Goal: Information Seeking & Learning: Learn about a topic

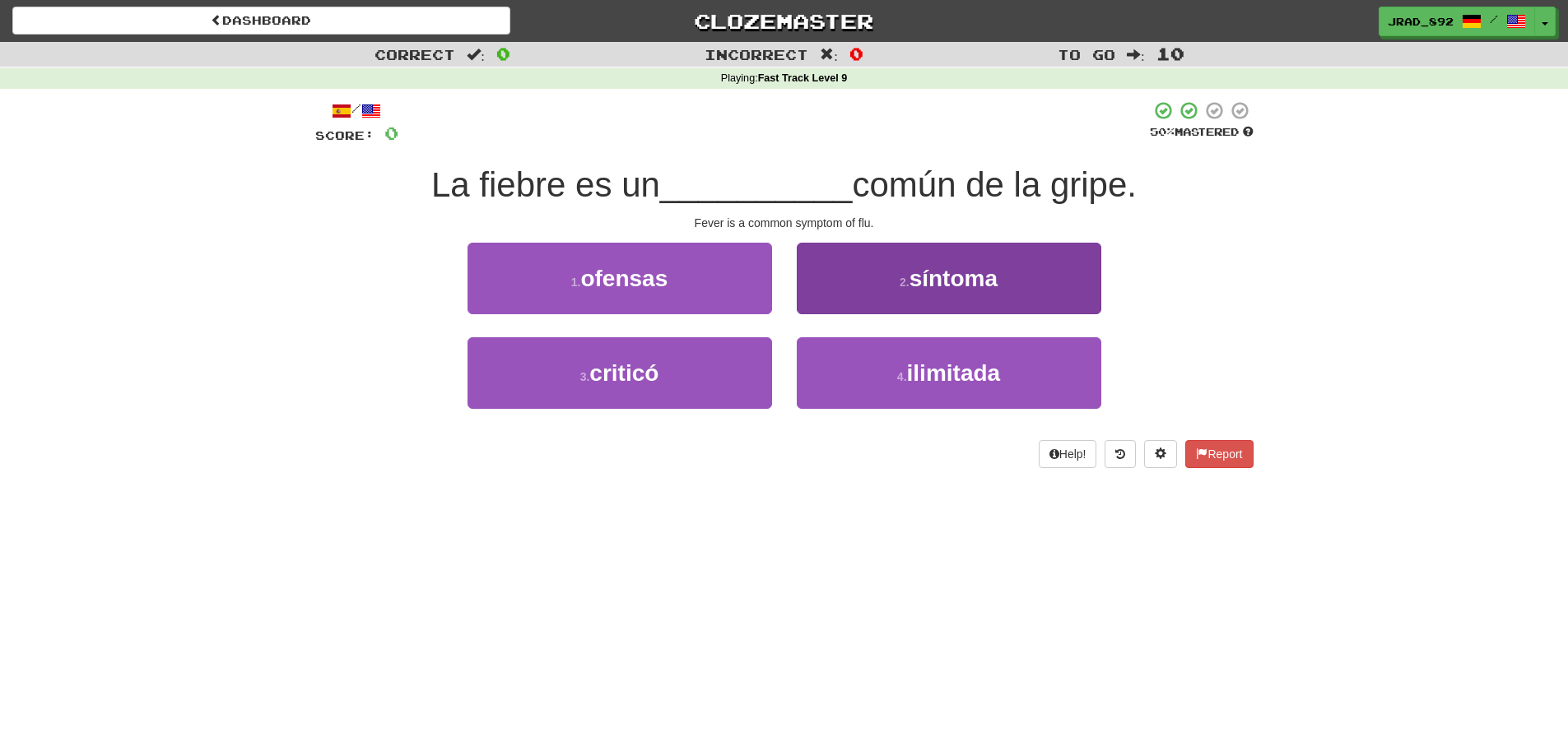
click at [913, 285] on span "síntoma" at bounding box center [954, 278] width 88 height 26
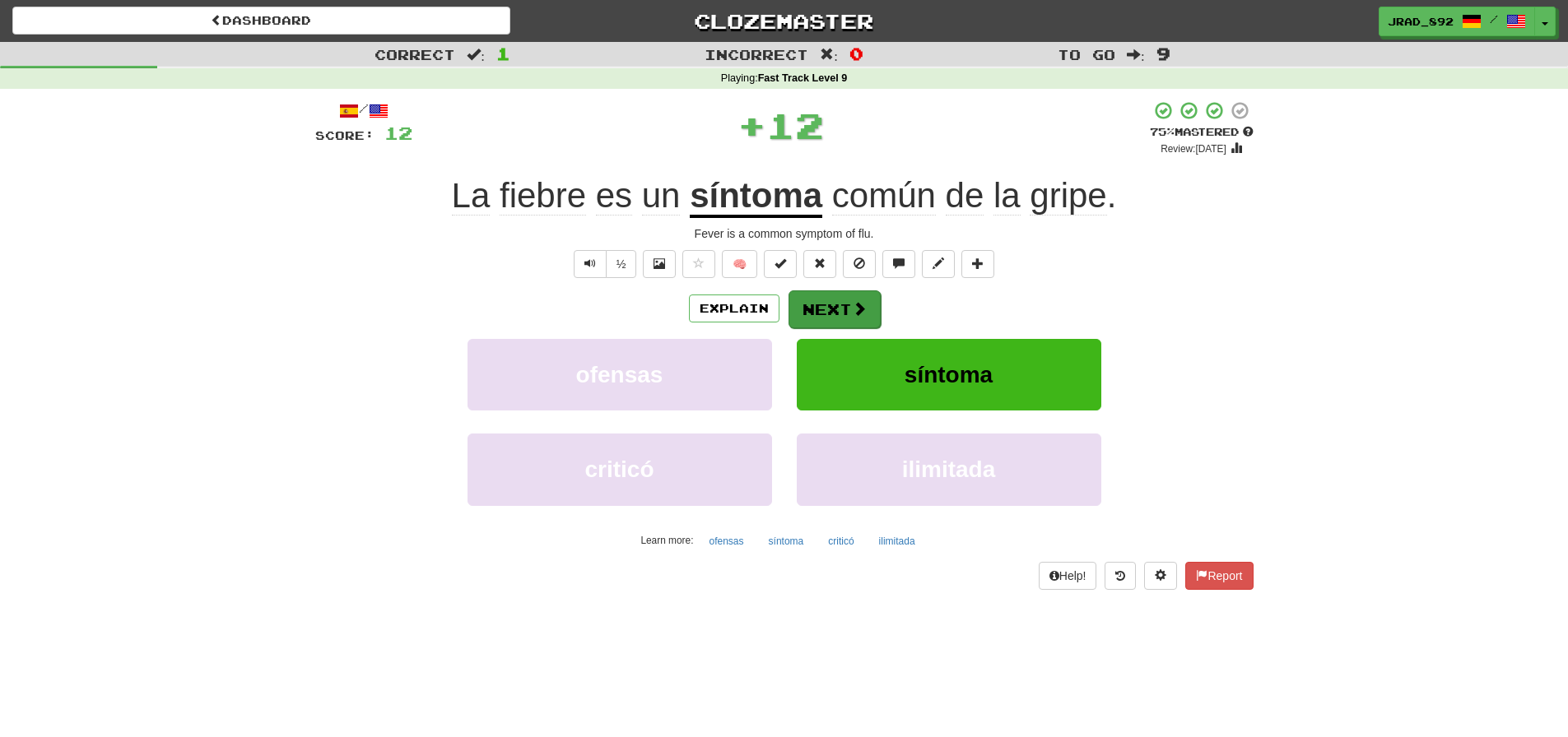
click at [847, 305] on button "Next" at bounding box center [834, 309] width 92 height 38
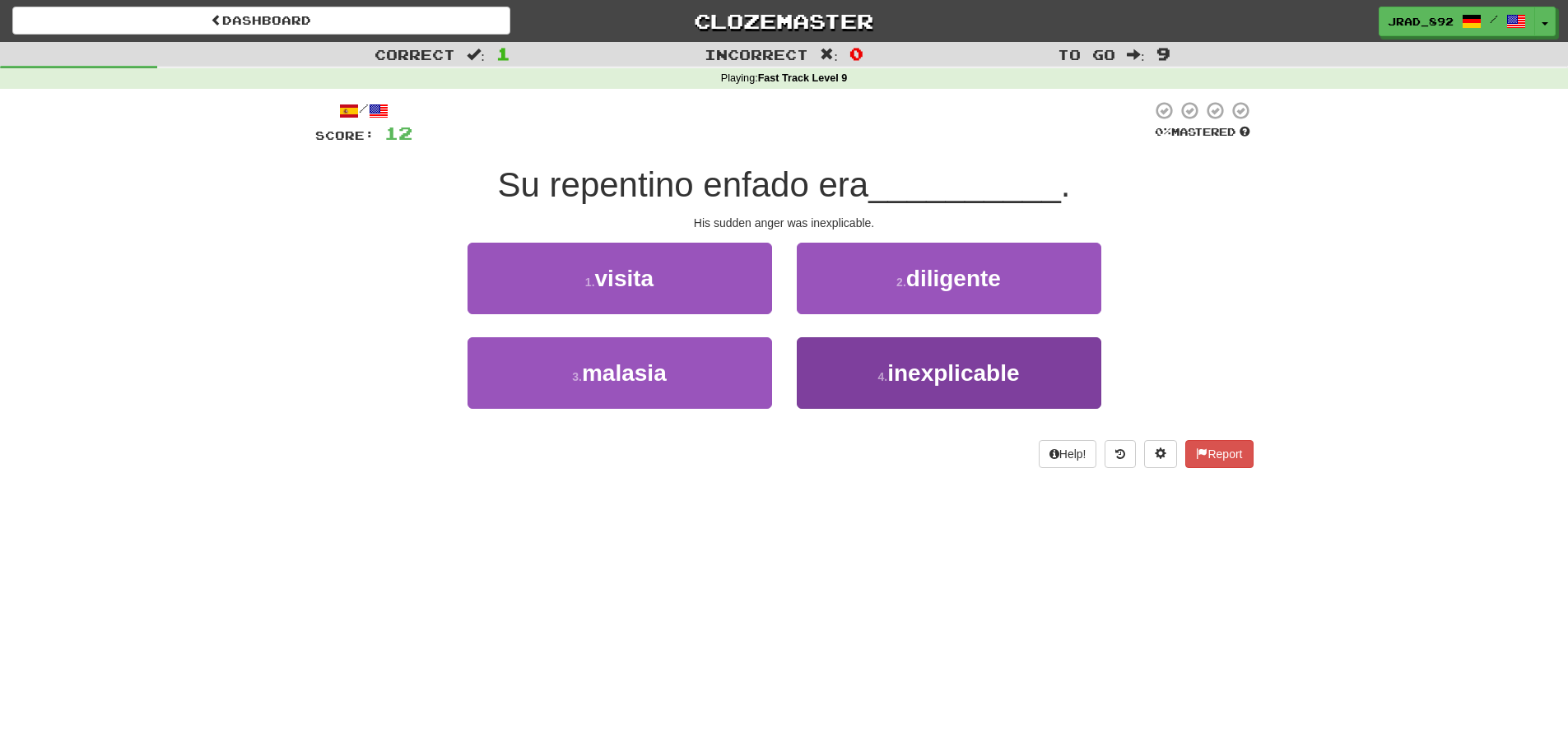
click at [908, 371] on span "inexplicable" at bounding box center [953, 372] width 132 height 26
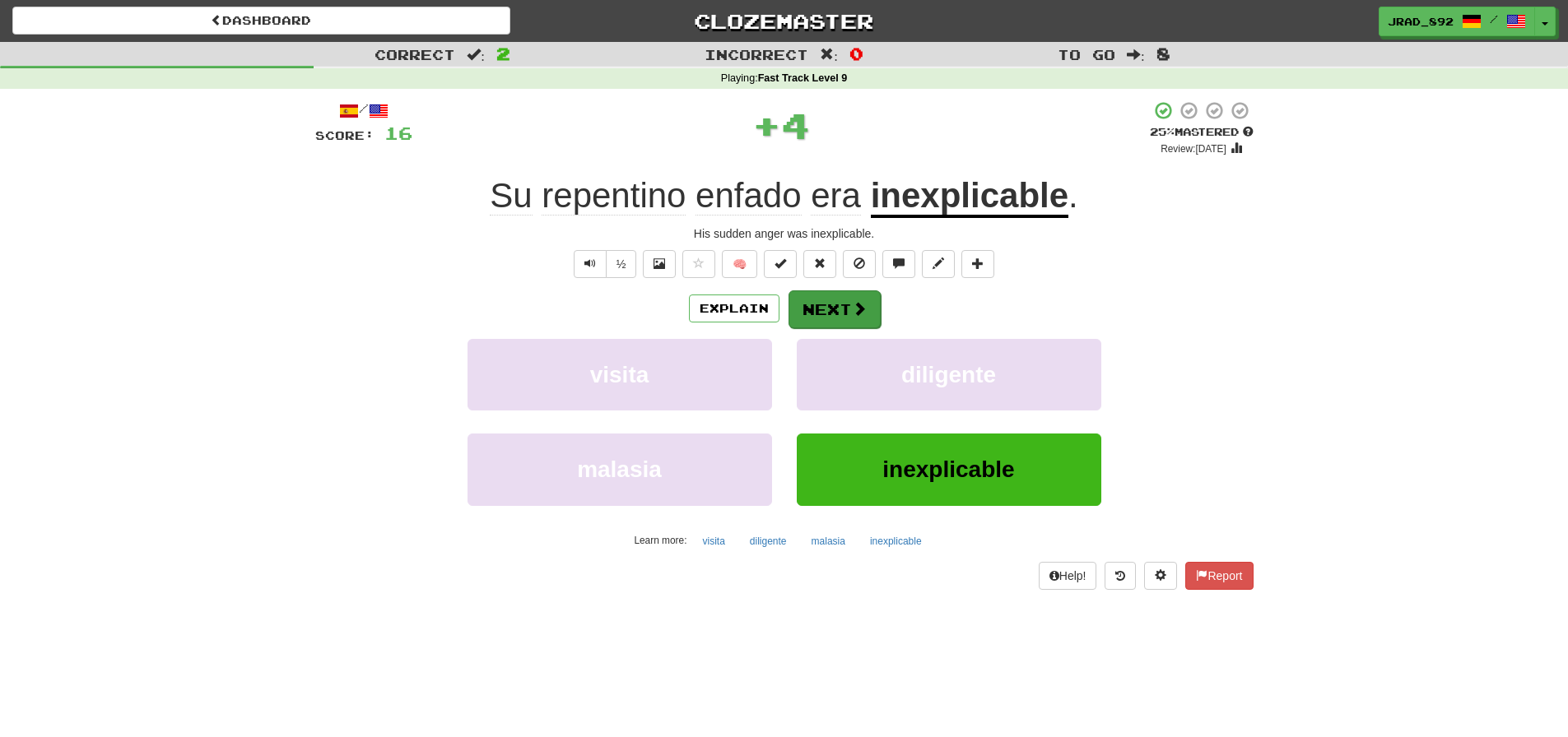
click at [840, 299] on button "Next" at bounding box center [834, 309] width 92 height 38
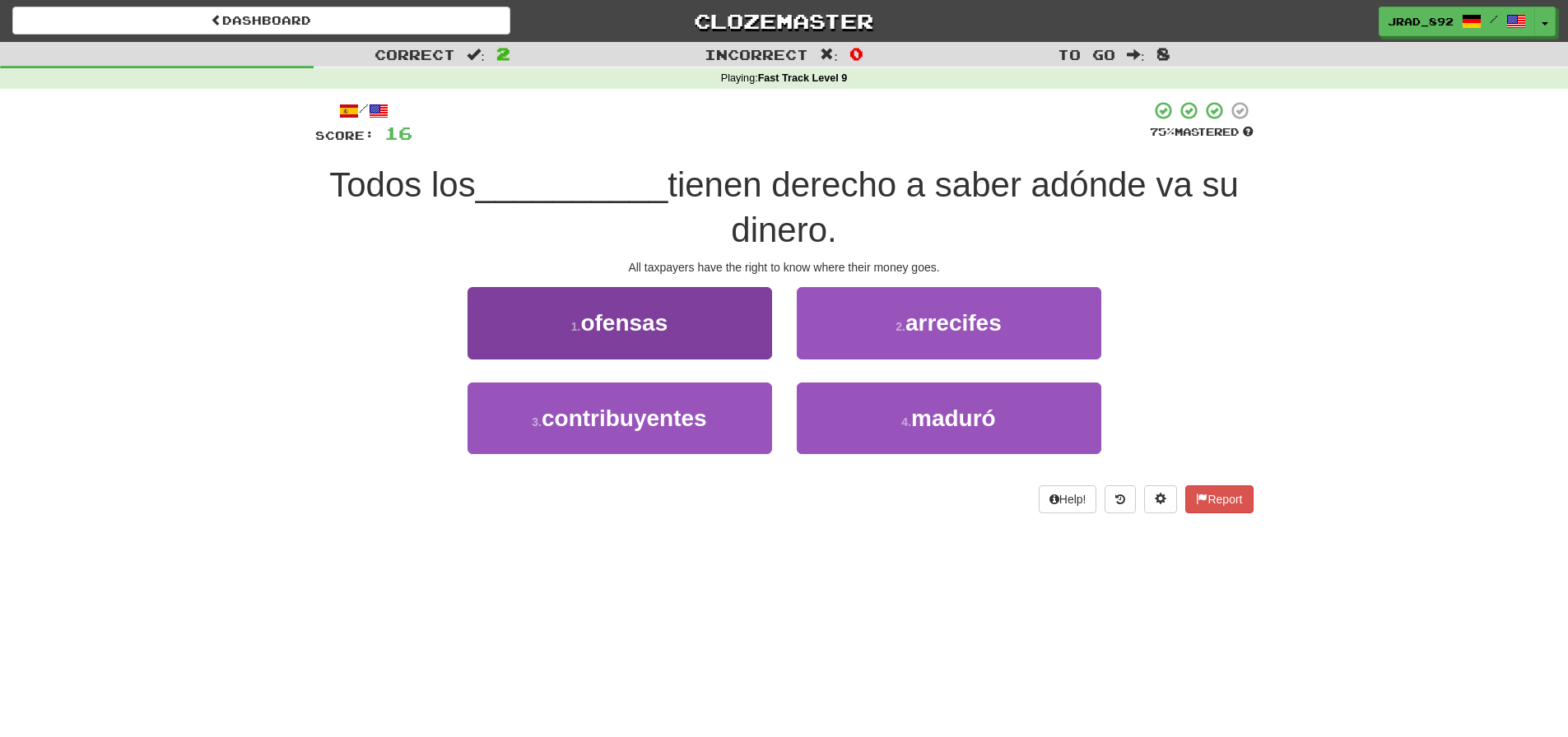
click at [666, 406] on span "contribuyentes" at bounding box center [624, 418] width 165 height 26
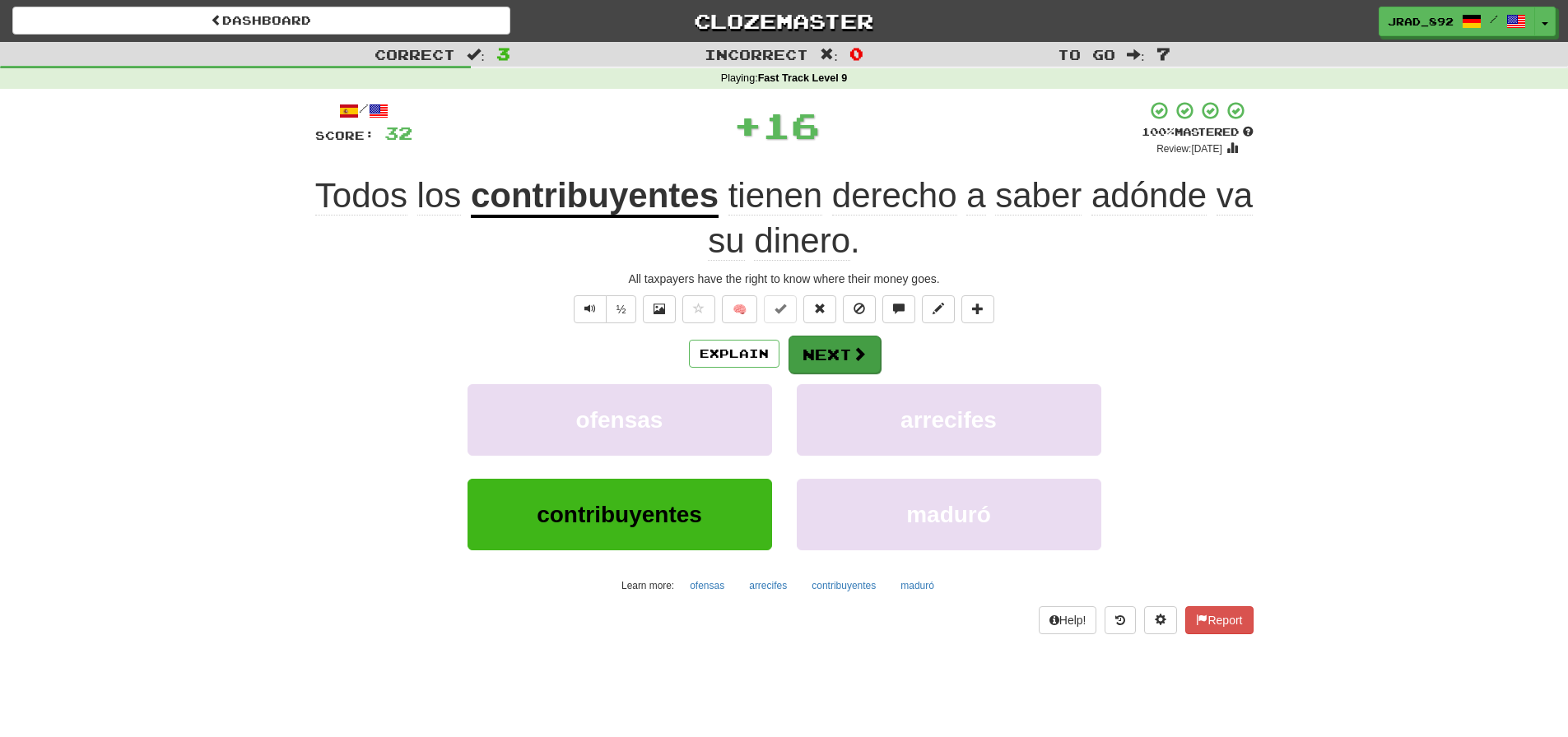
click at [837, 352] on button "Next" at bounding box center [834, 355] width 92 height 38
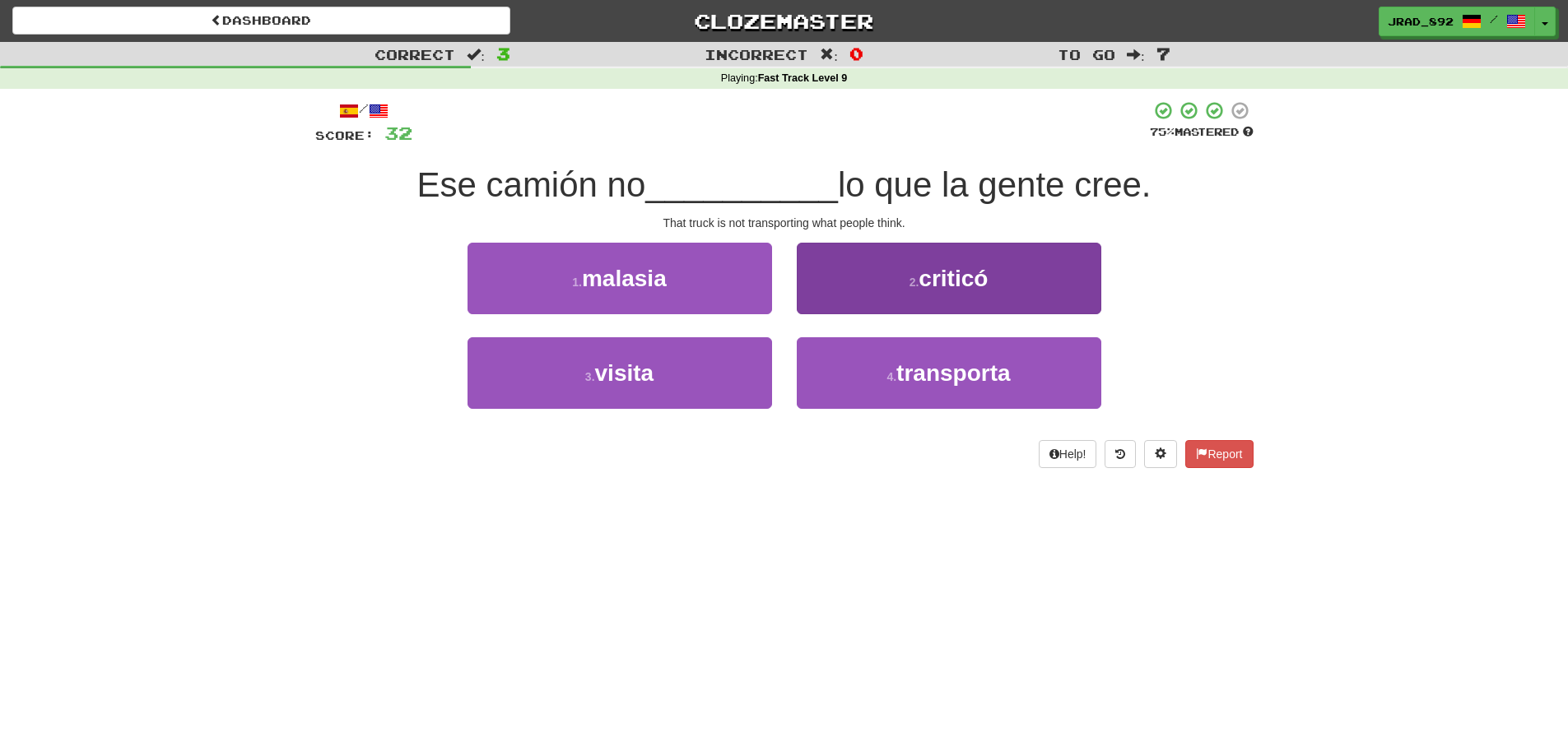
click at [878, 367] on button "4 . transporta" at bounding box center [949, 372] width 304 height 72
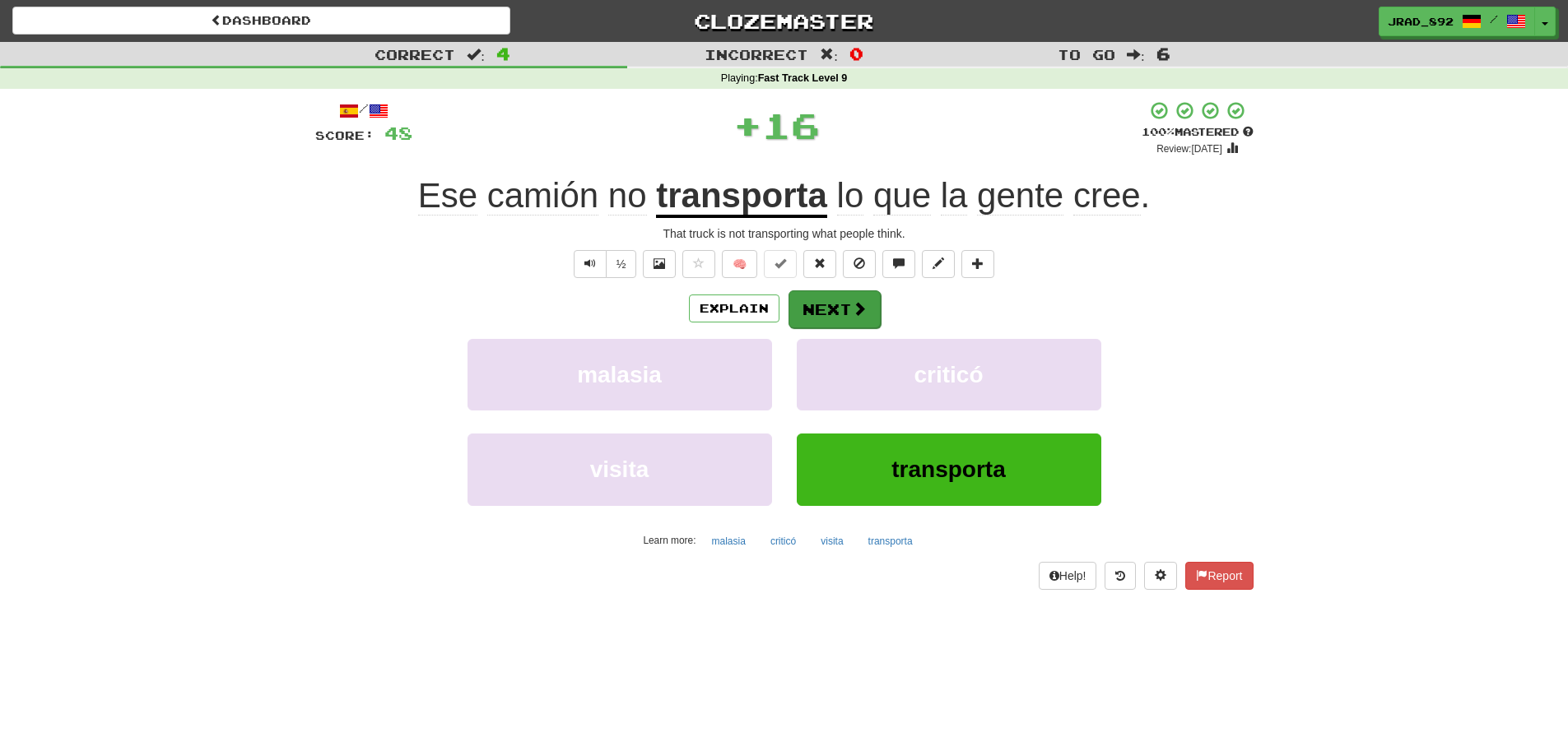
click at [841, 315] on button "Next" at bounding box center [834, 309] width 92 height 38
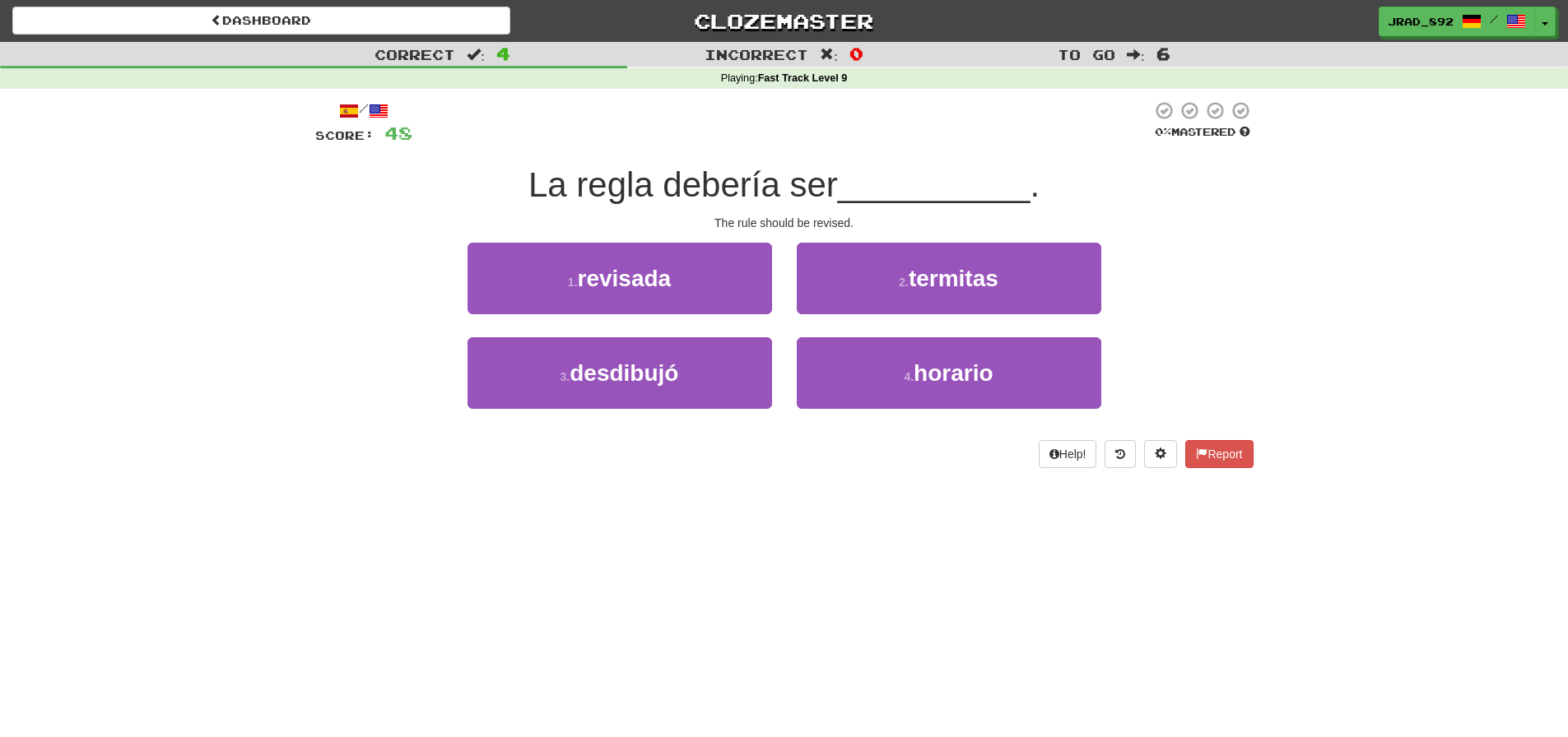
drag, startPoint x: 725, startPoint y: 287, endPoint x: 737, endPoint y: 288, distance: 12.0
click at [725, 287] on button "1 . revisada" at bounding box center [619, 278] width 304 height 72
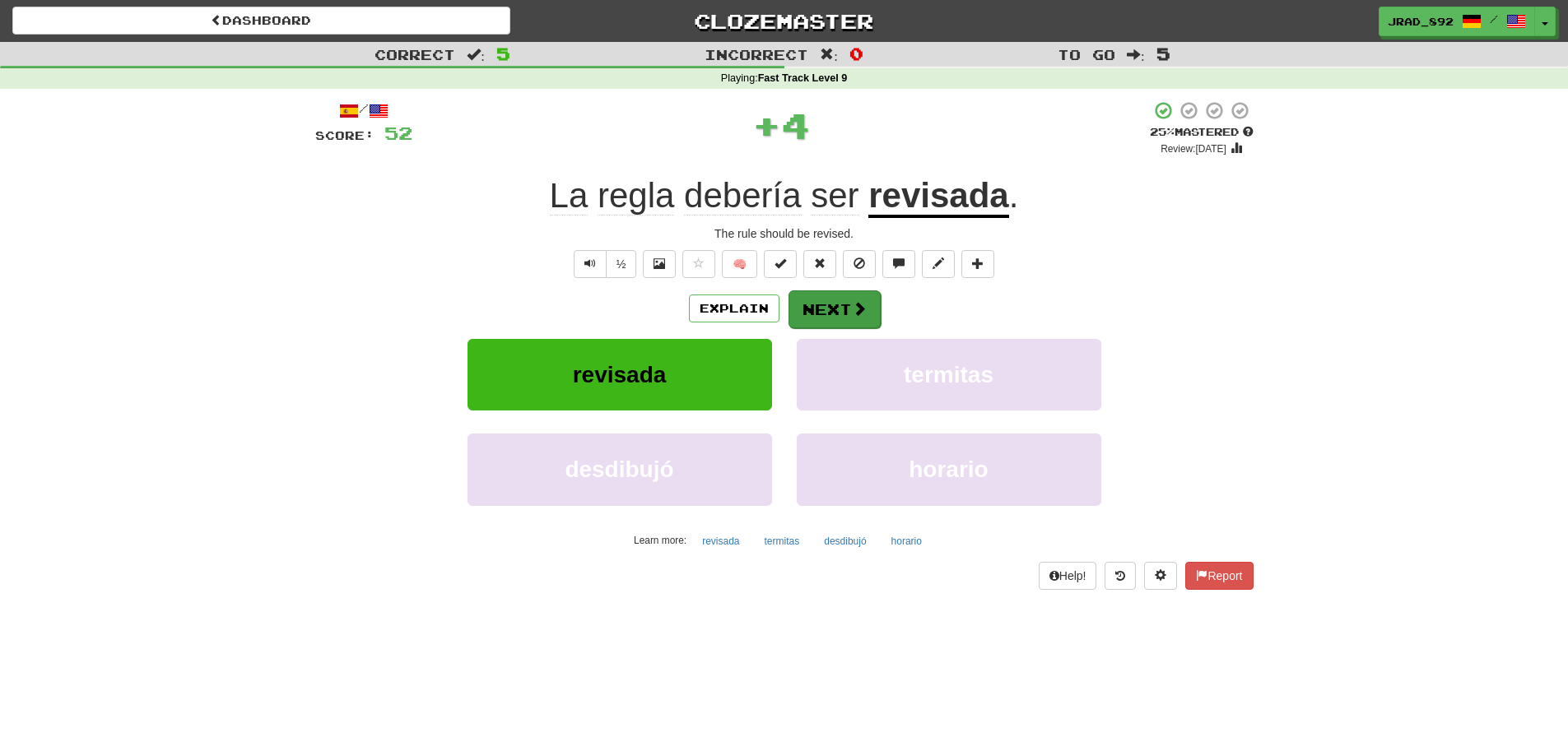
click at [818, 302] on button "Next" at bounding box center [834, 309] width 92 height 38
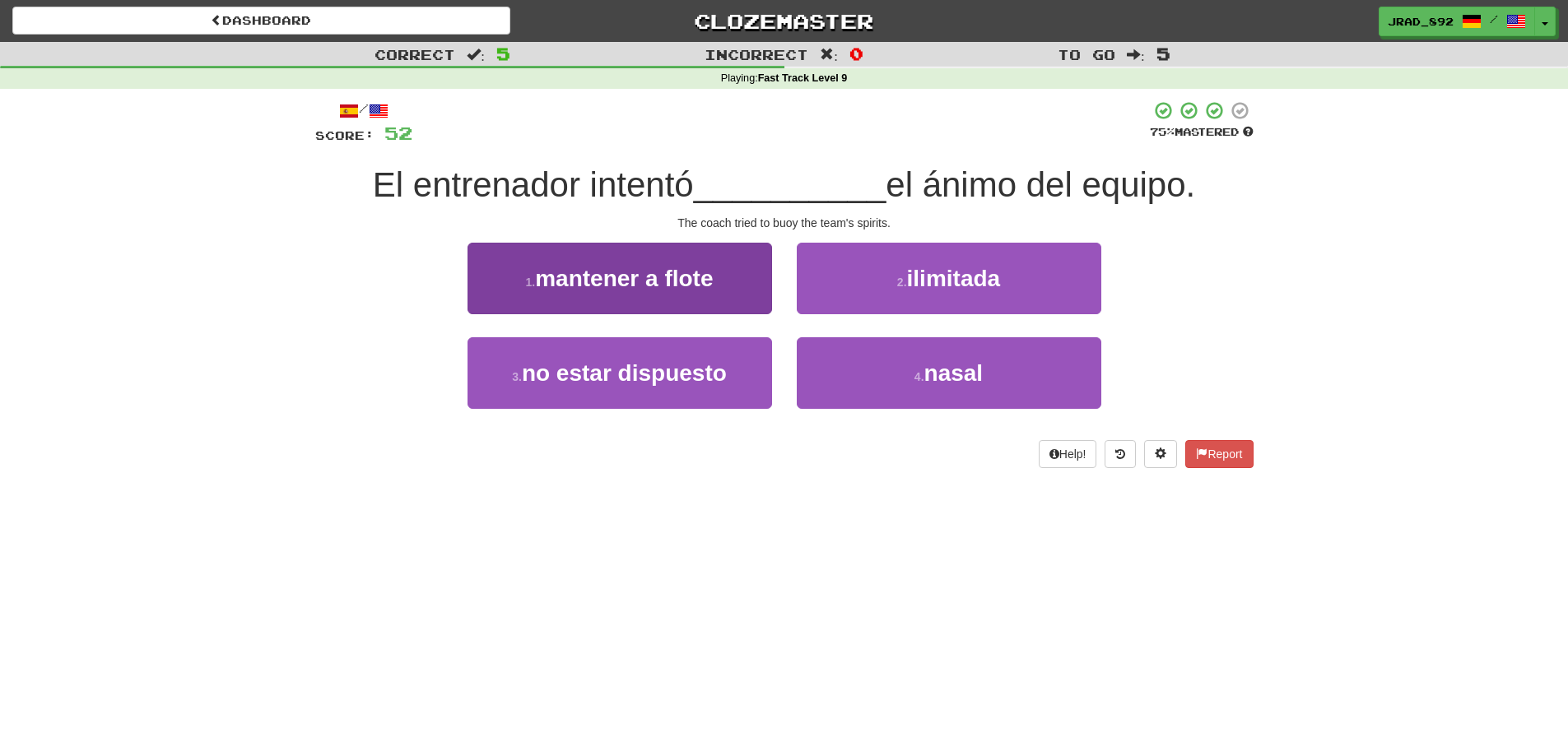
click at [678, 289] on button "1 . mantener a flote" at bounding box center [619, 278] width 304 height 72
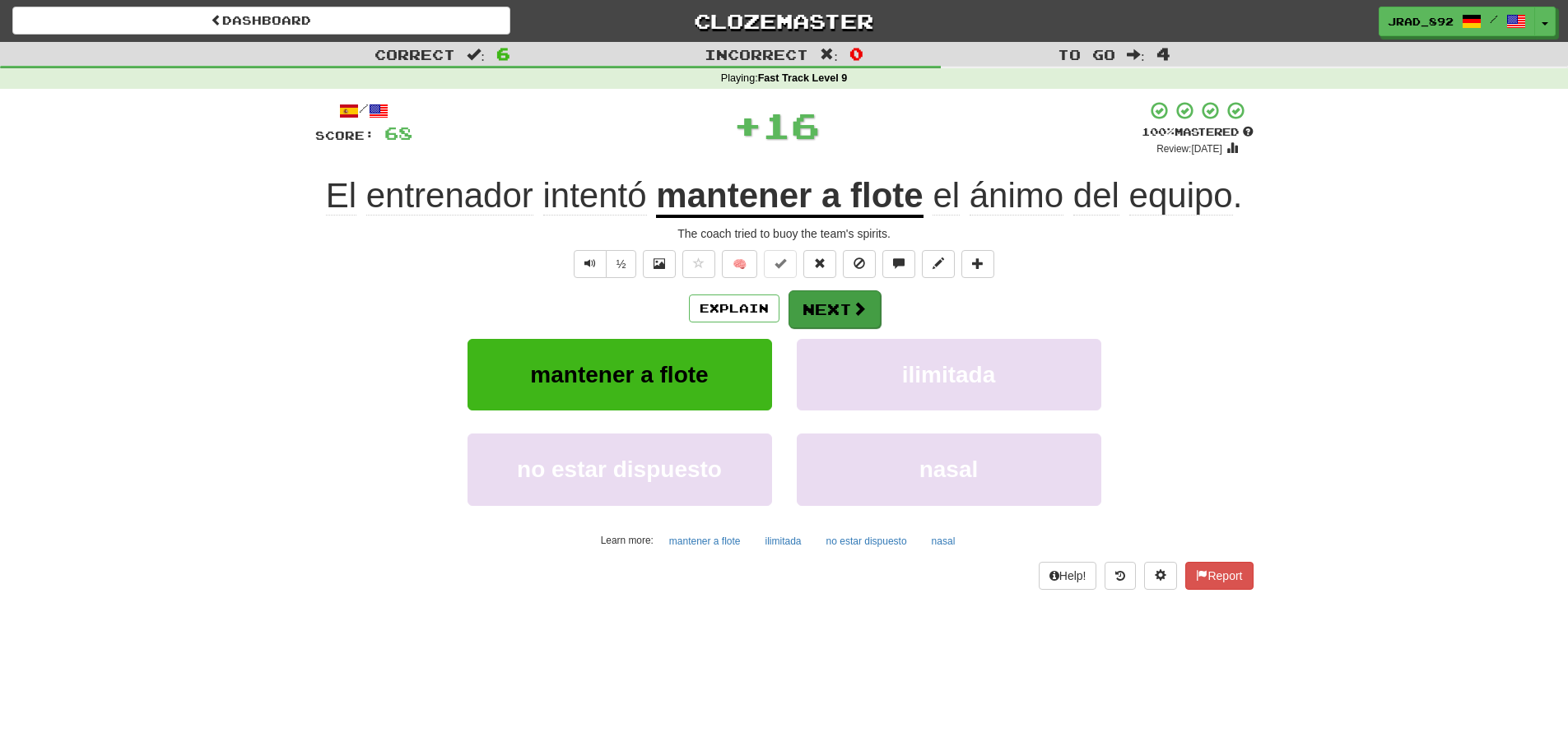
click at [827, 305] on button "Next" at bounding box center [834, 309] width 92 height 38
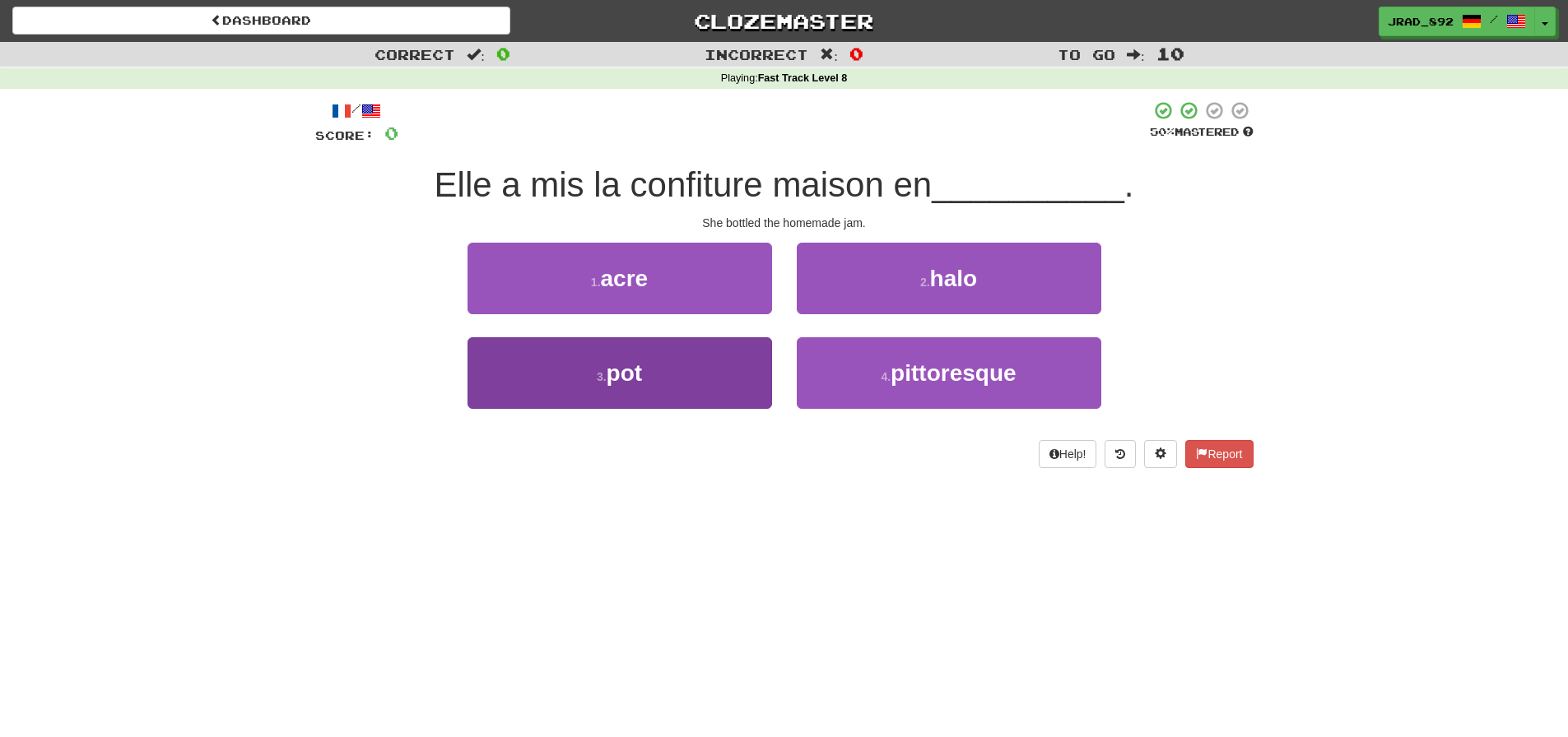
click at [630, 362] on span "pot" at bounding box center [625, 372] width 36 height 26
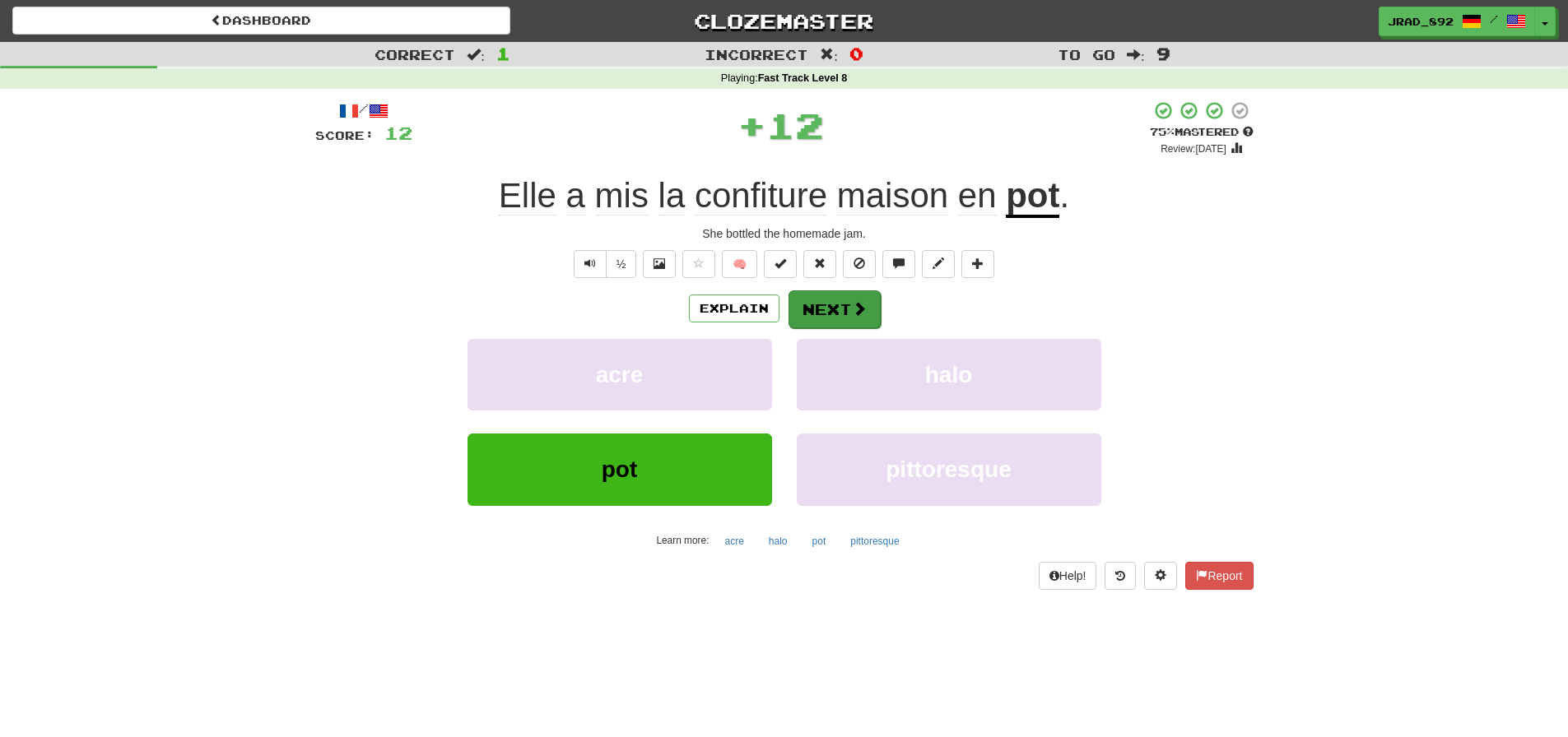
click at [833, 309] on button "Next" at bounding box center [834, 309] width 92 height 38
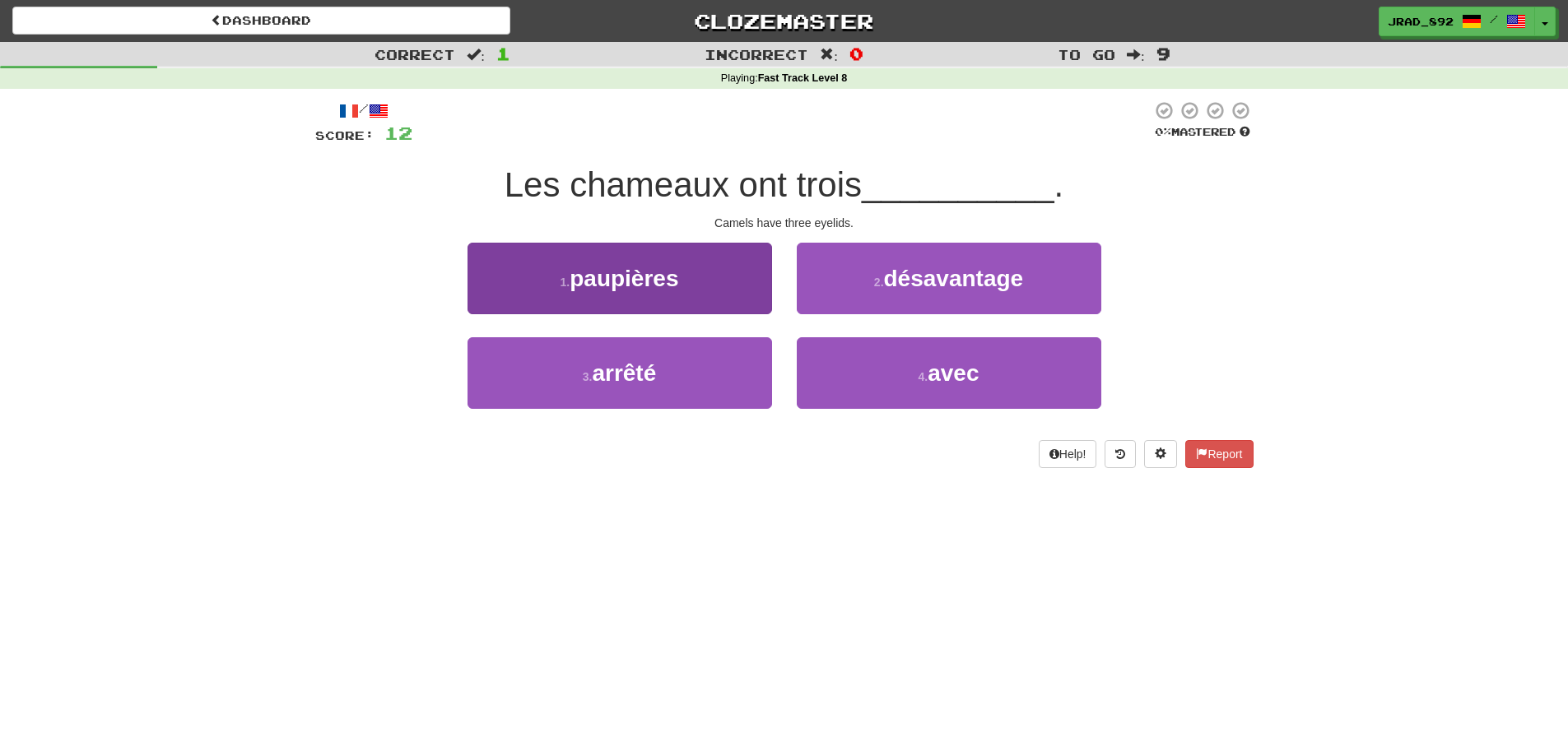
click at [687, 284] on button "1 . paupières" at bounding box center [619, 278] width 304 height 72
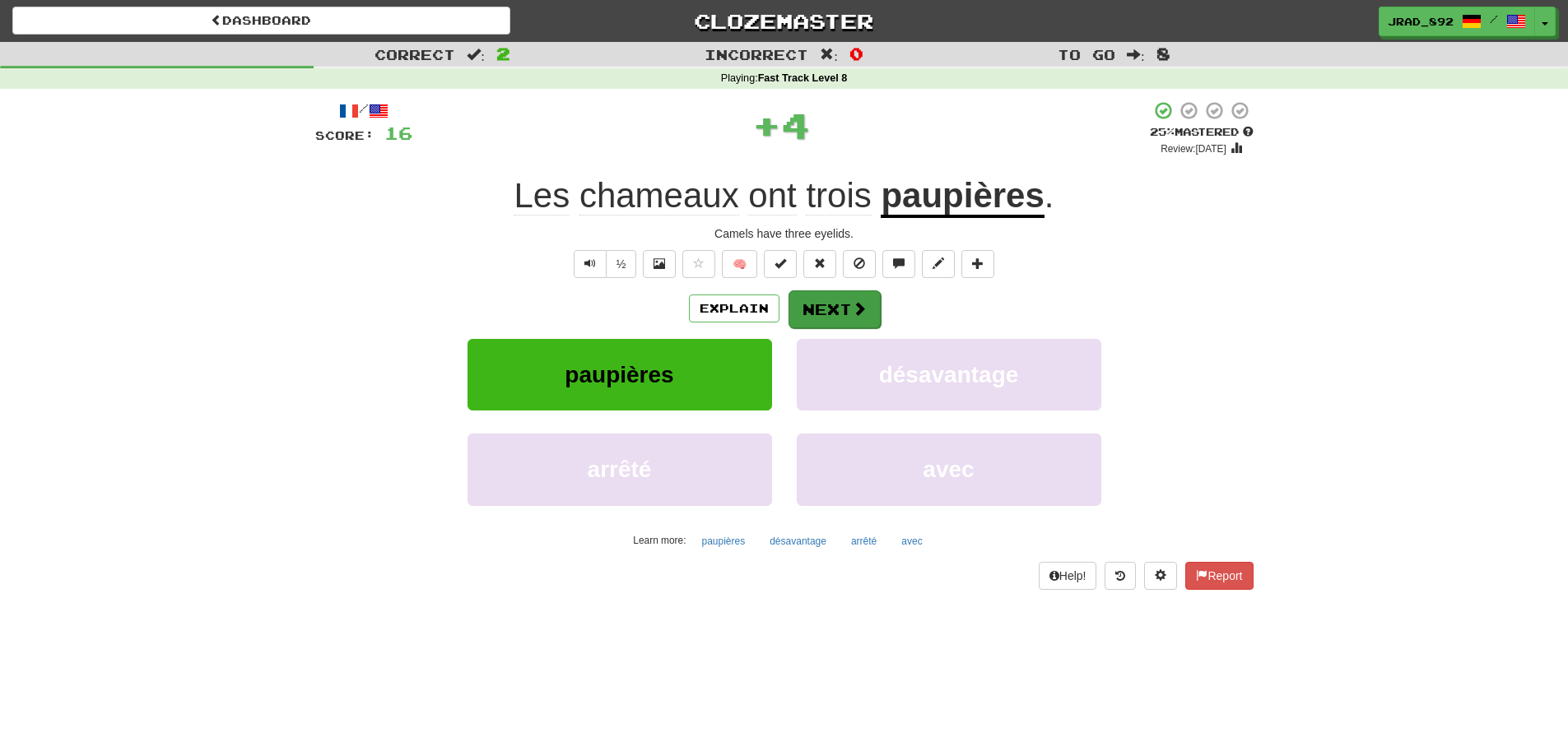
click at [817, 310] on button "Next" at bounding box center [834, 309] width 92 height 38
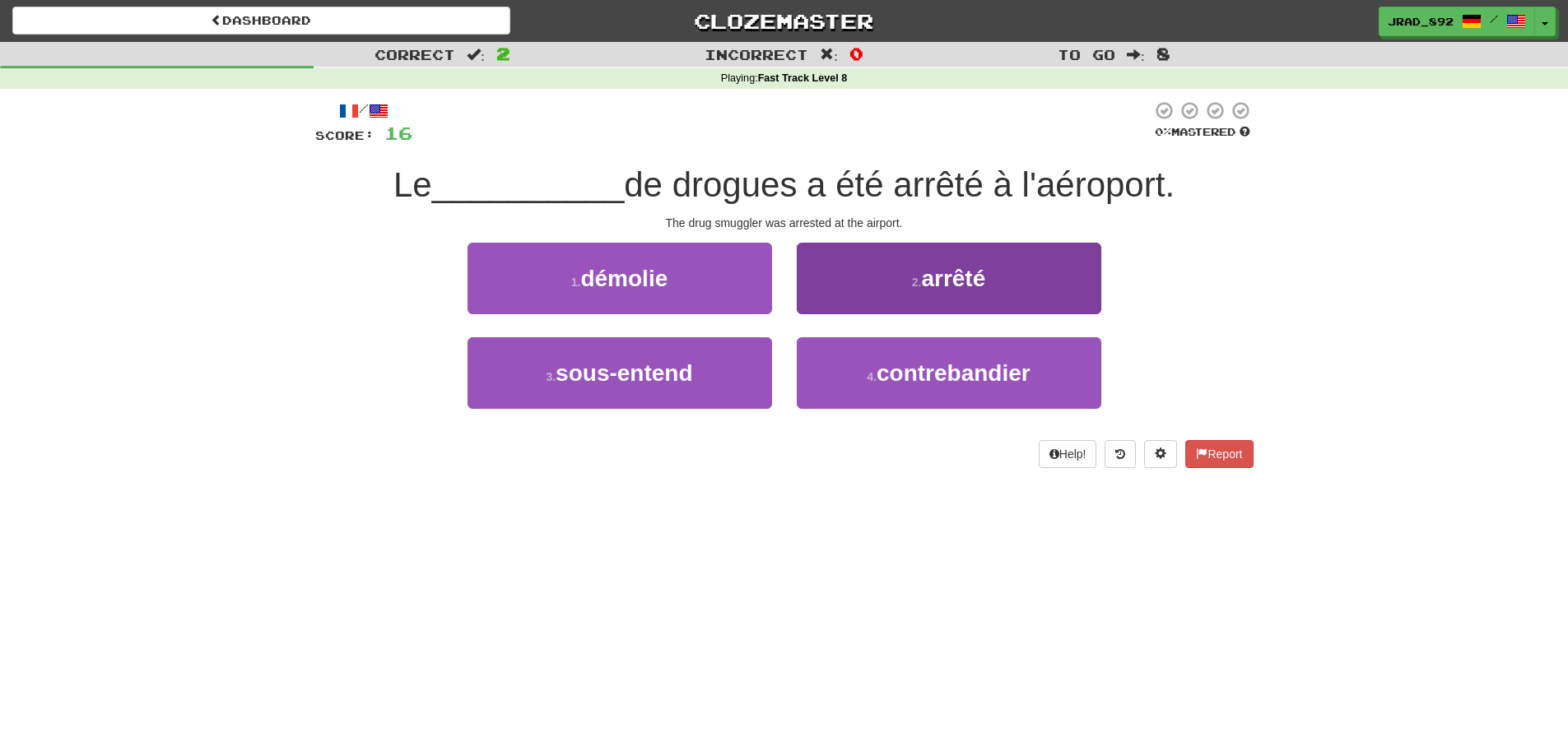
drag, startPoint x: 904, startPoint y: 364, endPoint x: 889, endPoint y: 360, distance: 15.5
click at [904, 364] on span "contrebandier" at bounding box center [954, 372] width 154 height 26
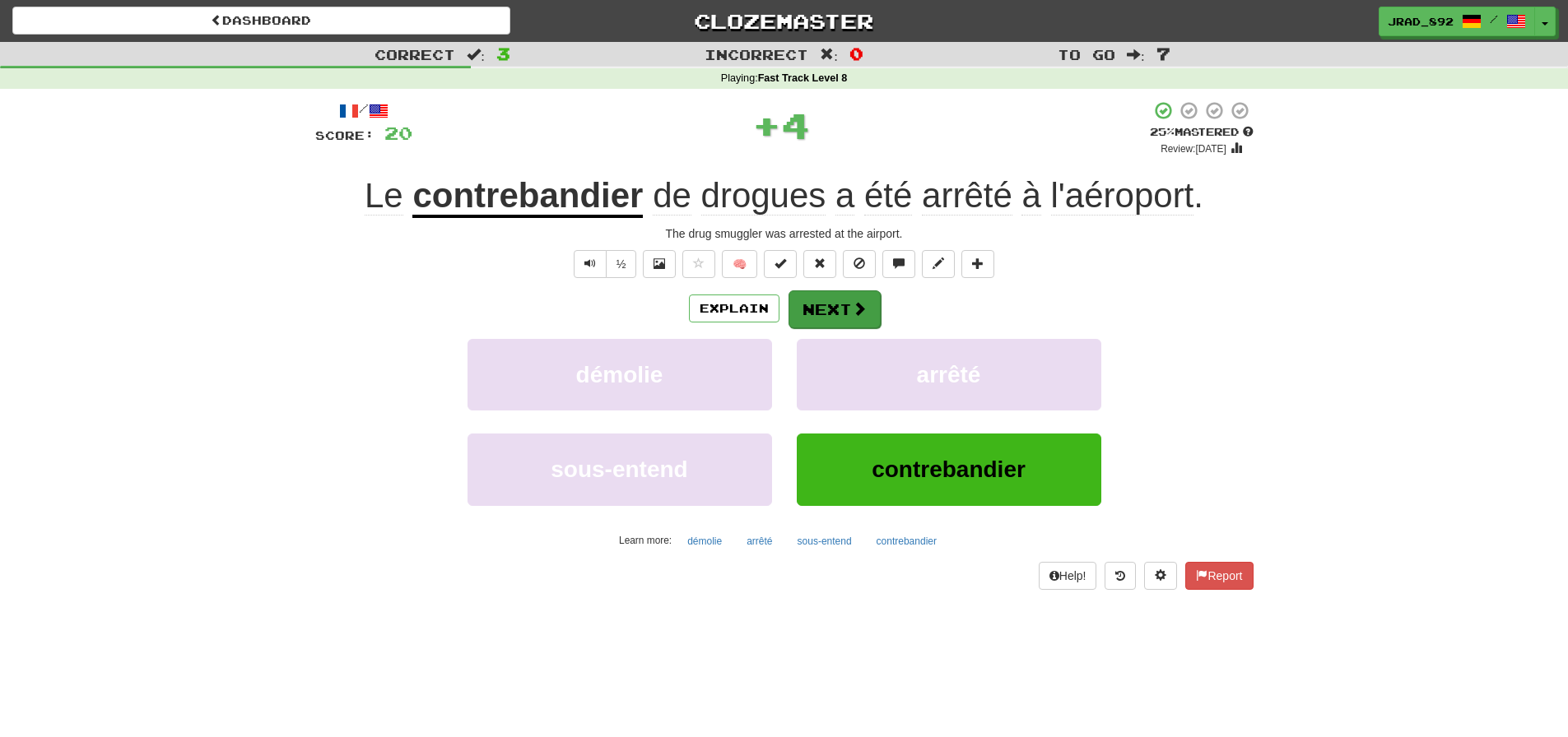
click at [838, 318] on button "Next" at bounding box center [834, 309] width 92 height 38
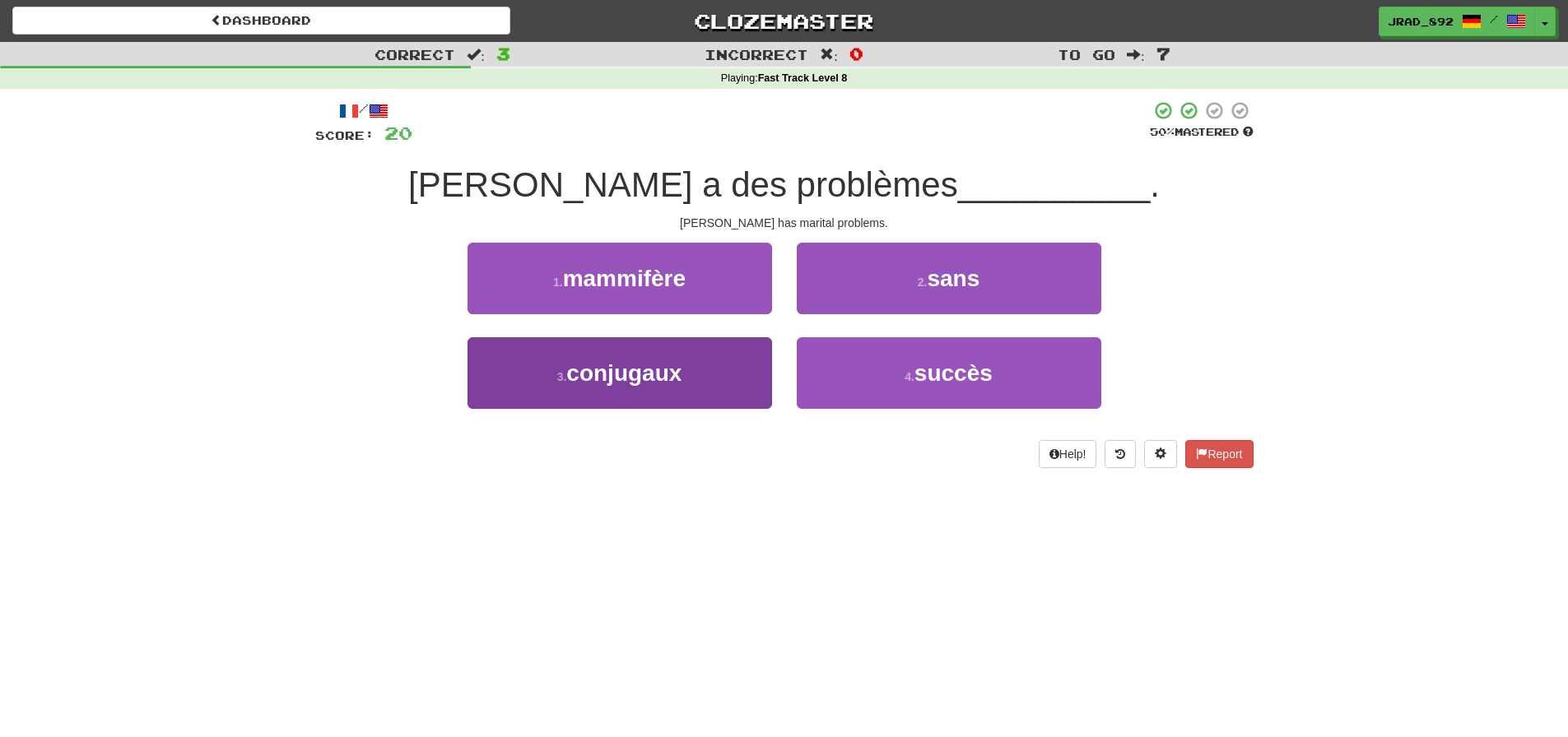
click at [675, 383] on span "conjugaux" at bounding box center [624, 372] width 115 height 26
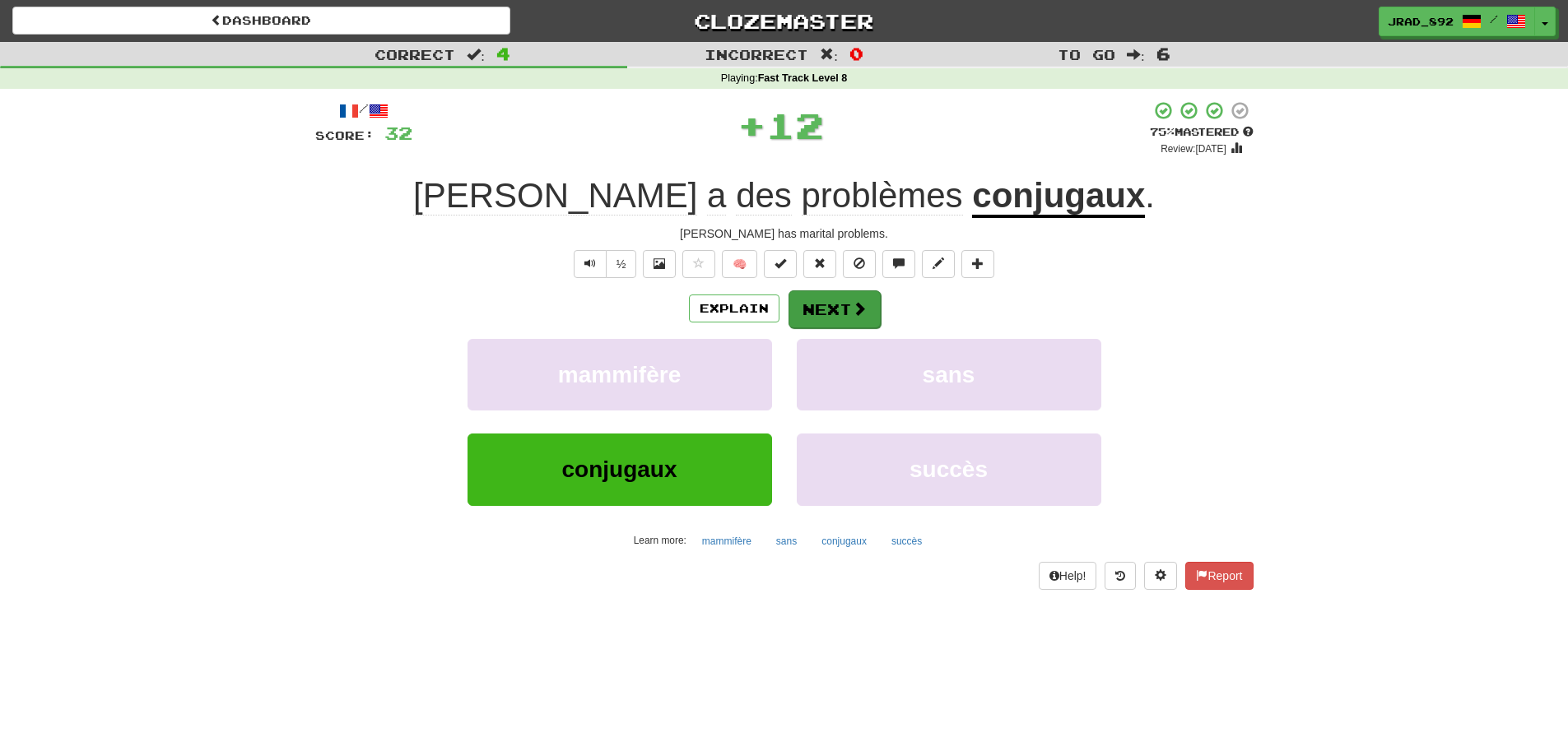
click at [831, 316] on button "Next" at bounding box center [834, 309] width 92 height 38
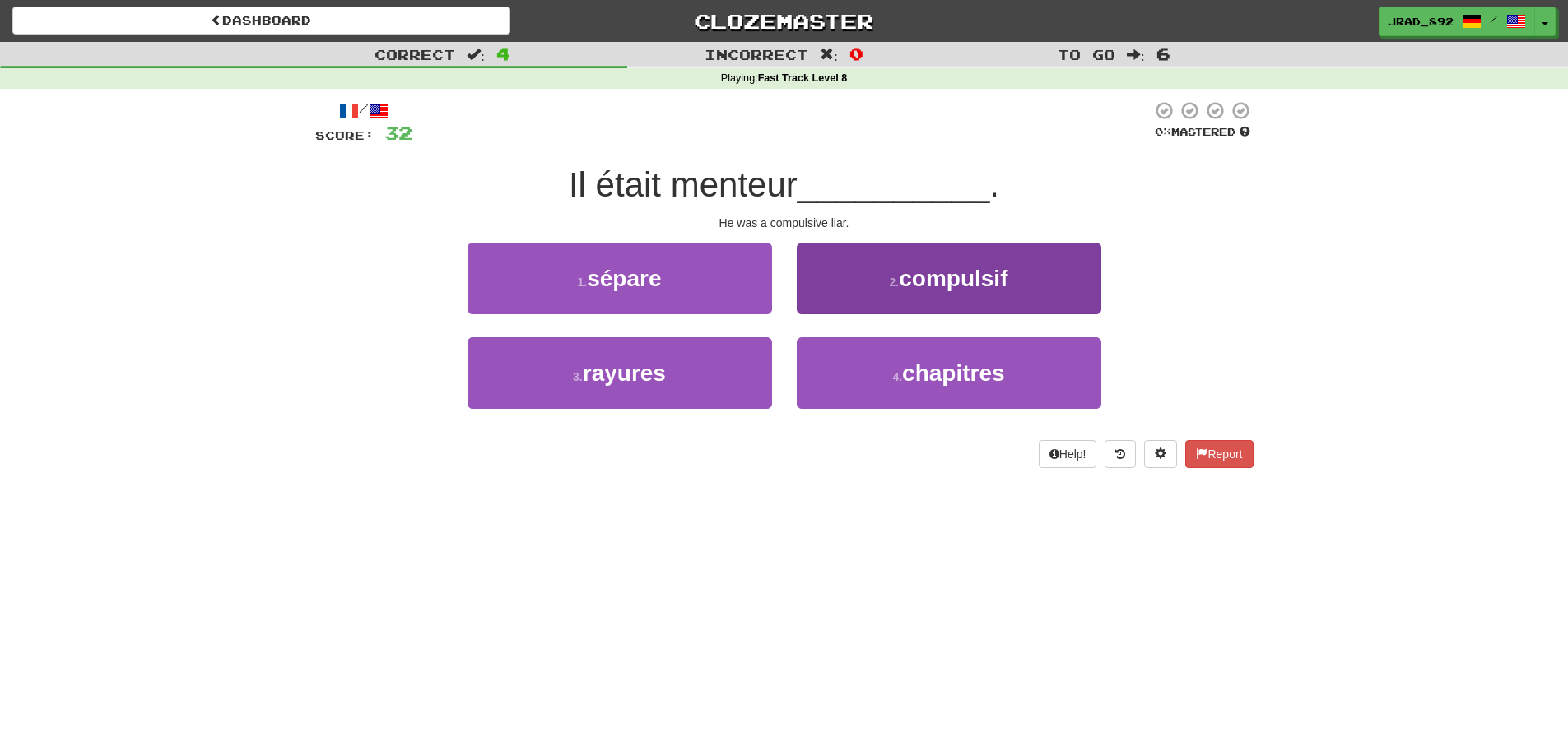
click at [888, 288] on button "2 . compulsif" at bounding box center [949, 278] width 304 height 72
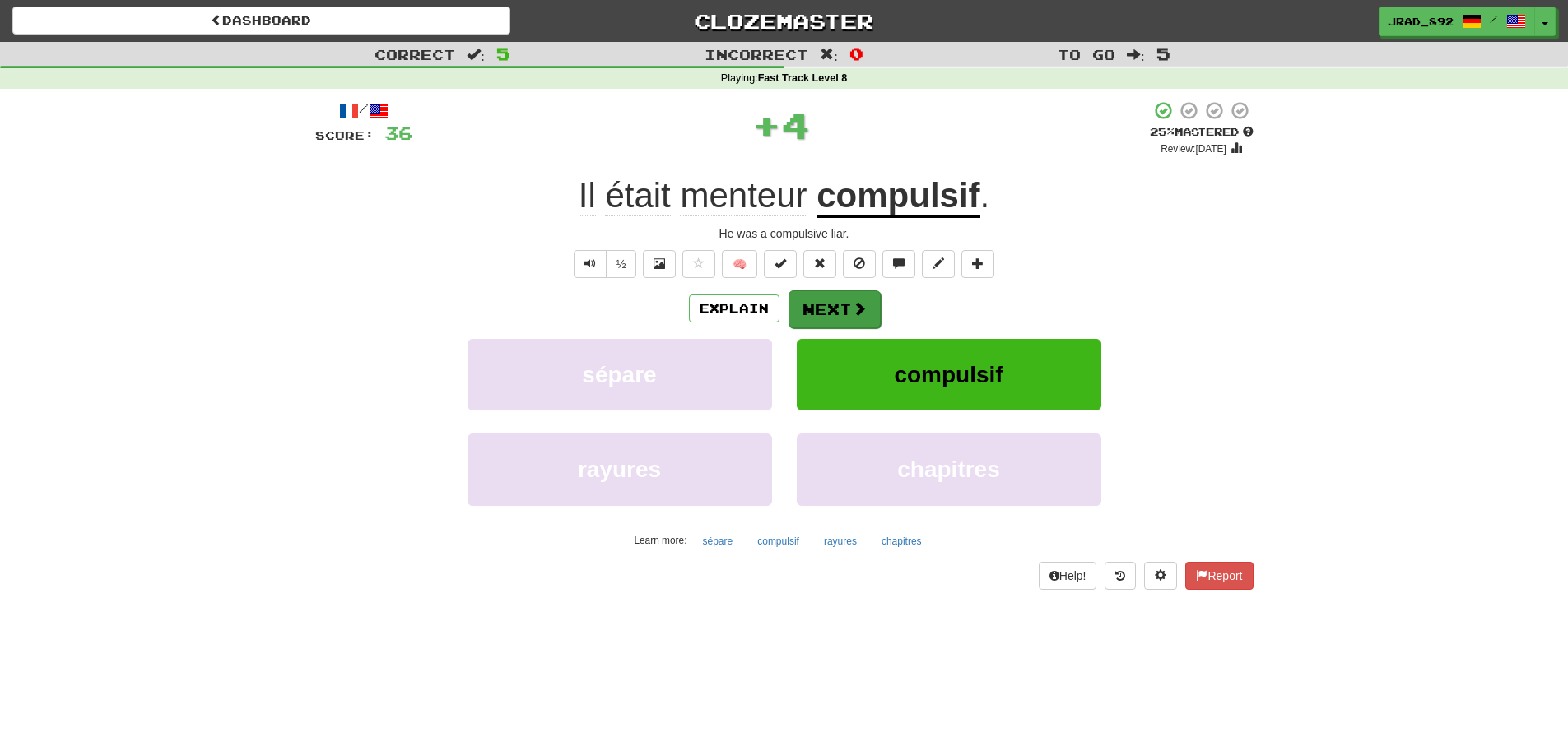
click at [843, 308] on button "Next" at bounding box center [834, 309] width 92 height 38
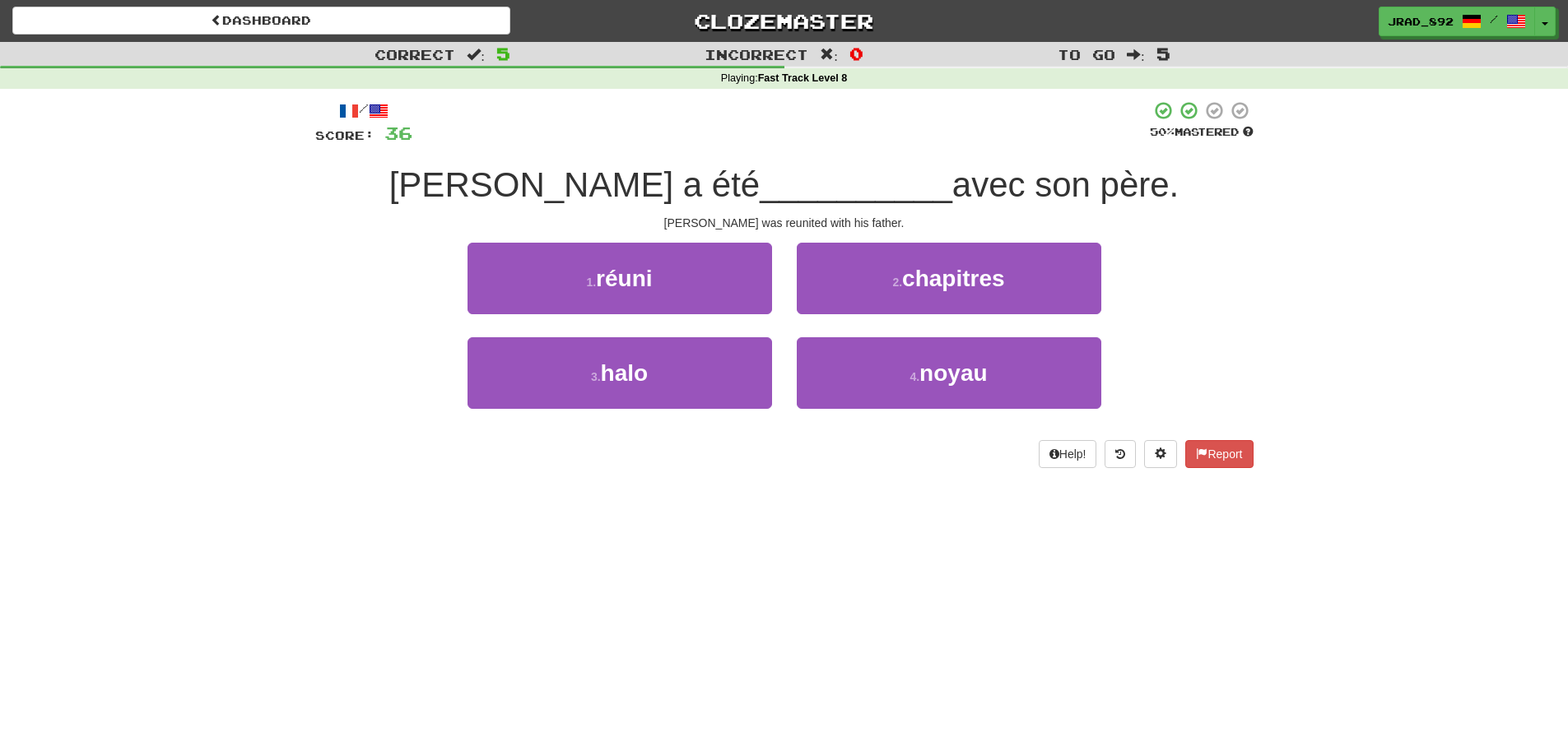
drag, startPoint x: 704, startPoint y: 276, endPoint x: 736, endPoint y: 277, distance: 32.0
click at [704, 276] on button "1 . réuni" at bounding box center [619, 278] width 304 height 72
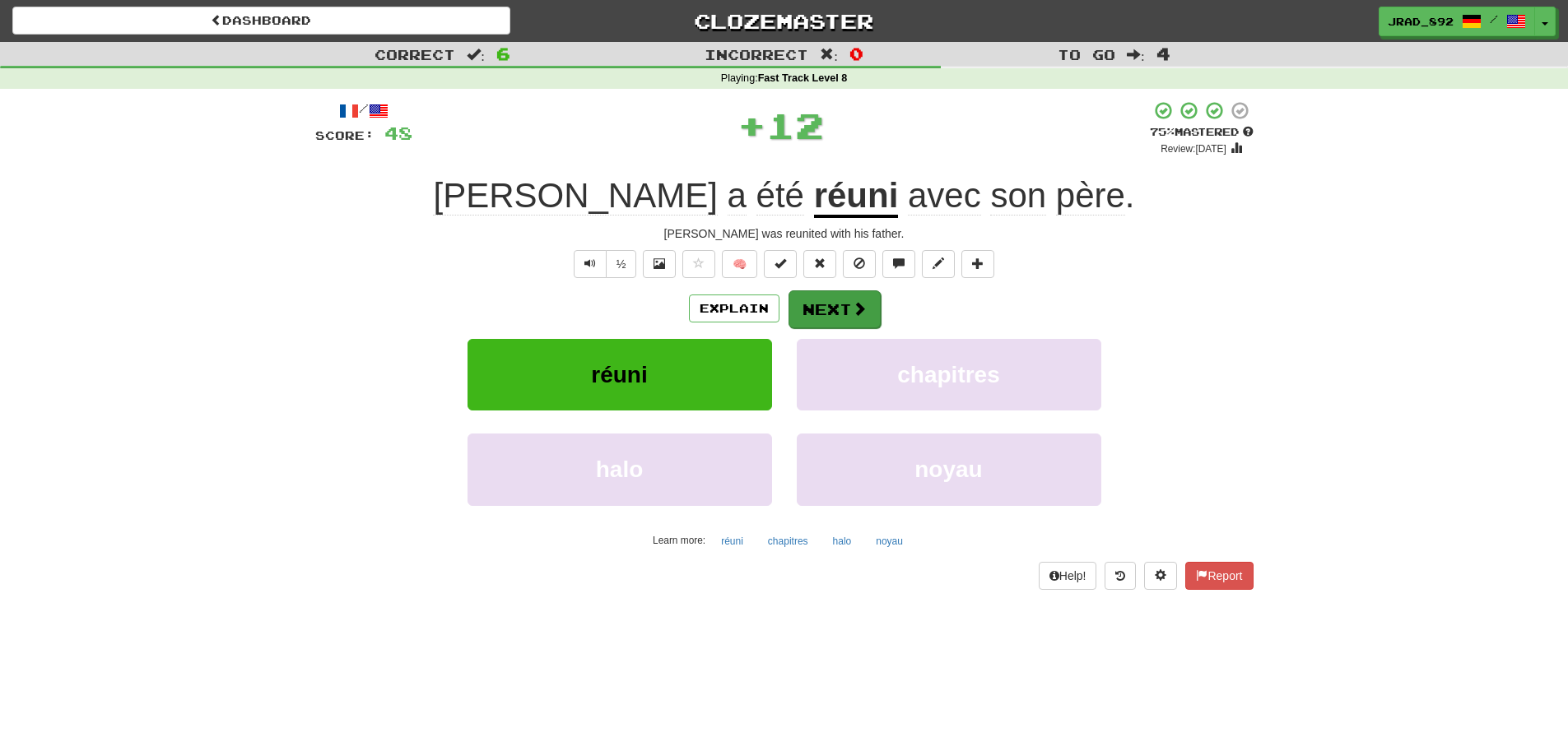
click at [819, 304] on button "Next" at bounding box center [834, 309] width 92 height 38
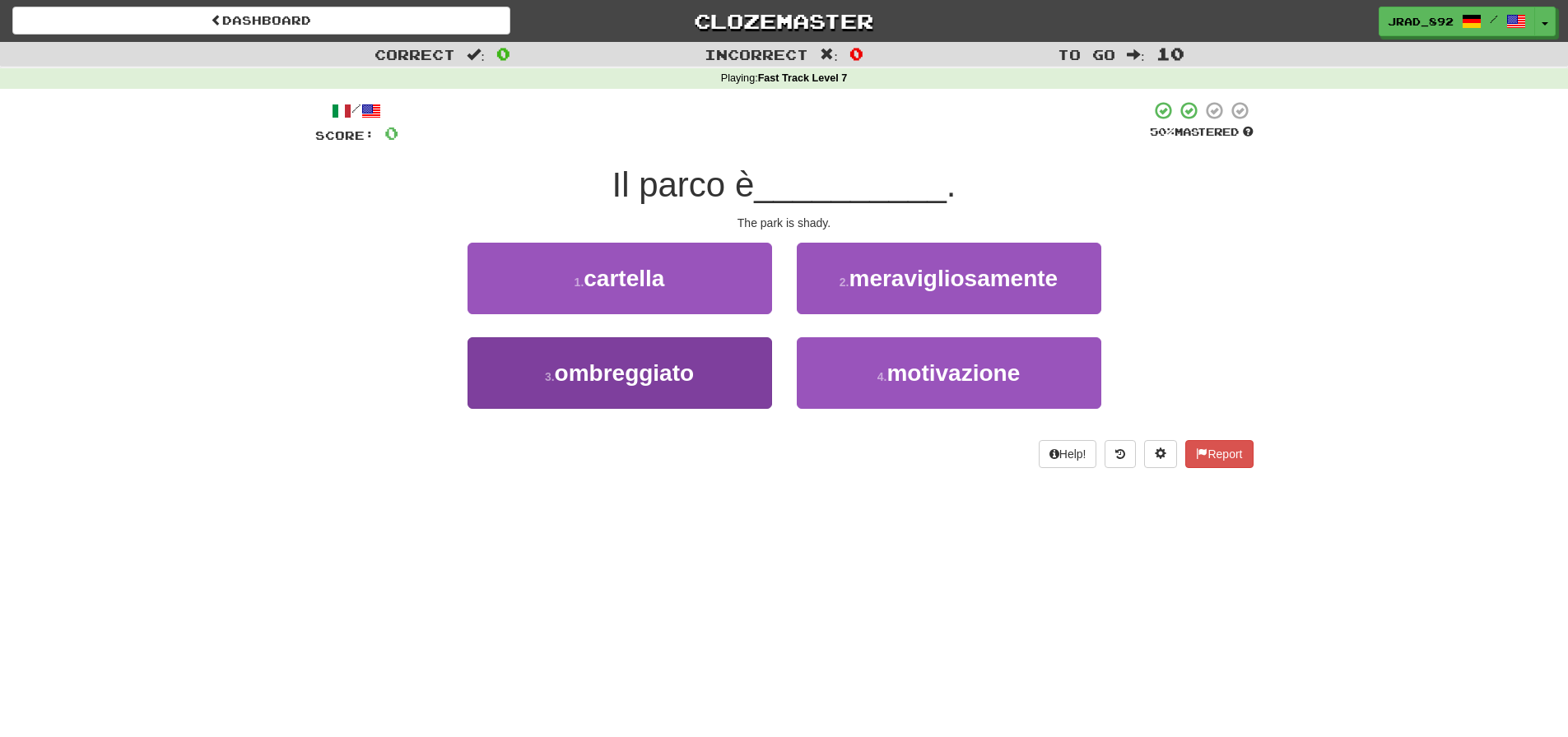
click at [678, 357] on button "3 . ombreggiato" at bounding box center [619, 372] width 304 height 72
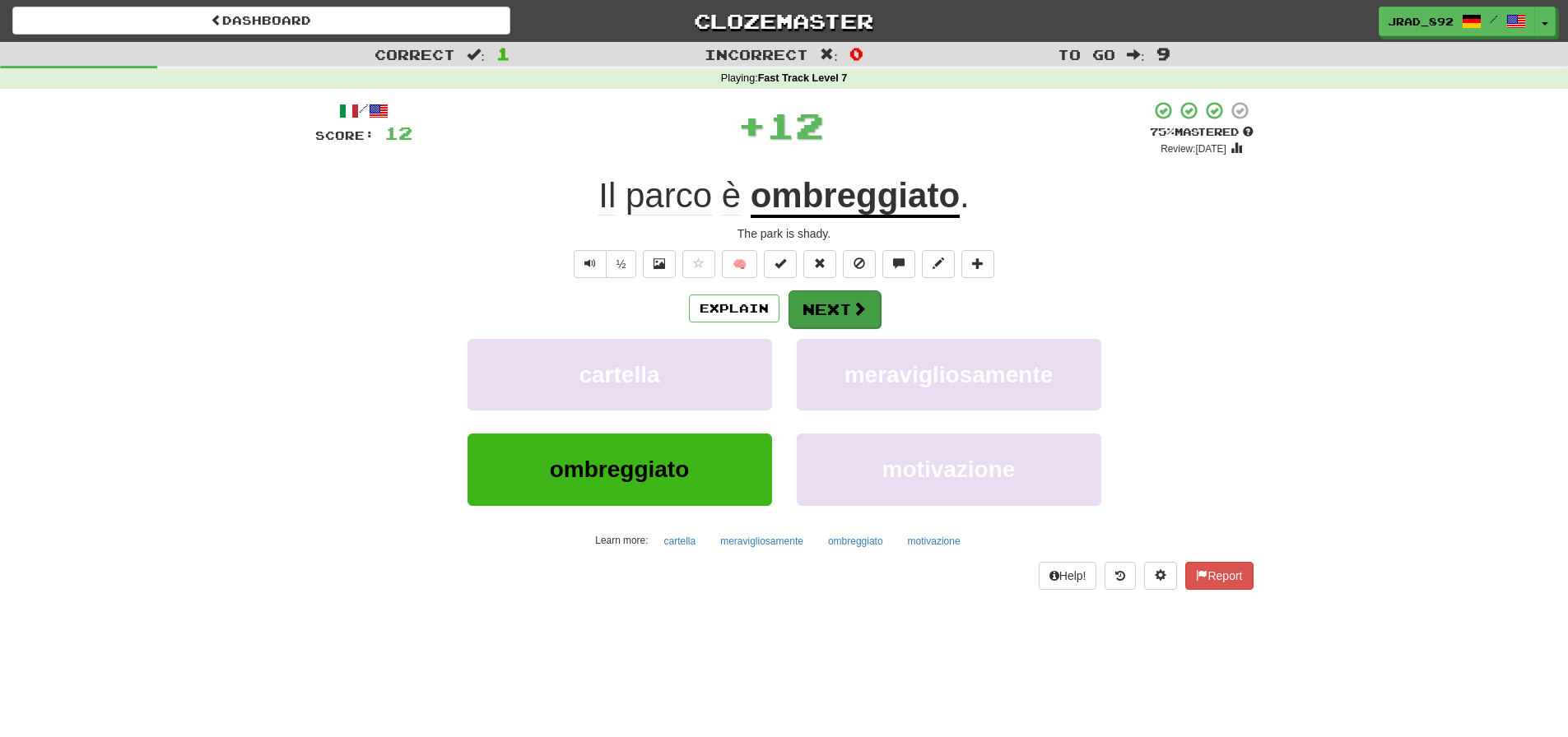
click at [815, 304] on button "Next" at bounding box center [834, 309] width 92 height 38
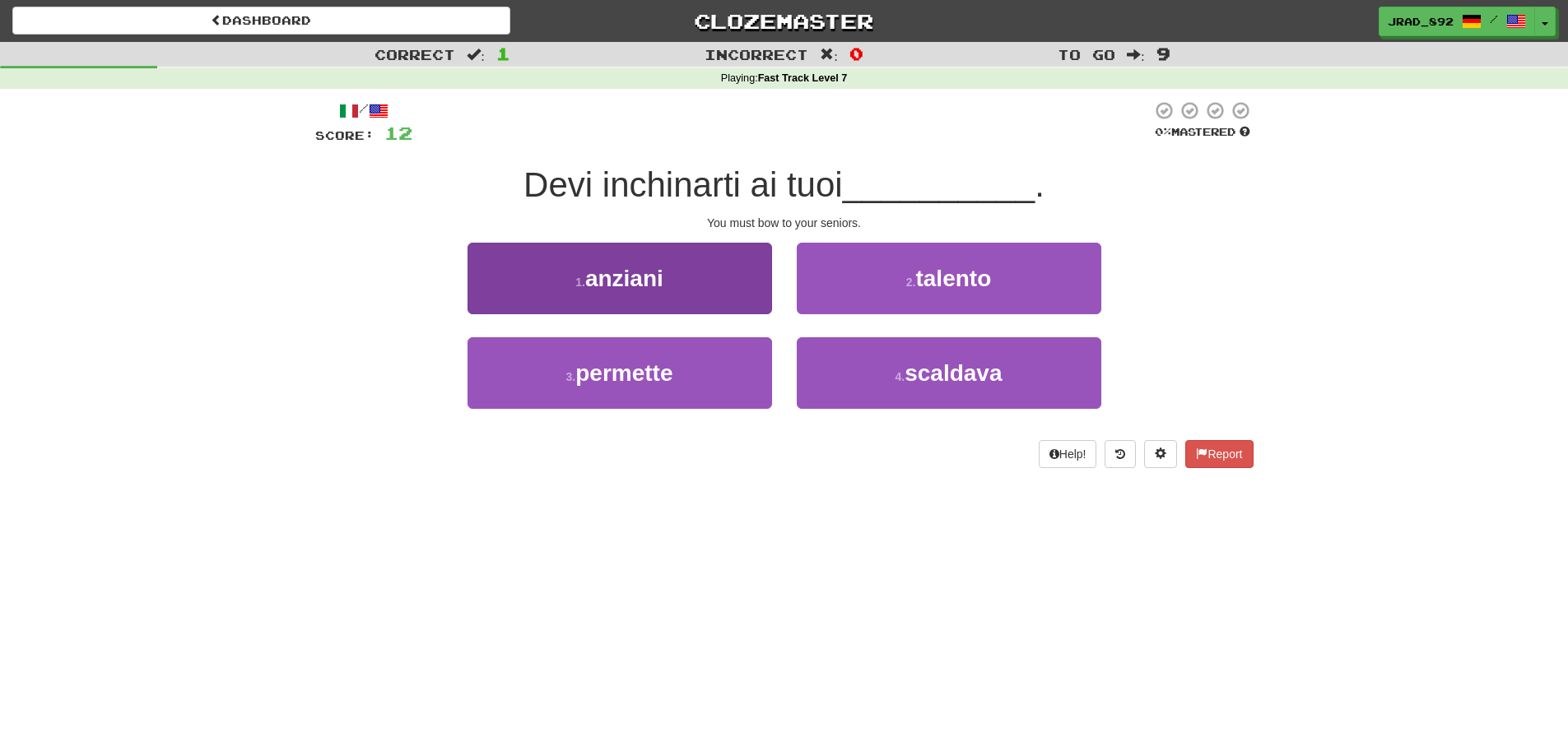
click at [695, 291] on button "1 . anziani" at bounding box center [619, 278] width 304 height 72
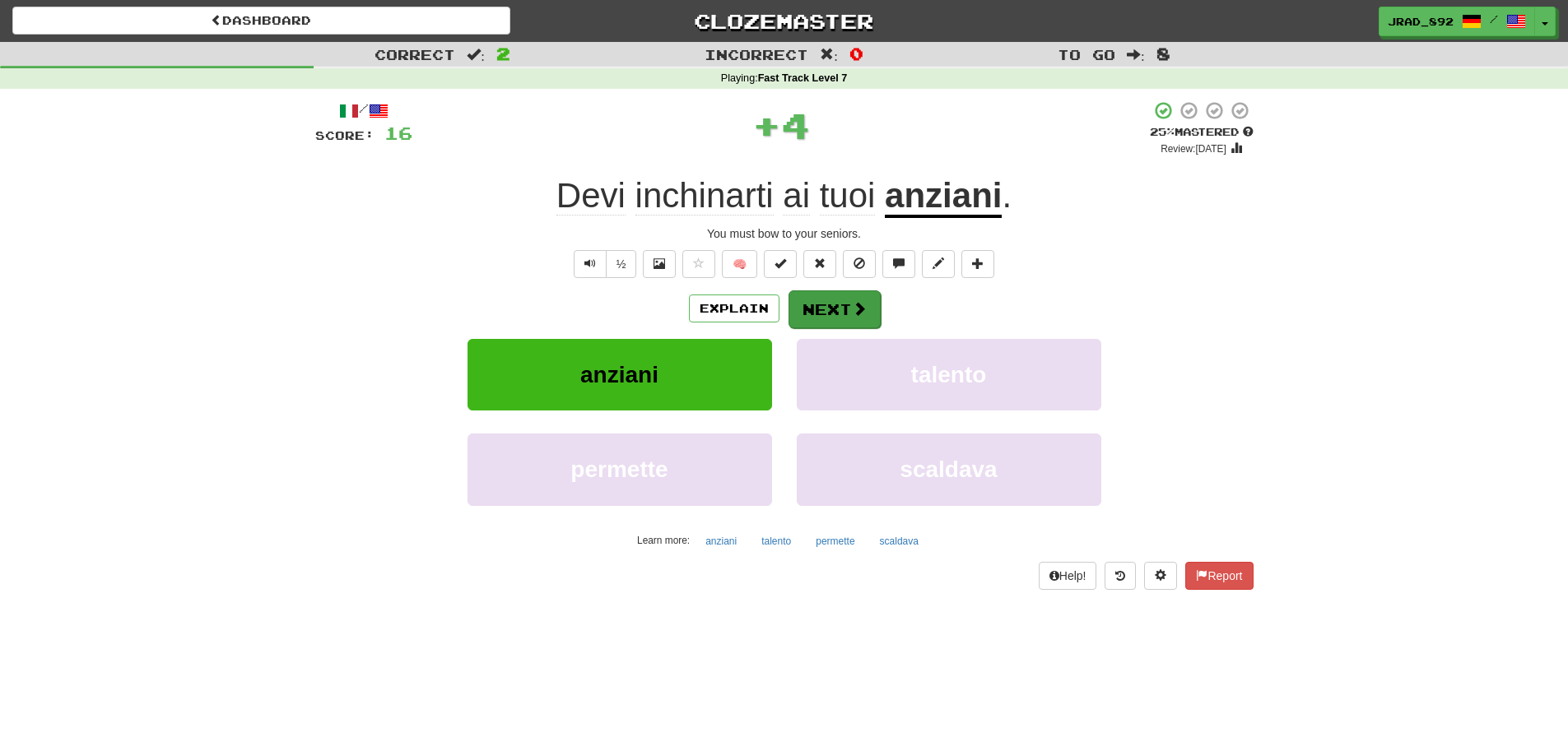
click at [810, 300] on button "Next" at bounding box center [834, 309] width 92 height 38
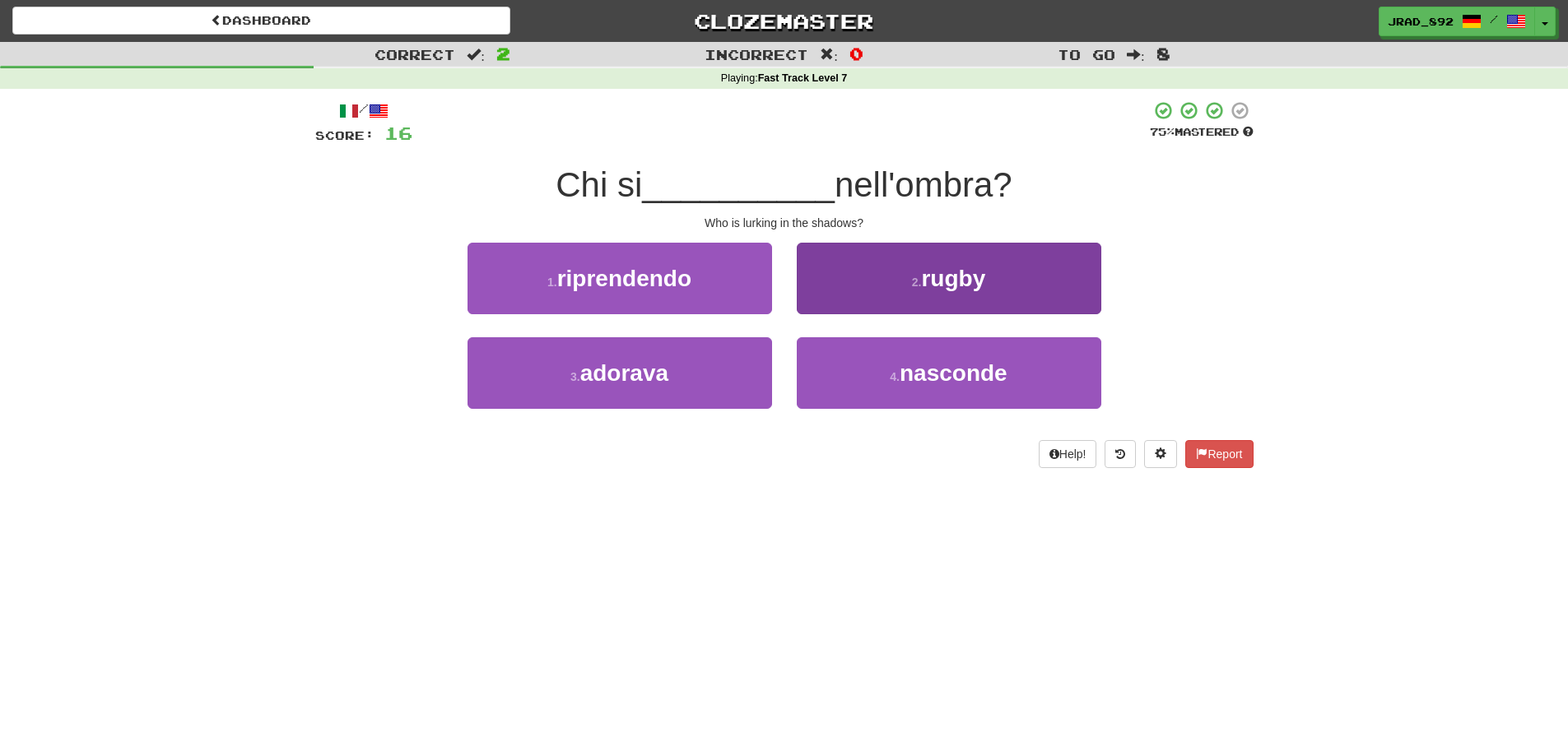
drag, startPoint x: 928, startPoint y: 383, endPoint x: 919, endPoint y: 372, distance: 14.2
click at [926, 382] on span "nasconde" at bounding box center [954, 372] width 108 height 26
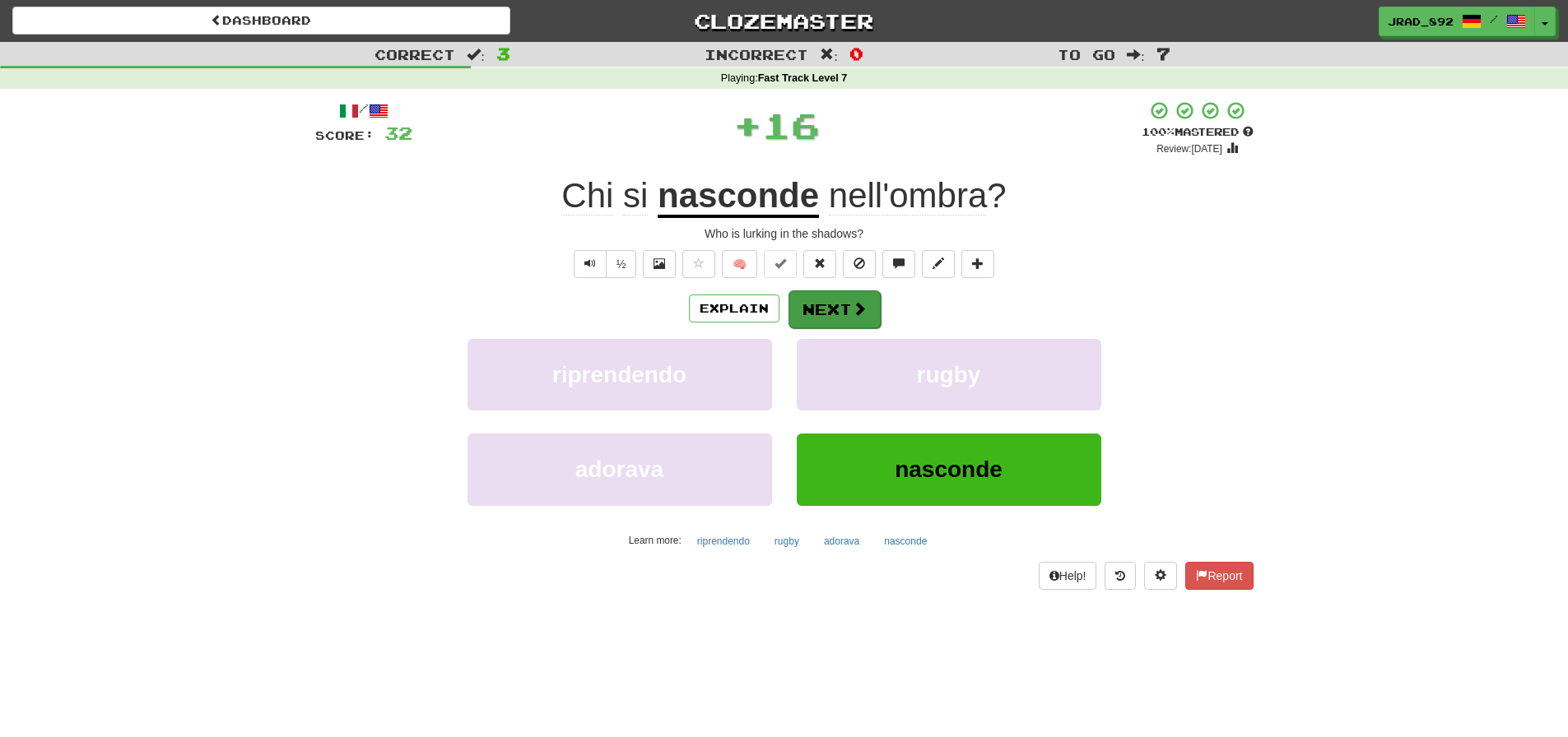
click at [838, 311] on button "Next" at bounding box center [834, 309] width 92 height 38
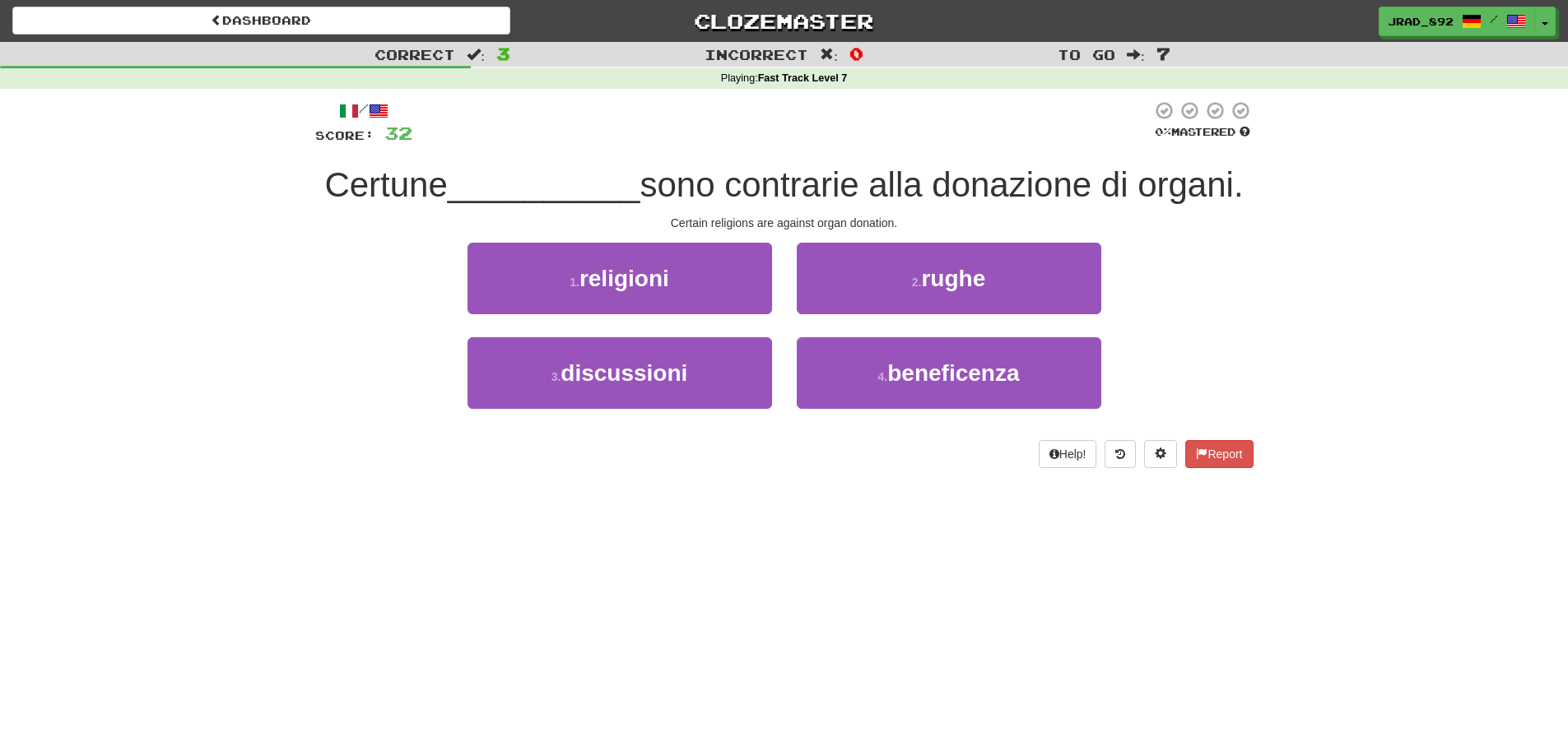
click at [625, 276] on span "religioni" at bounding box center [624, 278] width 89 height 26
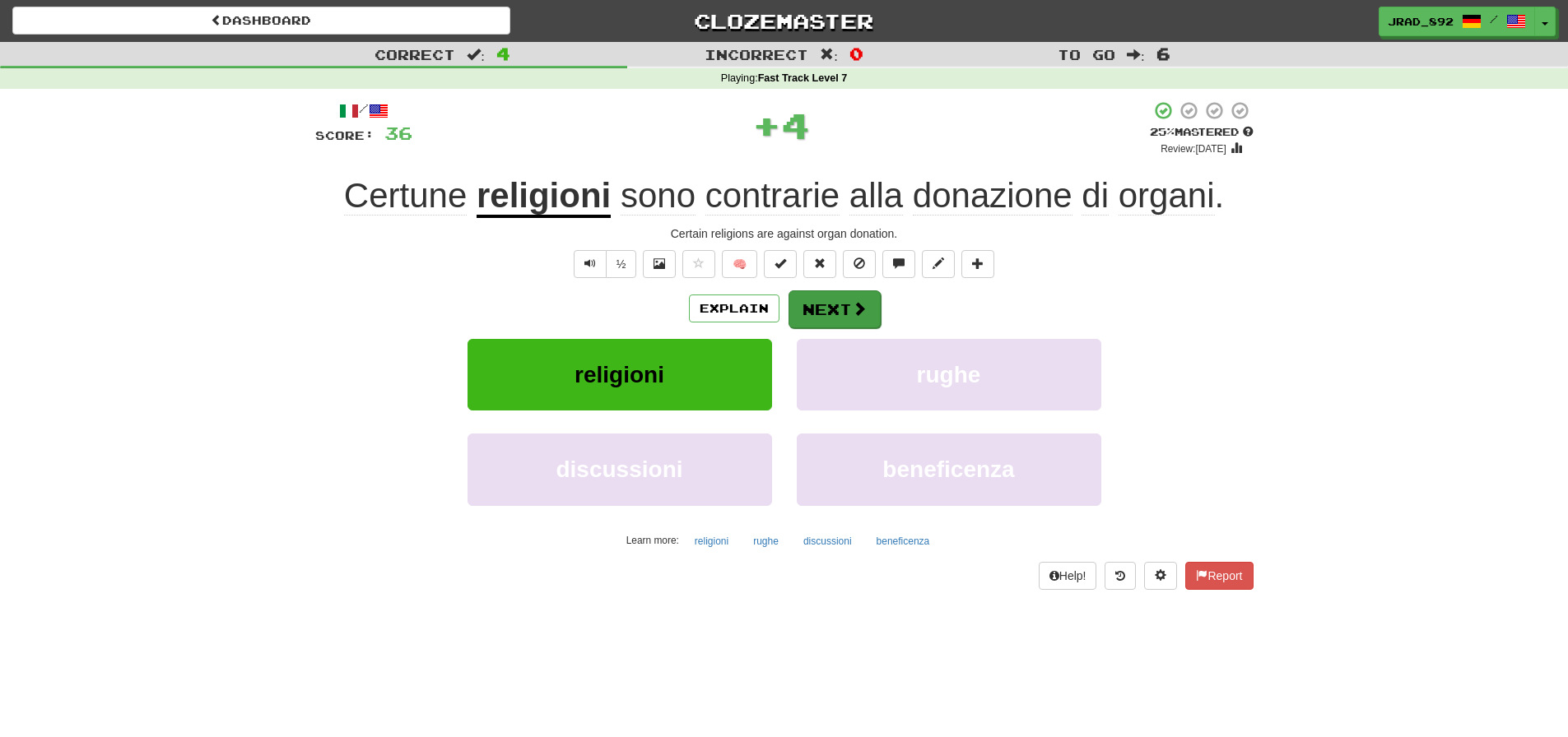
click at [855, 303] on span at bounding box center [859, 308] width 15 height 15
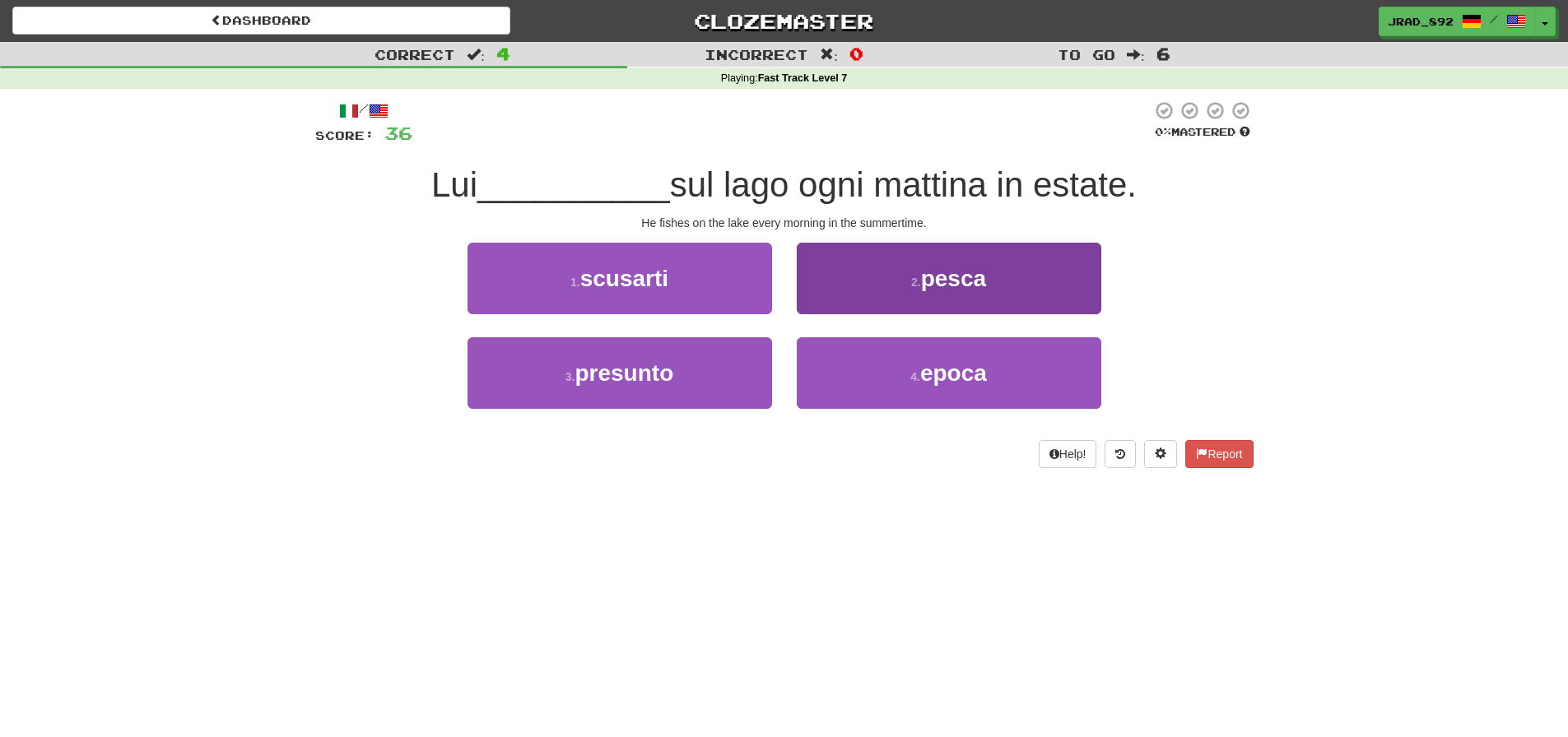
click at [945, 266] on span "pesca" at bounding box center [953, 278] width 65 height 26
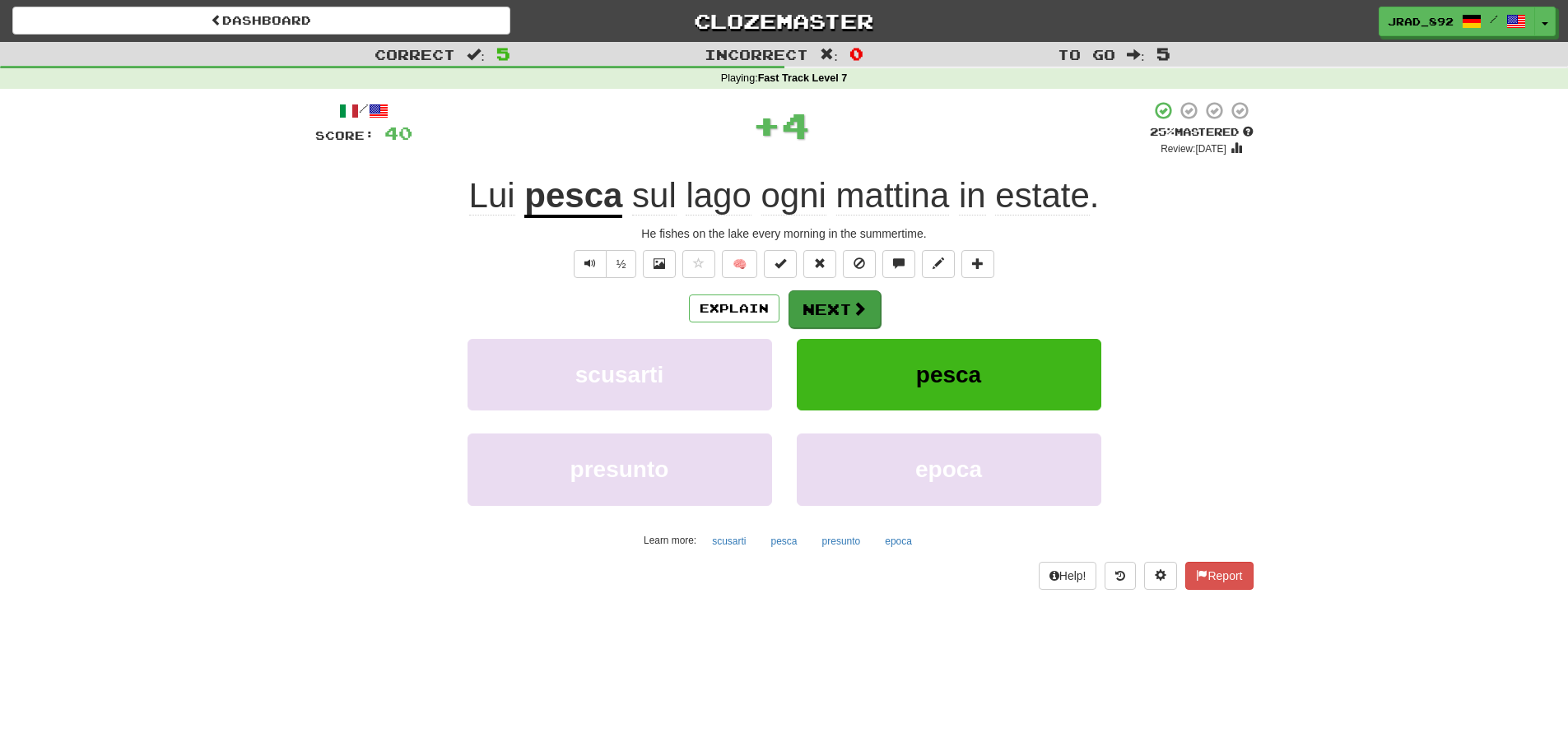
click at [831, 307] on button "Next" at bounding box center [834, 309] width 92 height 38
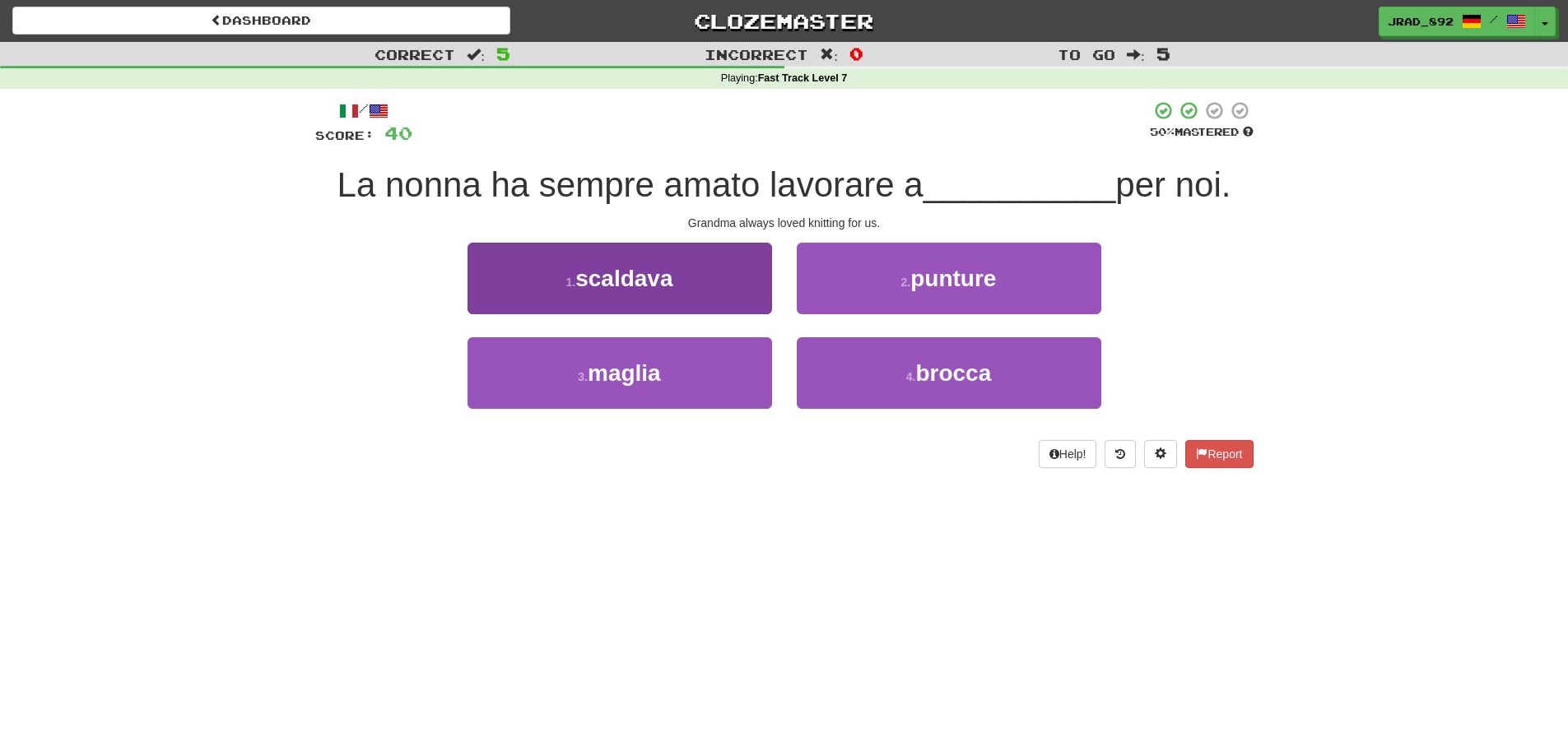
drag, startPoint x: 630, startPoint y: 398, endPoint x: 666, endPoint y: 379, distance: 40.7
click at [630, 398] on button "3 . maglia" at bounding box center [619, 372] width 304 height 72
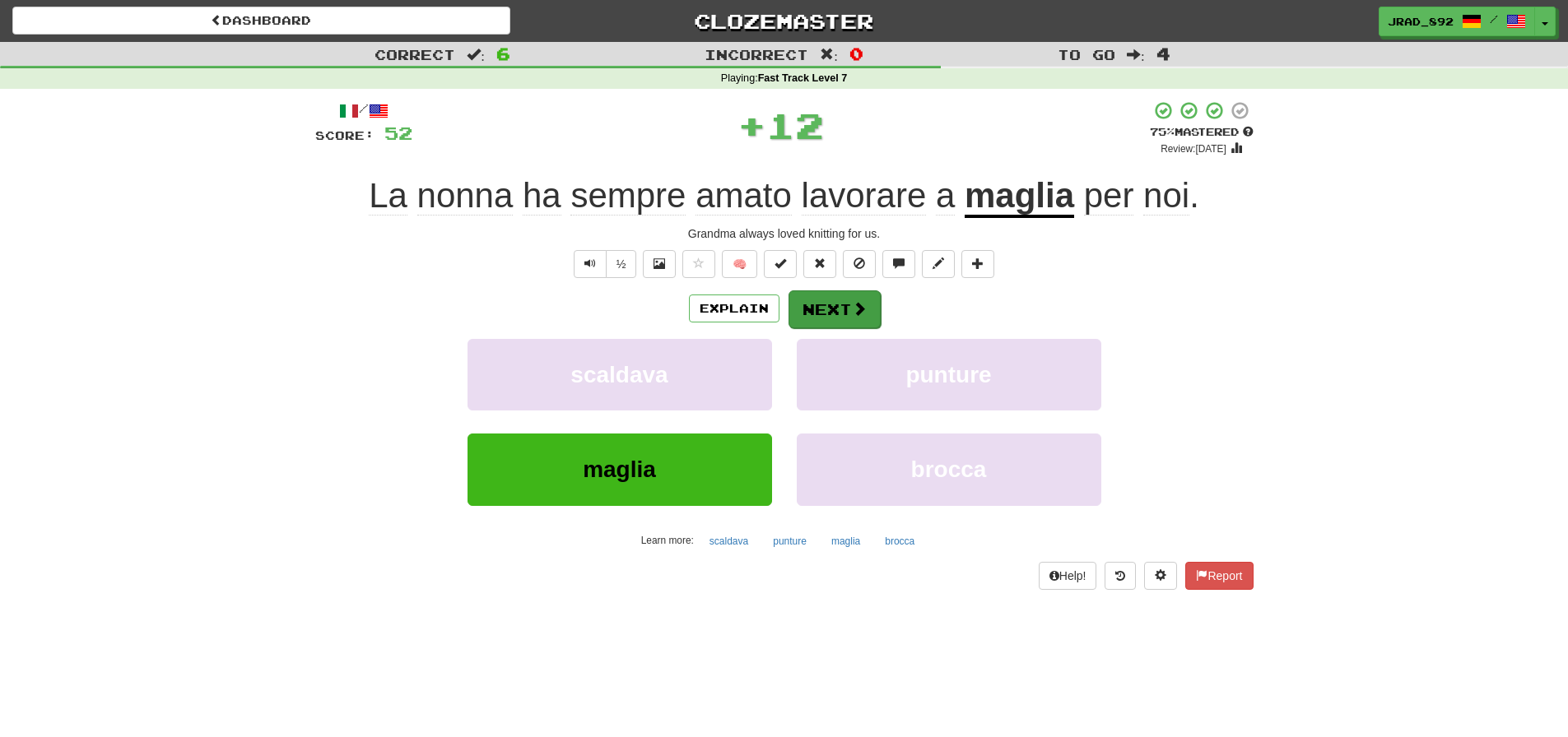
click at [824, 310] on button "Next" at bounding box center [834, 309] width 92 height 38
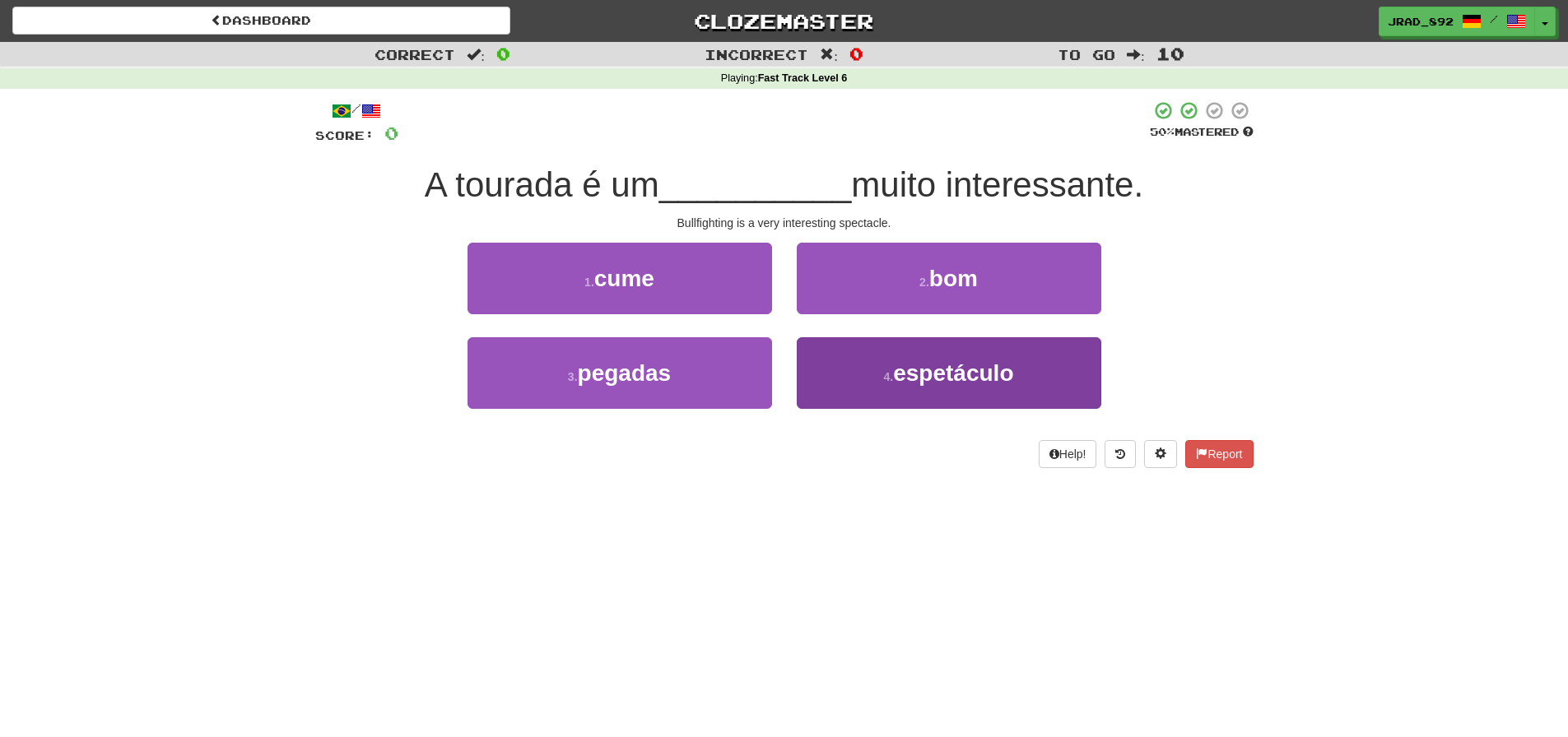
click at [872, 388] on button "4 . espetáculo" at bounding box center [949, 372] width 304 height 72
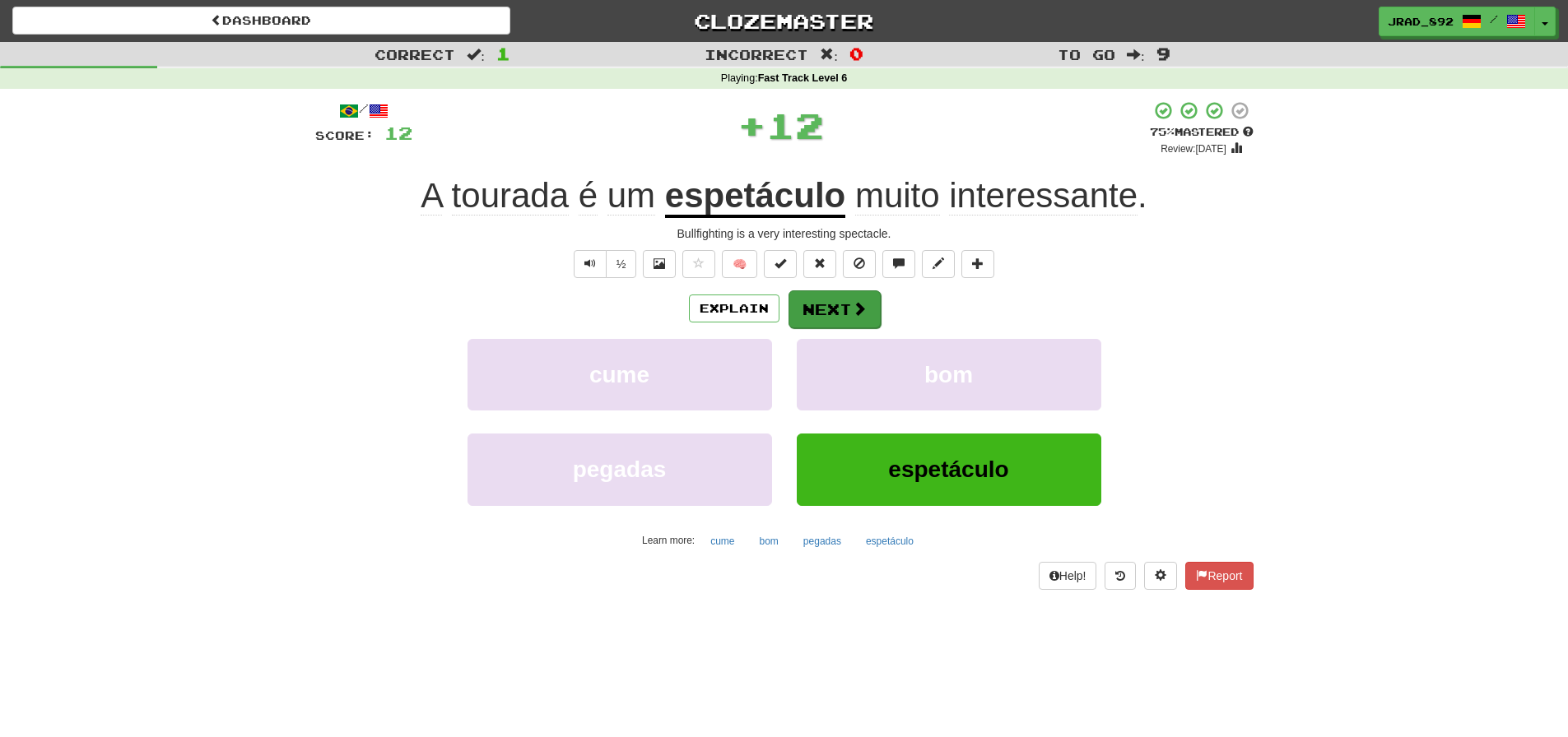
click at [843, 303] on button "Next" at bounding box center [834, 309] width 92 height 38
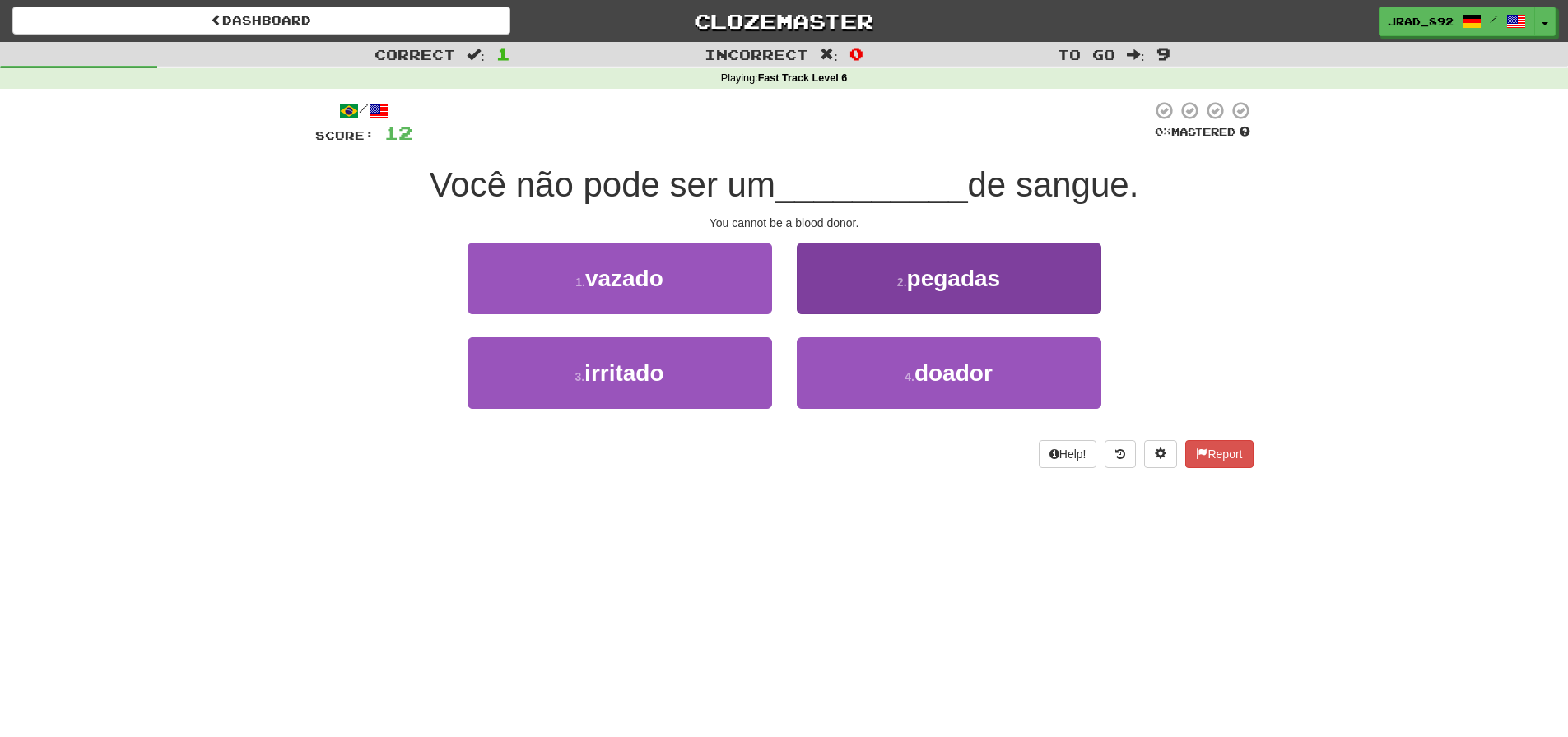
click at [878, 372] on button "4 . doador" at bounding box center [949, 372] width 304 height 72
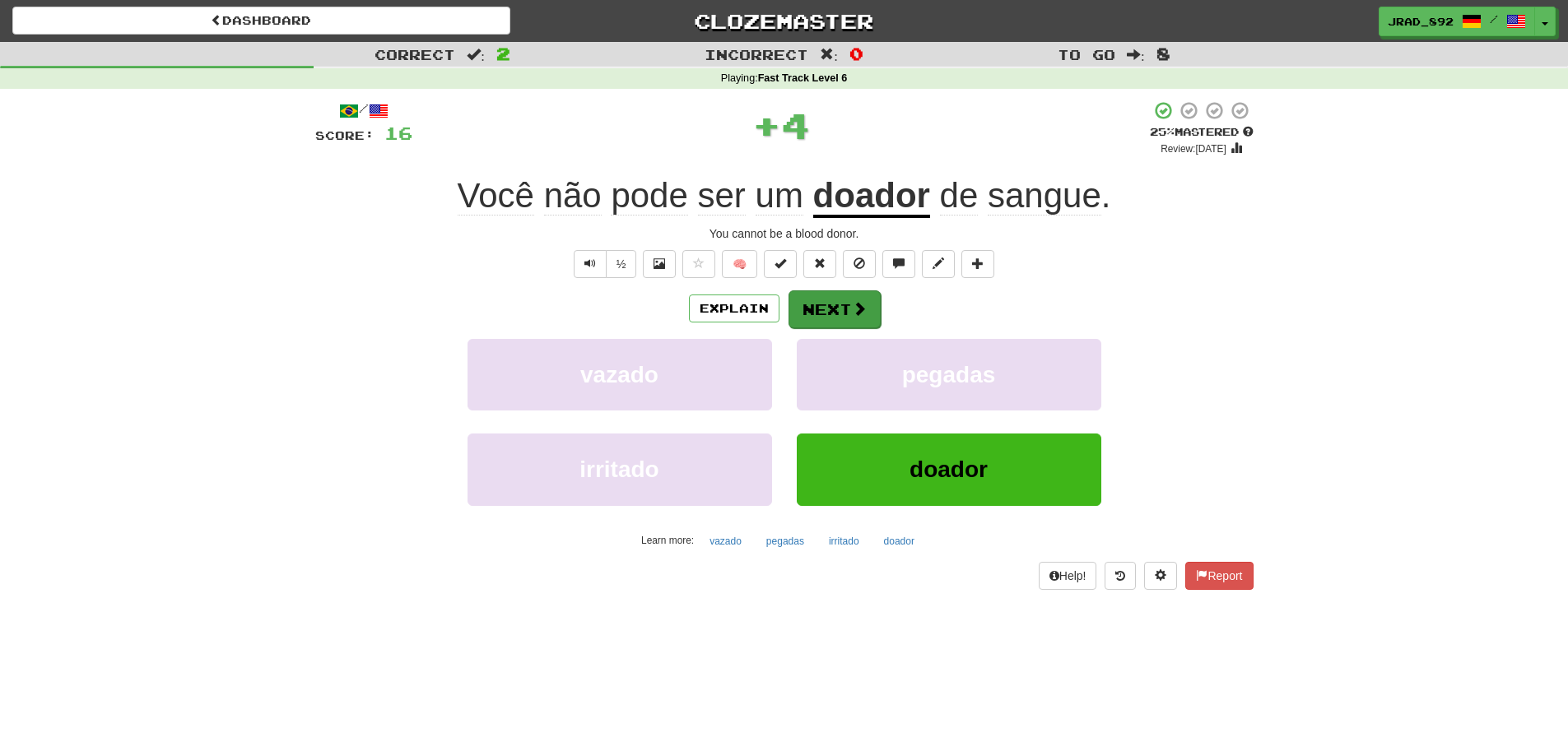
click at [828, 310] on button "Next" at bounding box center [834, 309] width 92 height 38
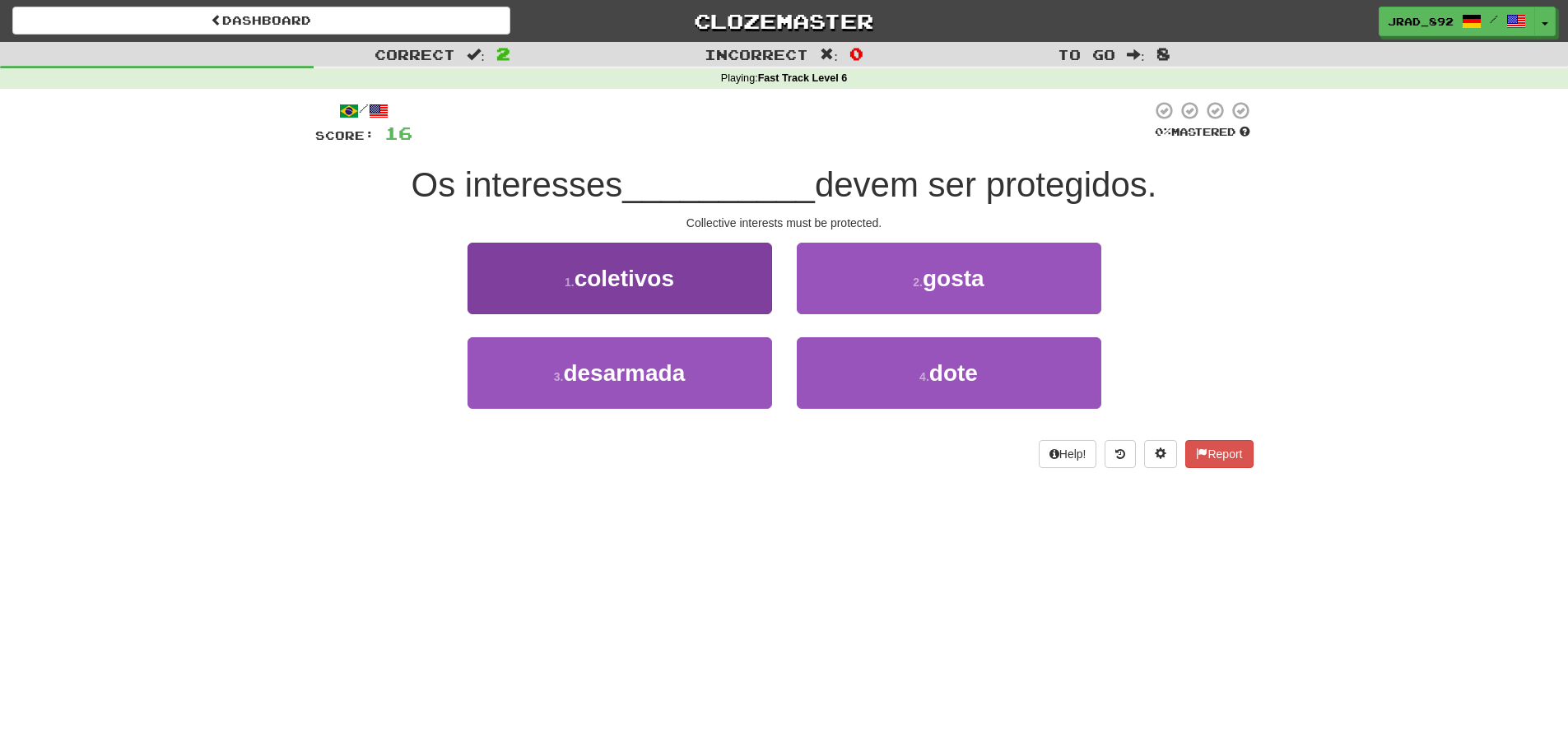
click at [697, 284] on button "1 . coletivos" at bounding box center [619, 278] width 304 height 72
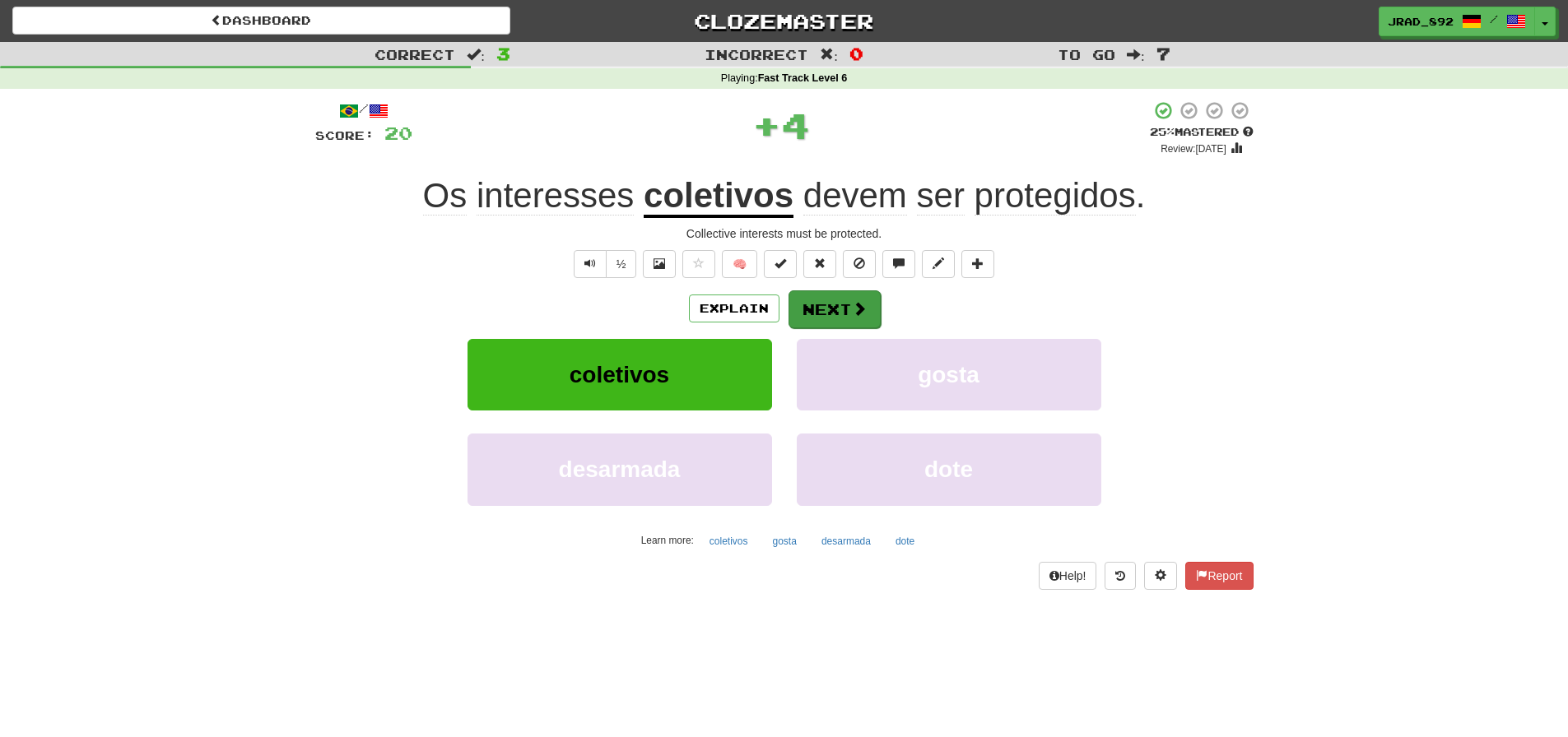
click at [848, 301] on button "Next" at bounding box center [834, 309] width 92 height 38
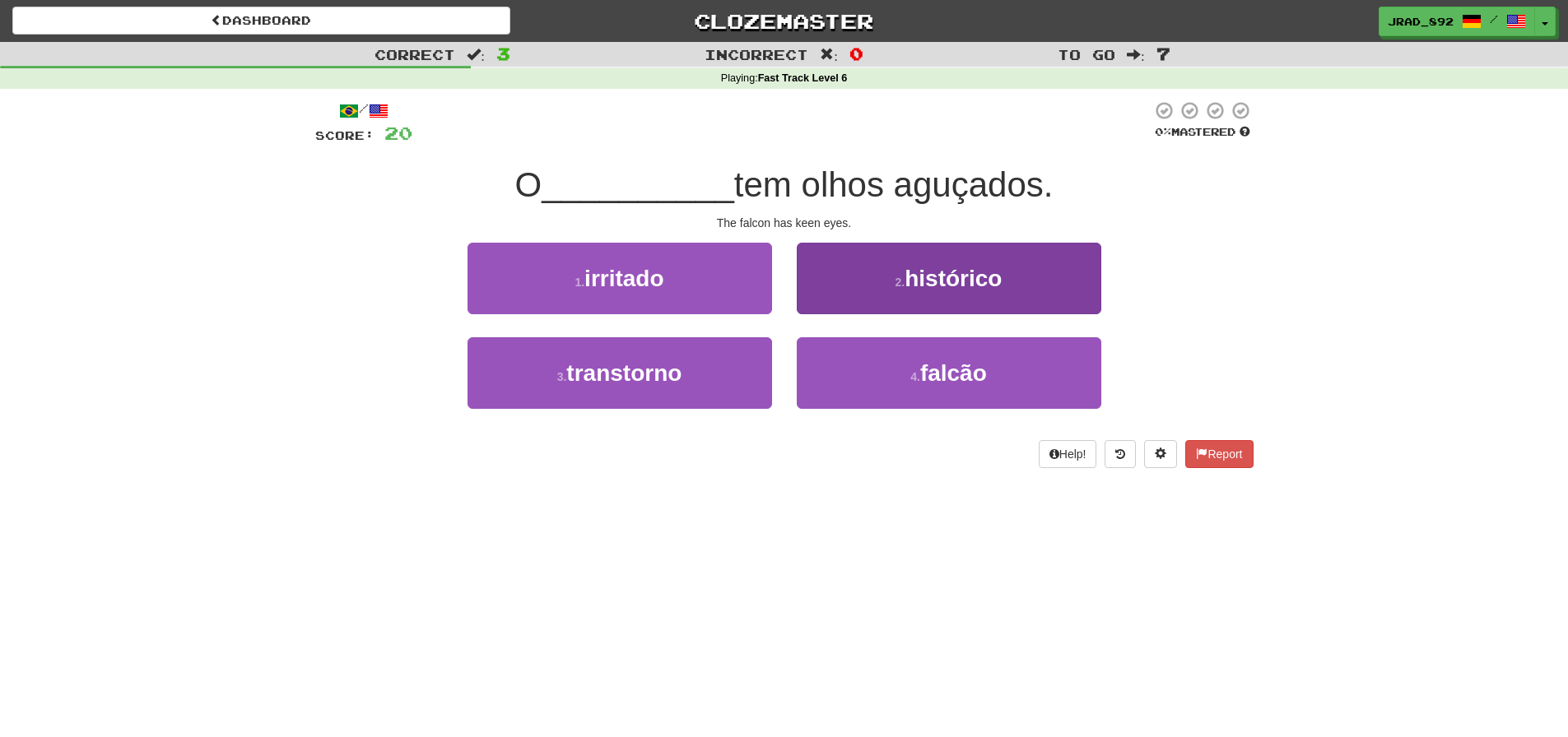
click at [893, 371] on button "4 . falcão" at bounding box center [949, 372] width 304 height 72
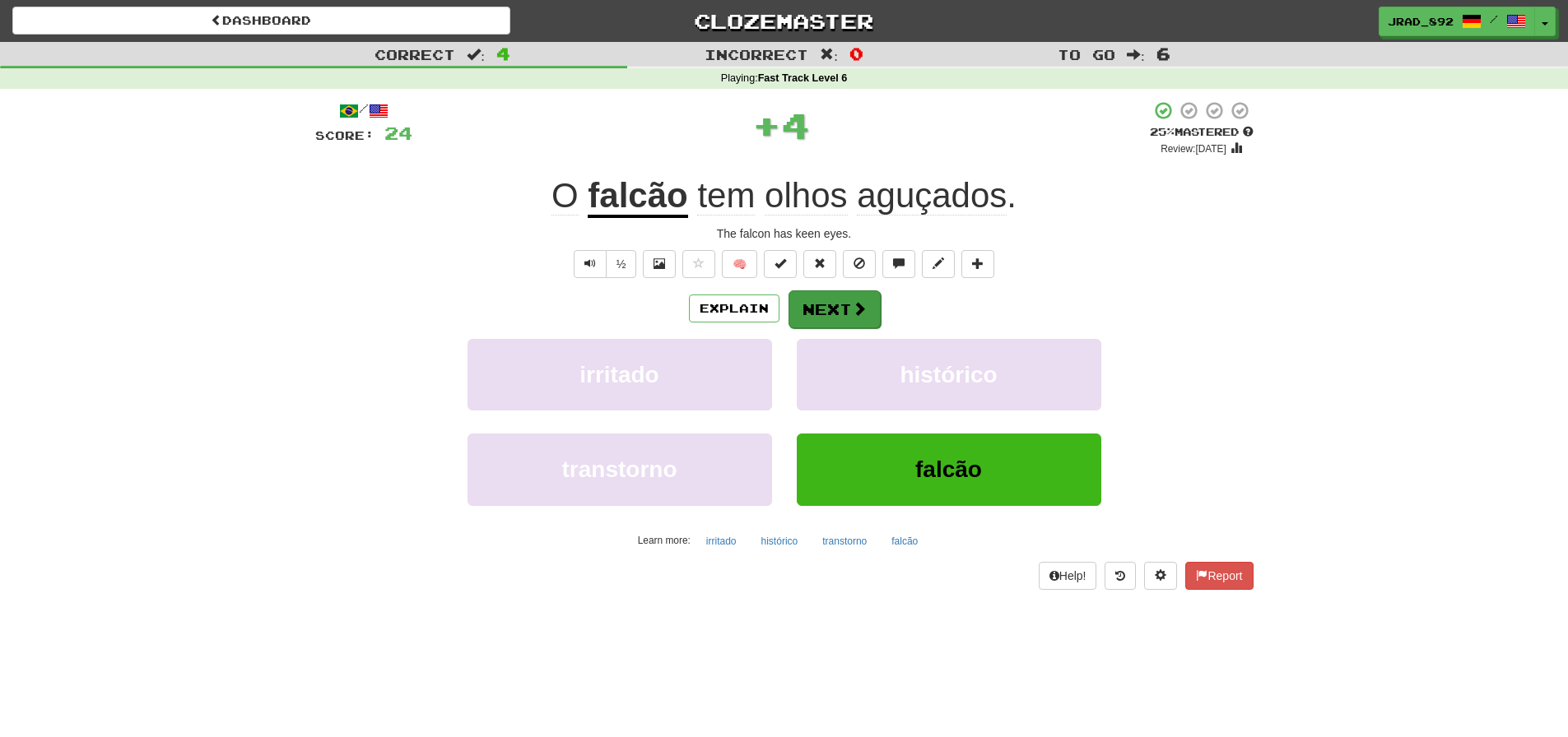
click at [843, 315] on button "Next" at bounding box center [834, 309] width 92 height 38
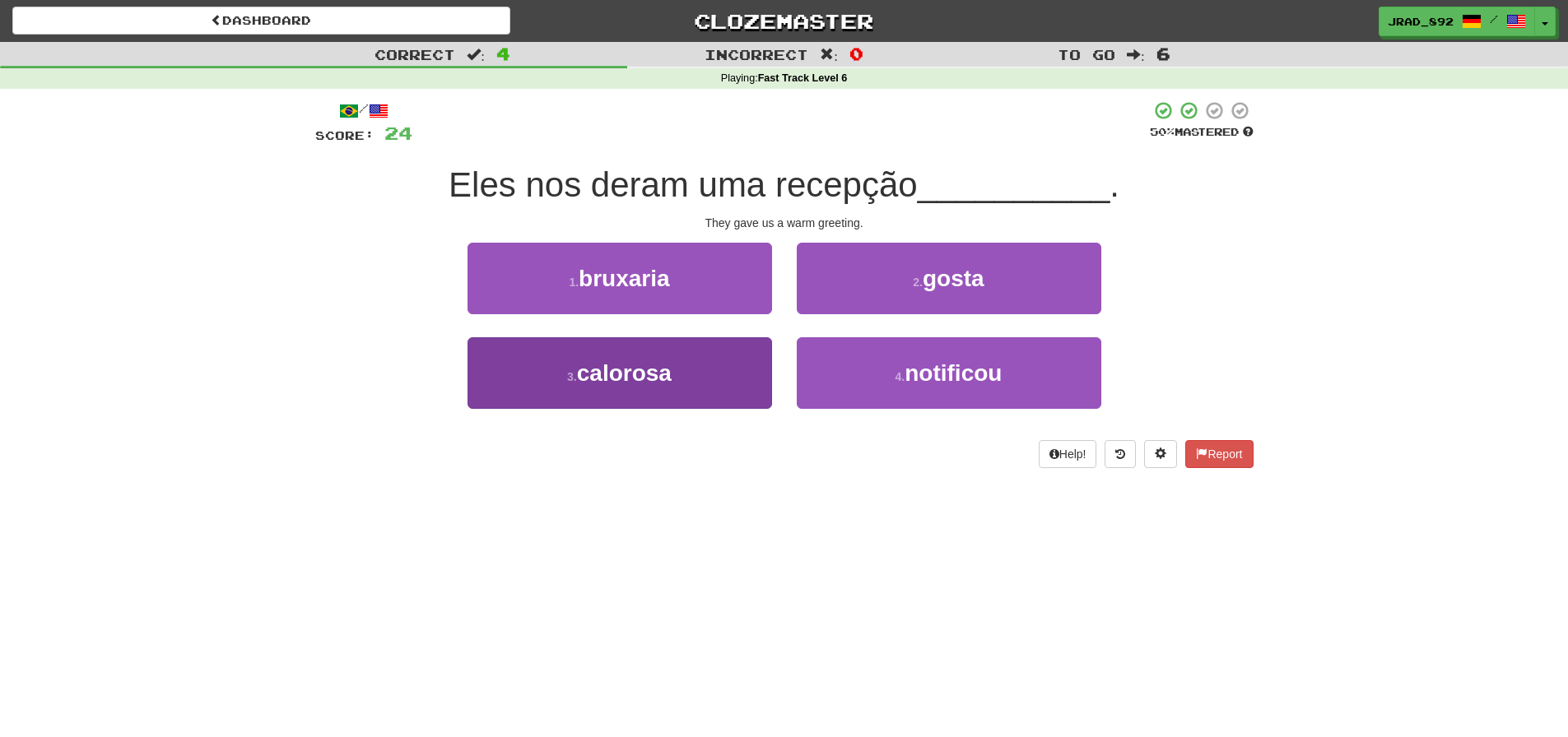
click at [630, 388] on button "3 . calorosa" at bounding box center [619, 372] width 304 height 72
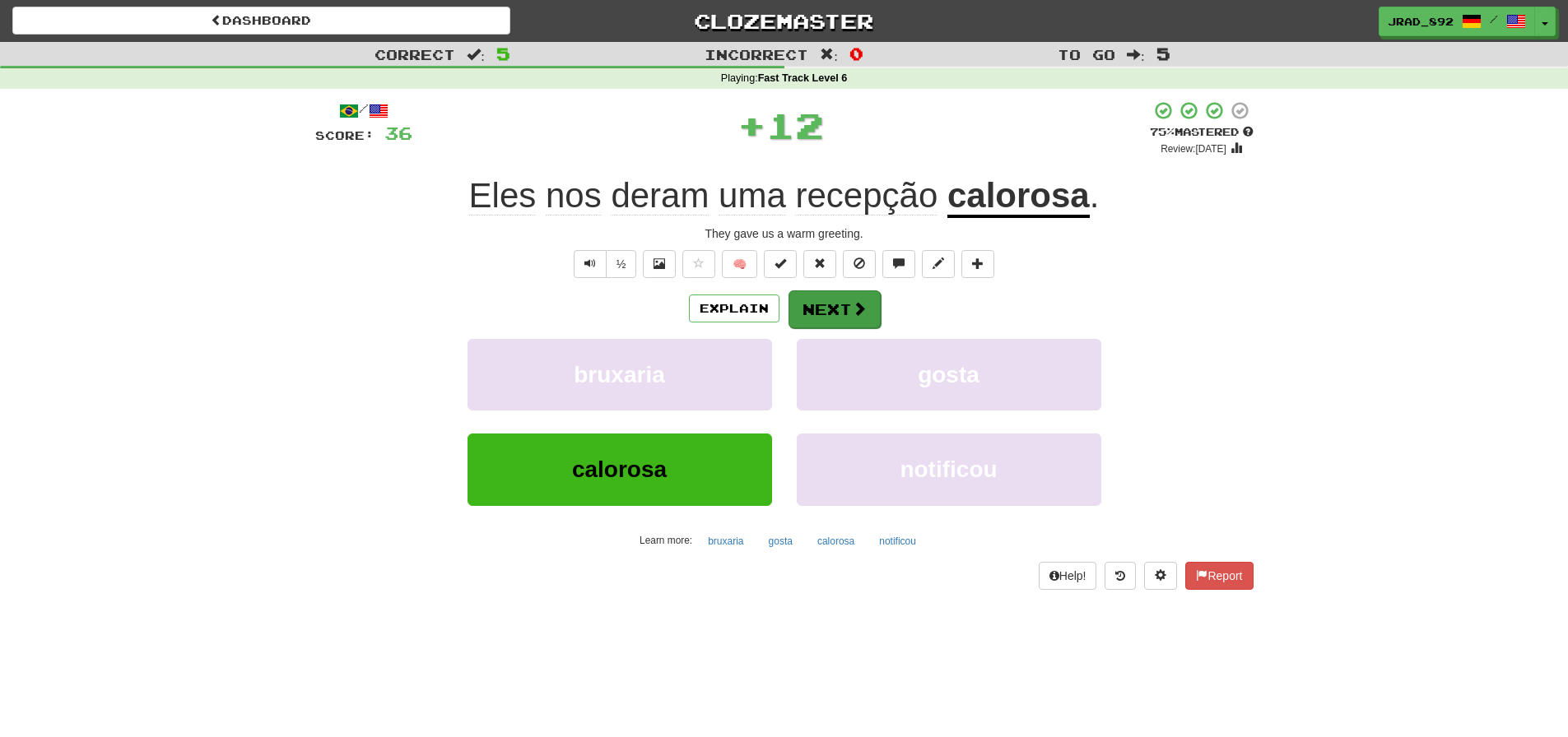
click at [809, 306] on button "Next" at bounding box center [834, 309] width 92 height 38
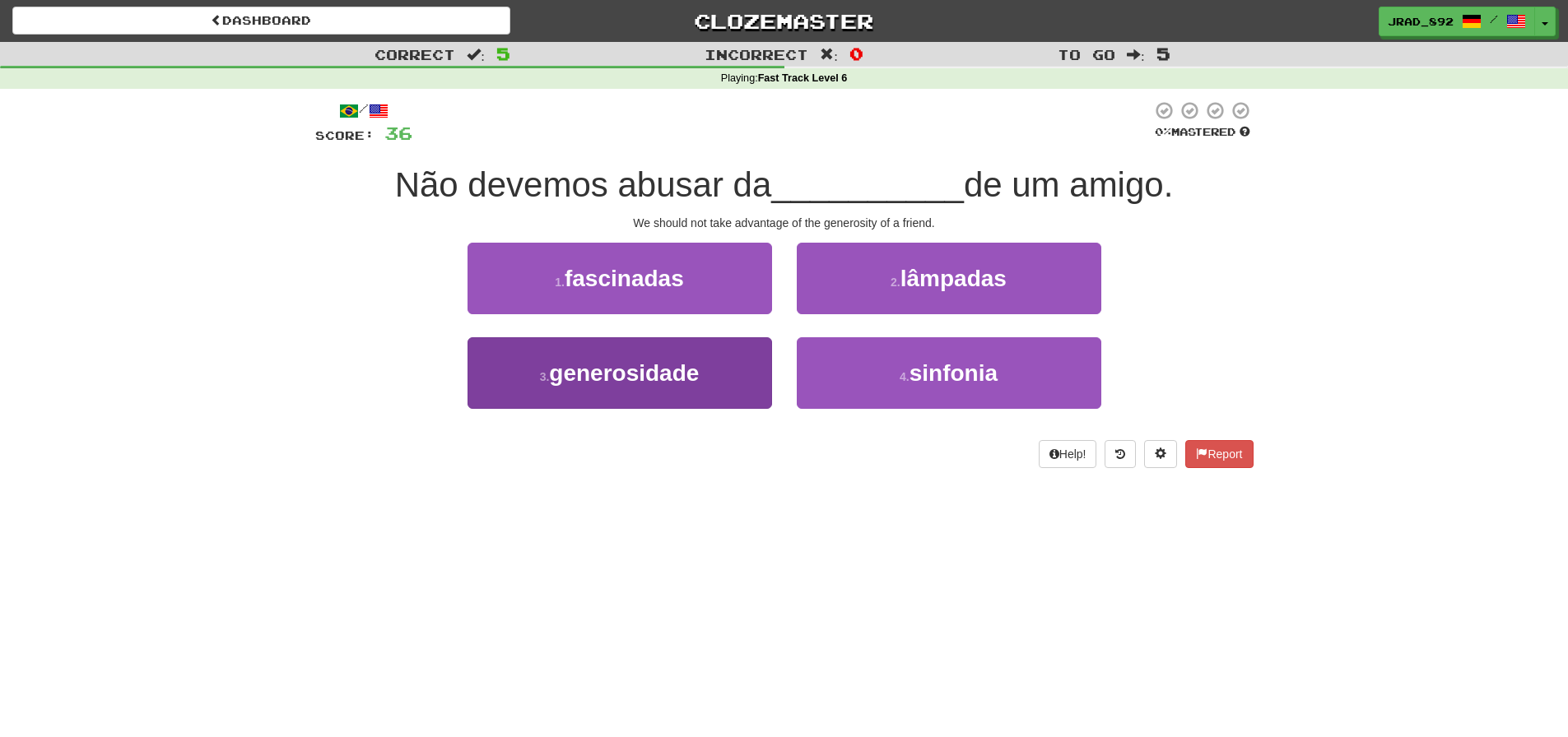
click at [706, 392] on button "3 . generosidade" at bounding box center [619, 372] width 304 height 72
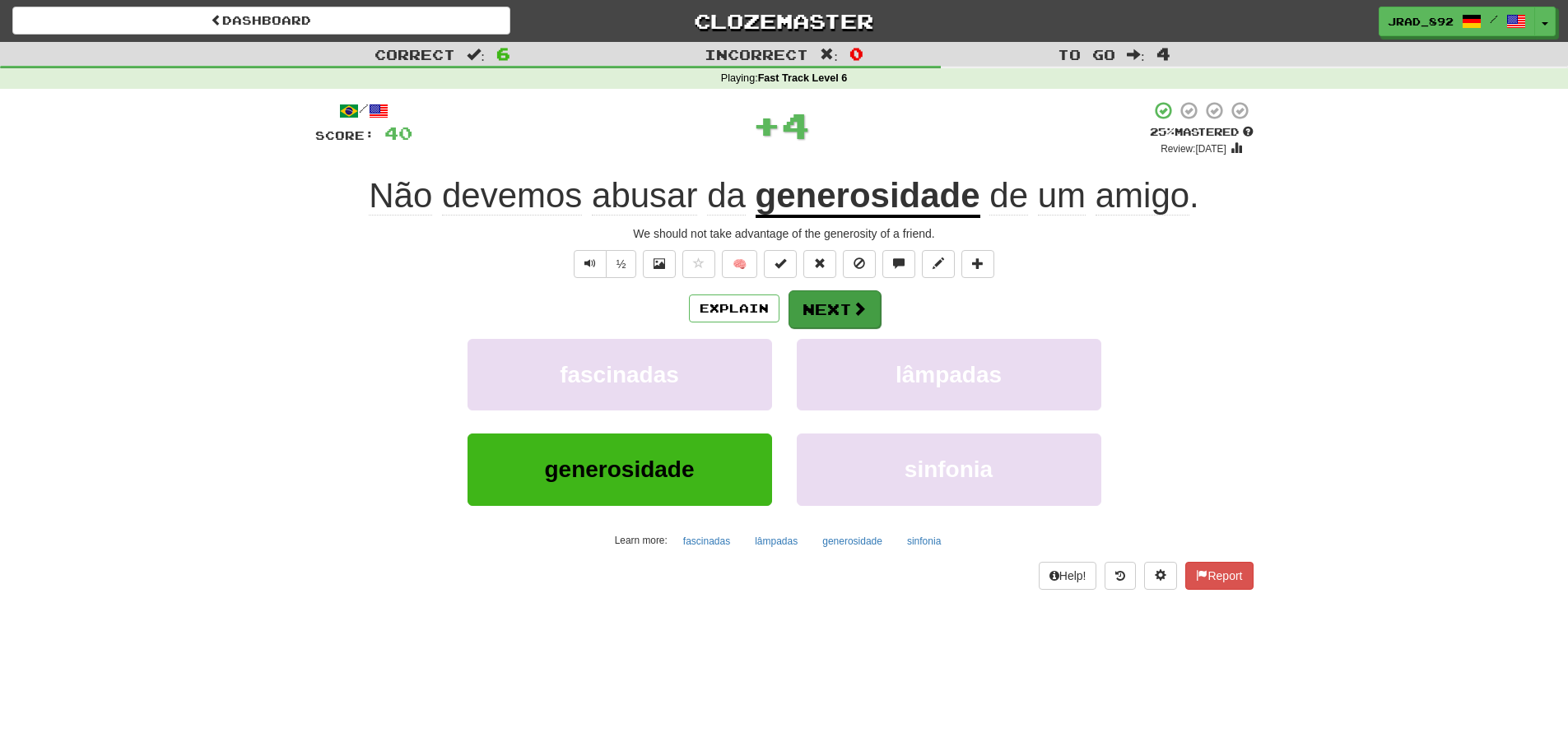
click at [855, 303] on span at bounding box center [859, 308] width 15 height 15
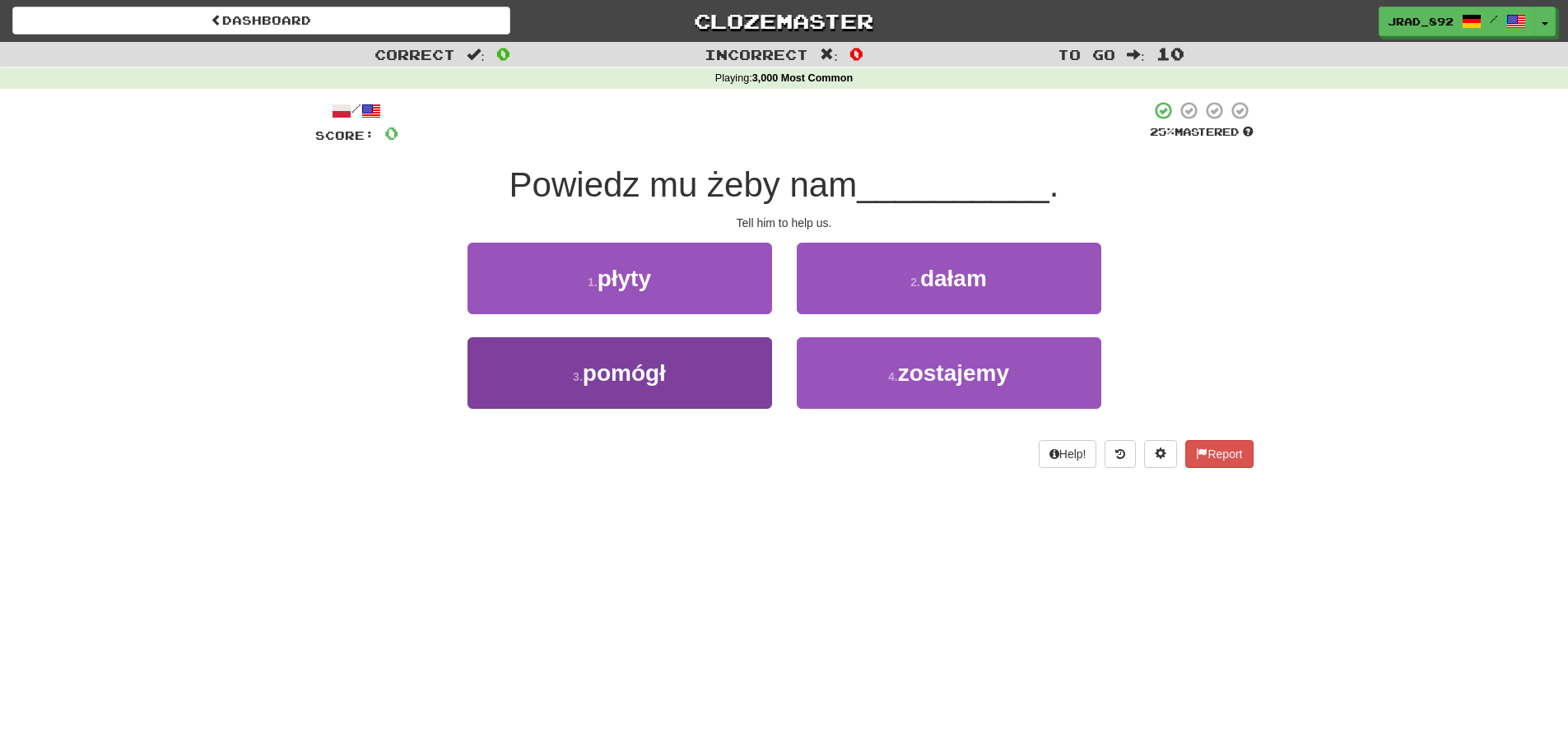
click at [665, 379] on span "pomógł" at bounding box center [625, 372] width 83 height 26
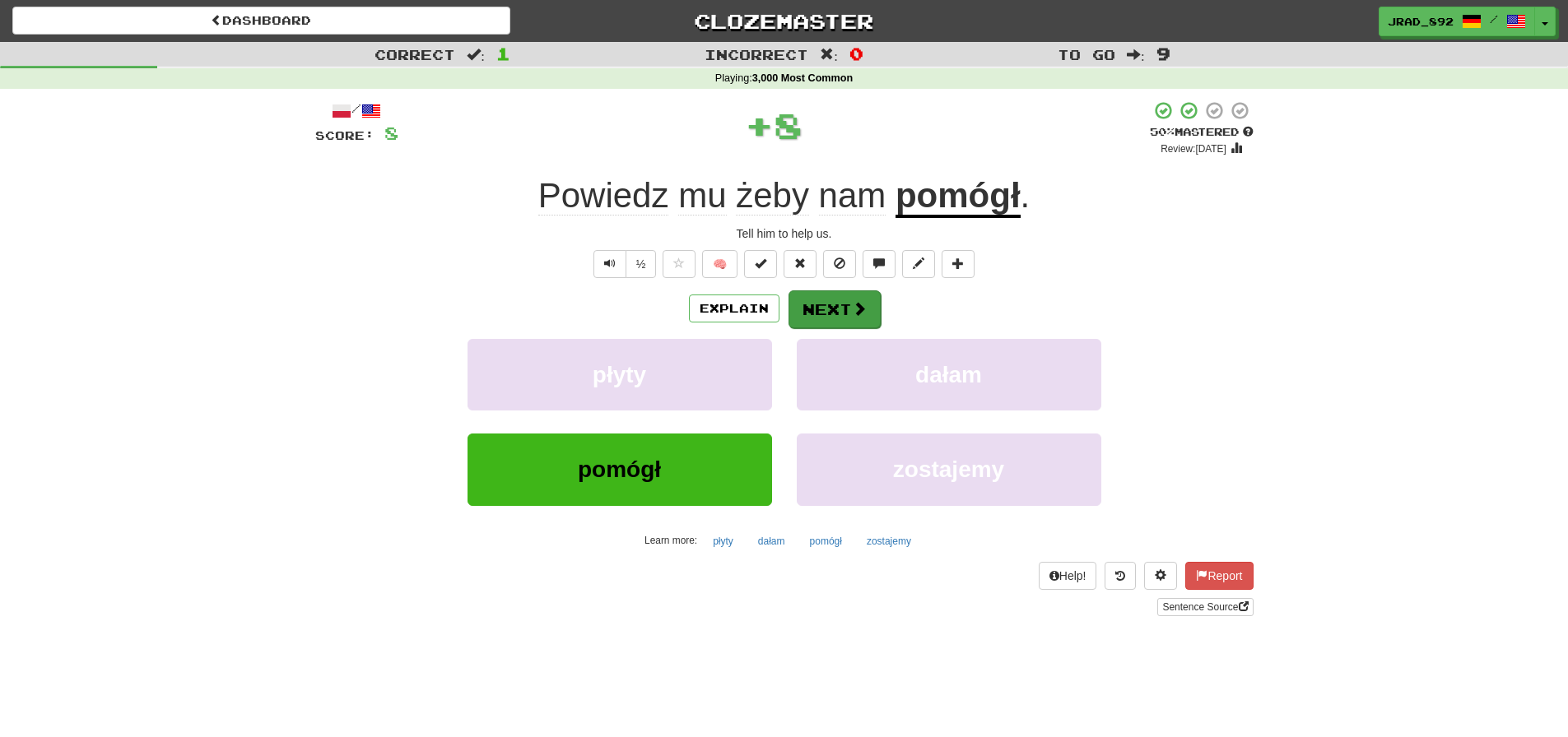
click at [835, 308] on button "Next" at bounding box center [834, 309] width 92 height 38
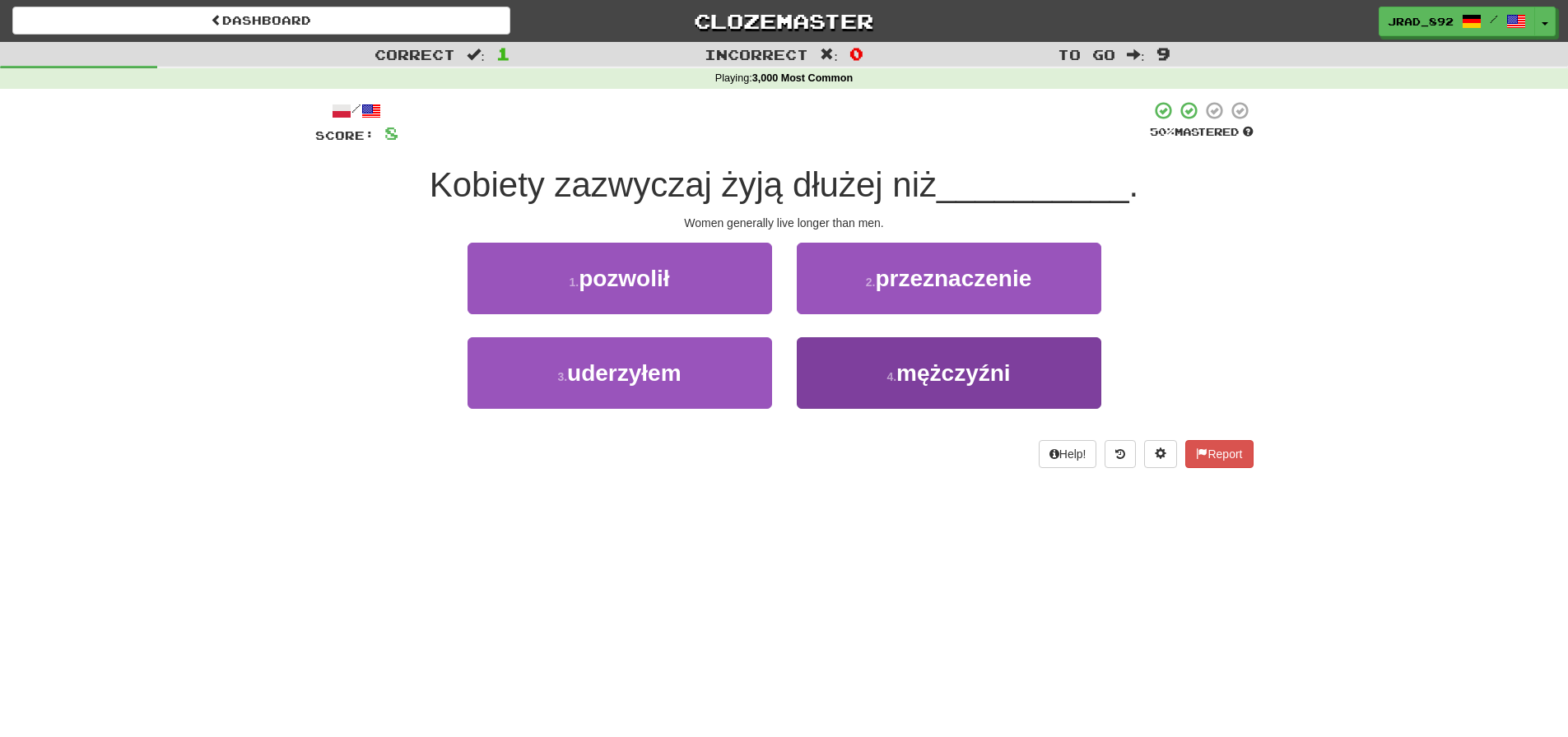
click at [877, 366] on button "4 . mężczyźni" at bounding box center [949, 372] width 304 height 72
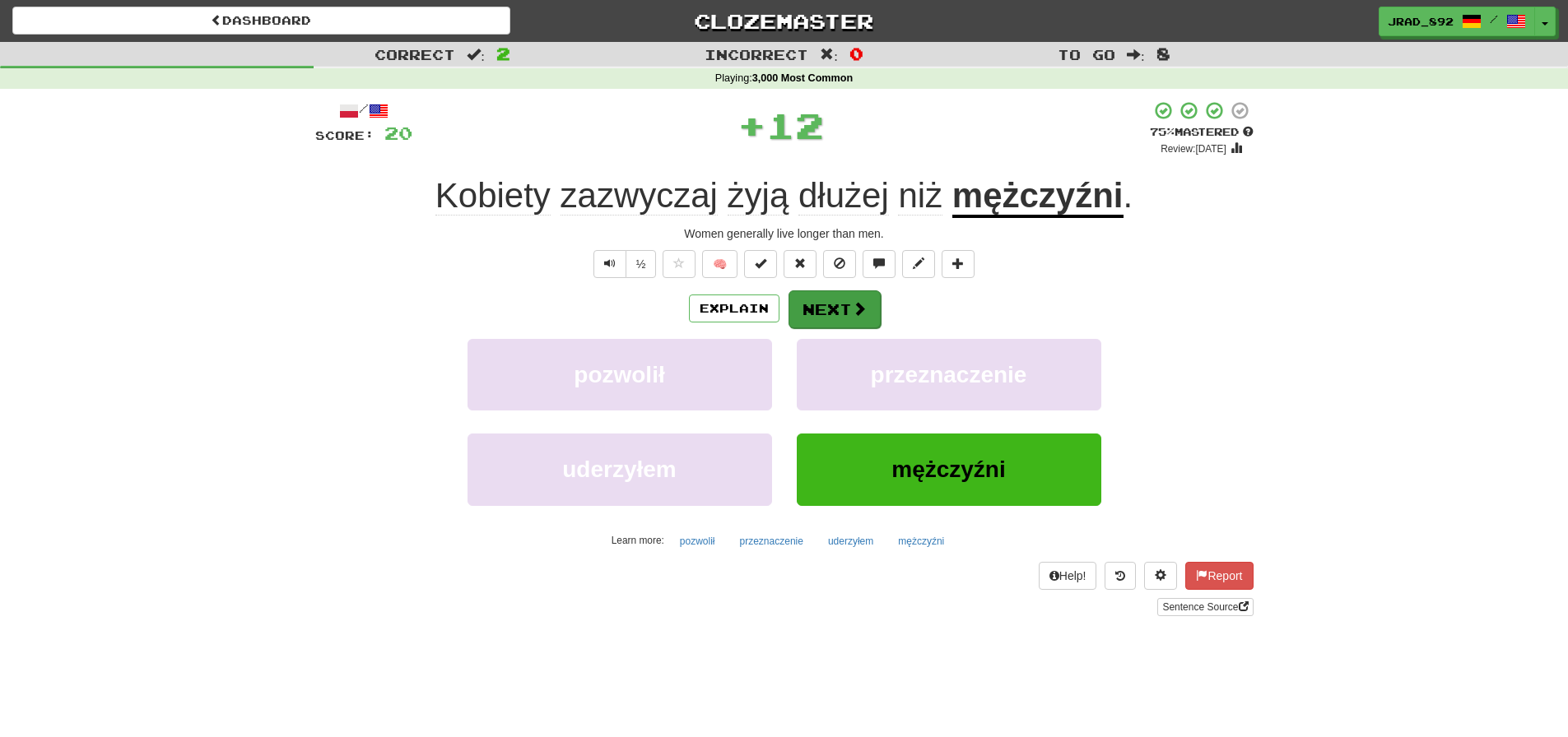
click at [831, 309] on button "Next" at bounding box center [834, 309] width 92 height 38
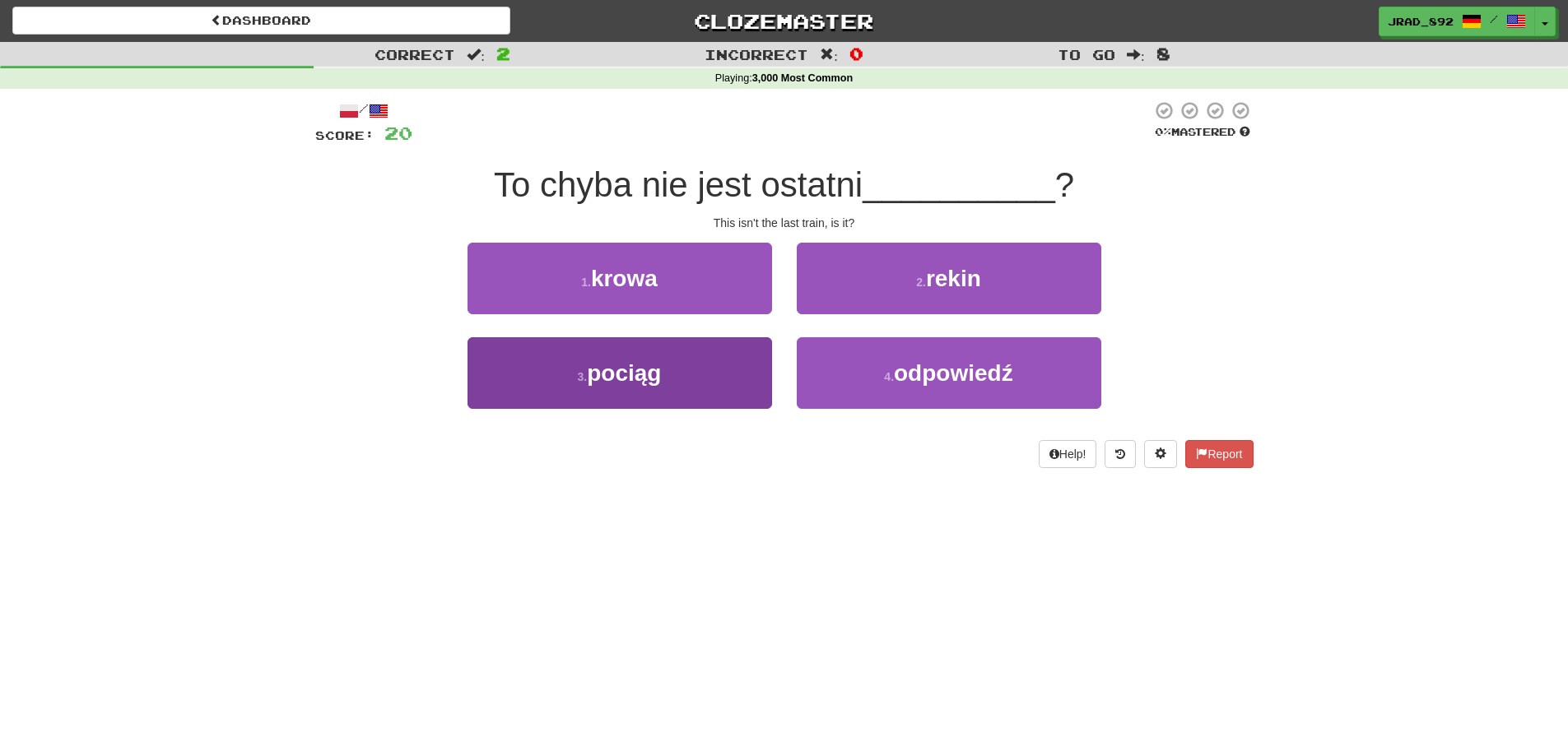
click at [704, 374] on button "3 . pociąg" at bounding box center [619, 372] width 304 height 72
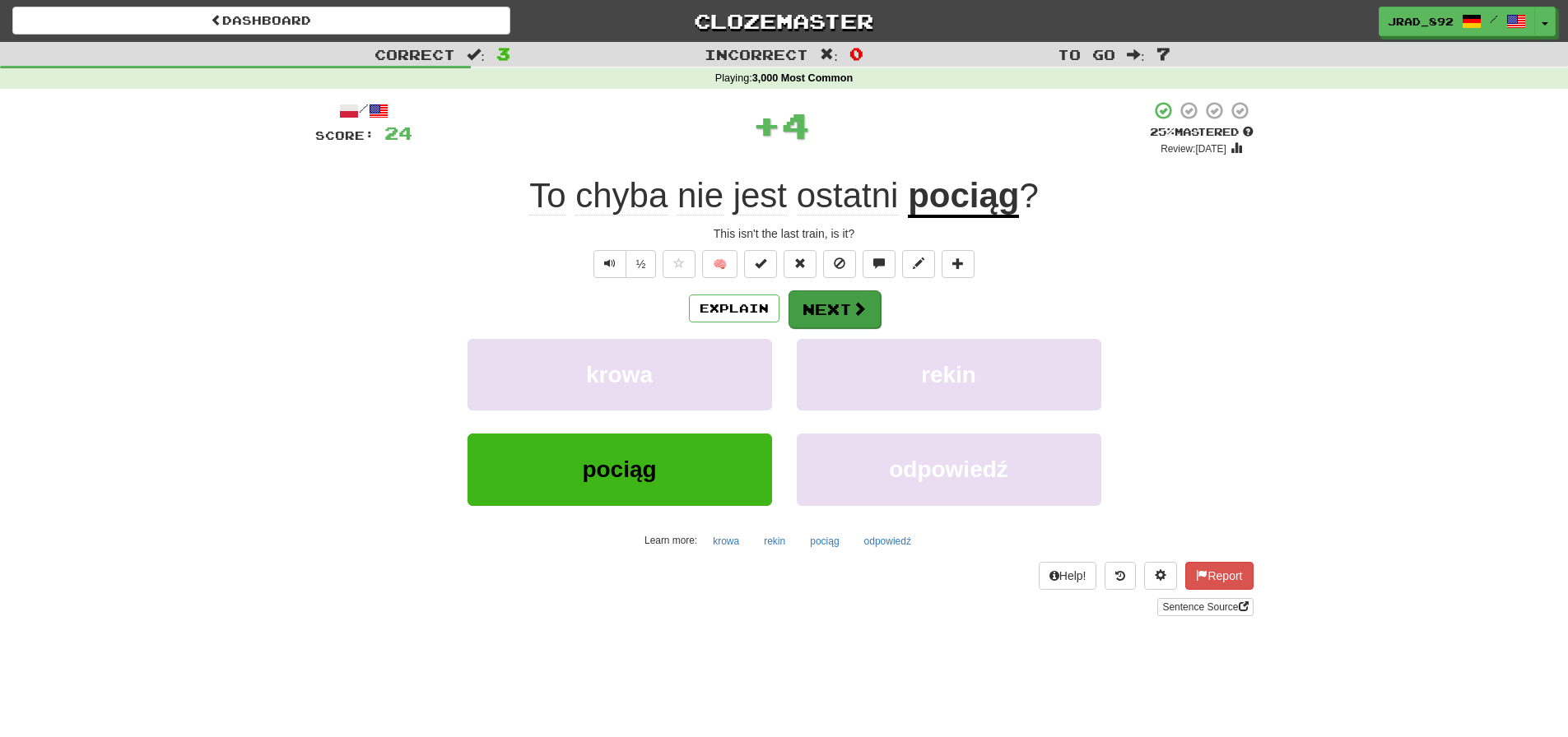
click at [834, 307] on button "Next" at bounding box center [834, 309] width 92 height 38
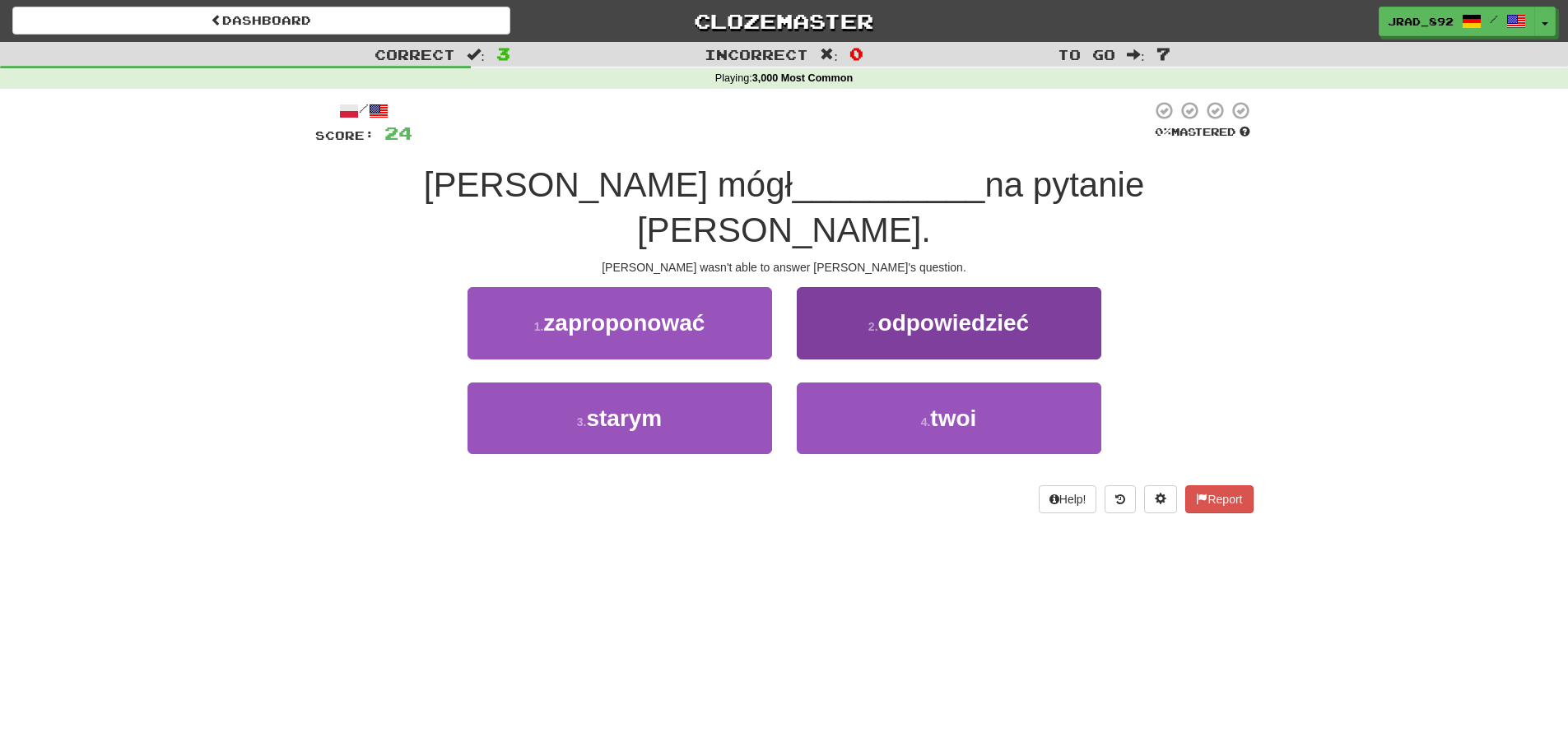
click at [911, 298] on button "2 . odpowiedzieć" at bounding box center [949, 323] width 304 height 72
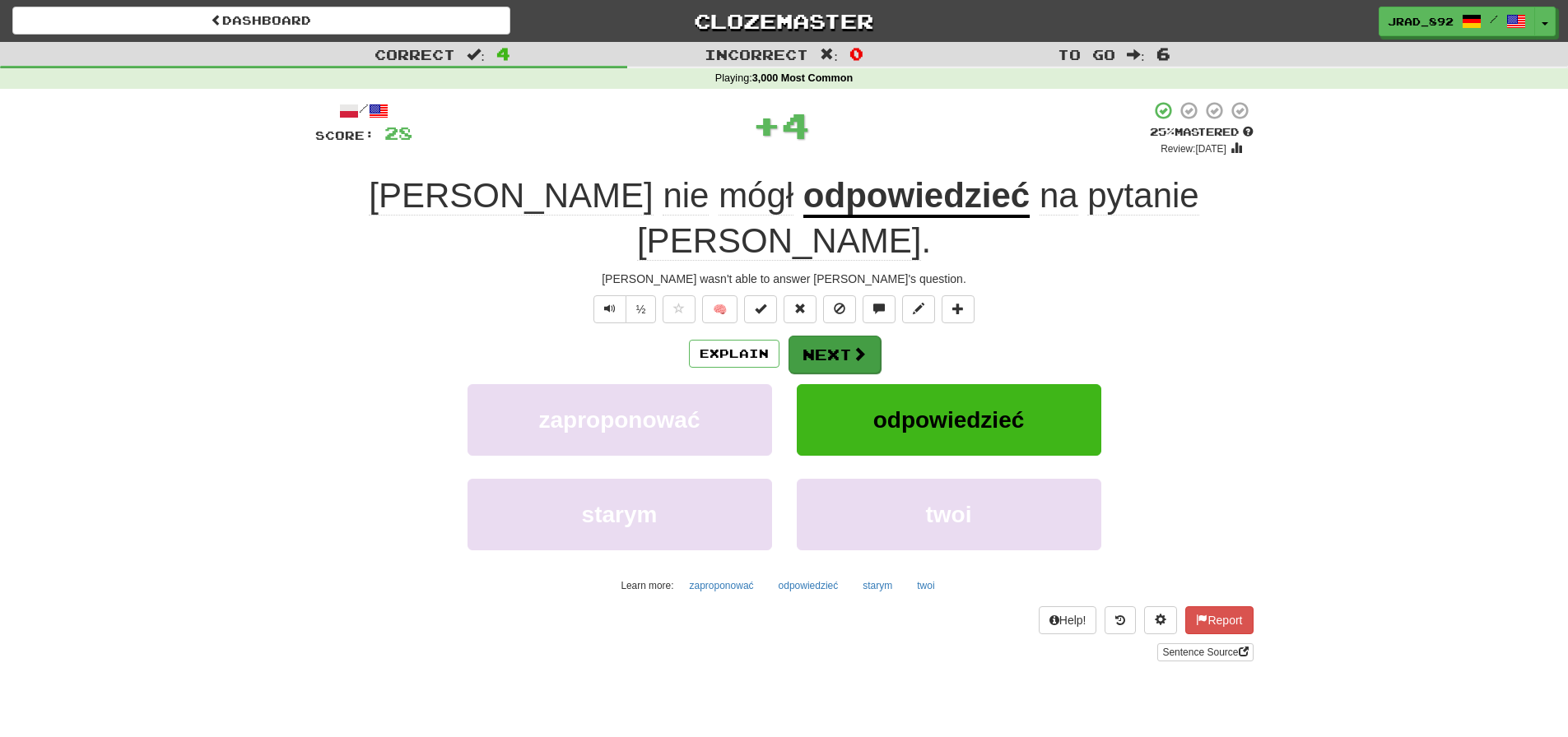
click at [844, 336] on button "Next" at bounding box center [834, 355] width 92 height 38
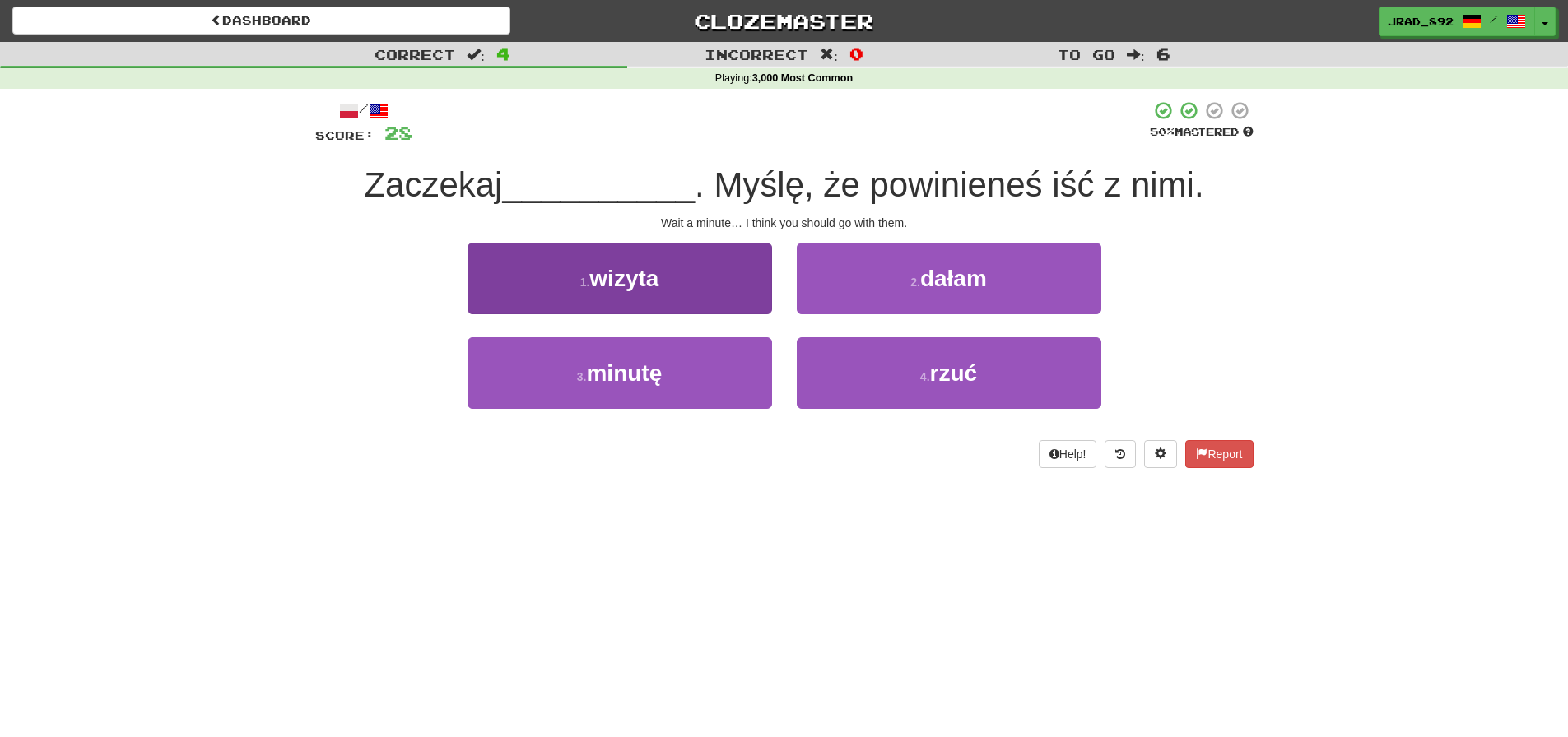
drag, startPoint x: 696, startPoint y: 370, endPoint x: 768, endPoint y: 350, distance: 74.7
click at [697, 370] on button "3 . minutę" at bounding box center [619, 372] width 304 height 72
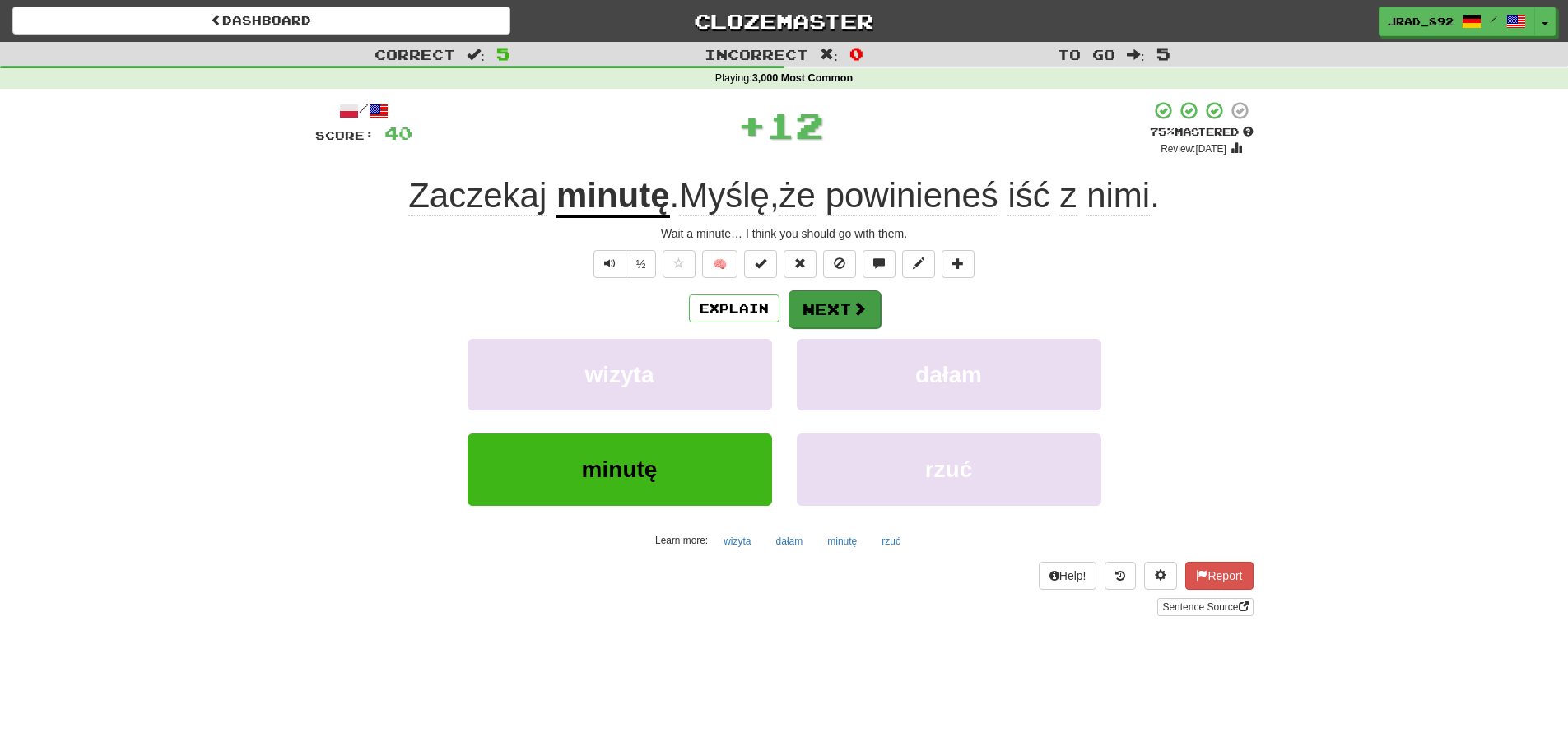
click at [827, 301] on button "Next" at bounding box center [834, 309] width 92 height 38
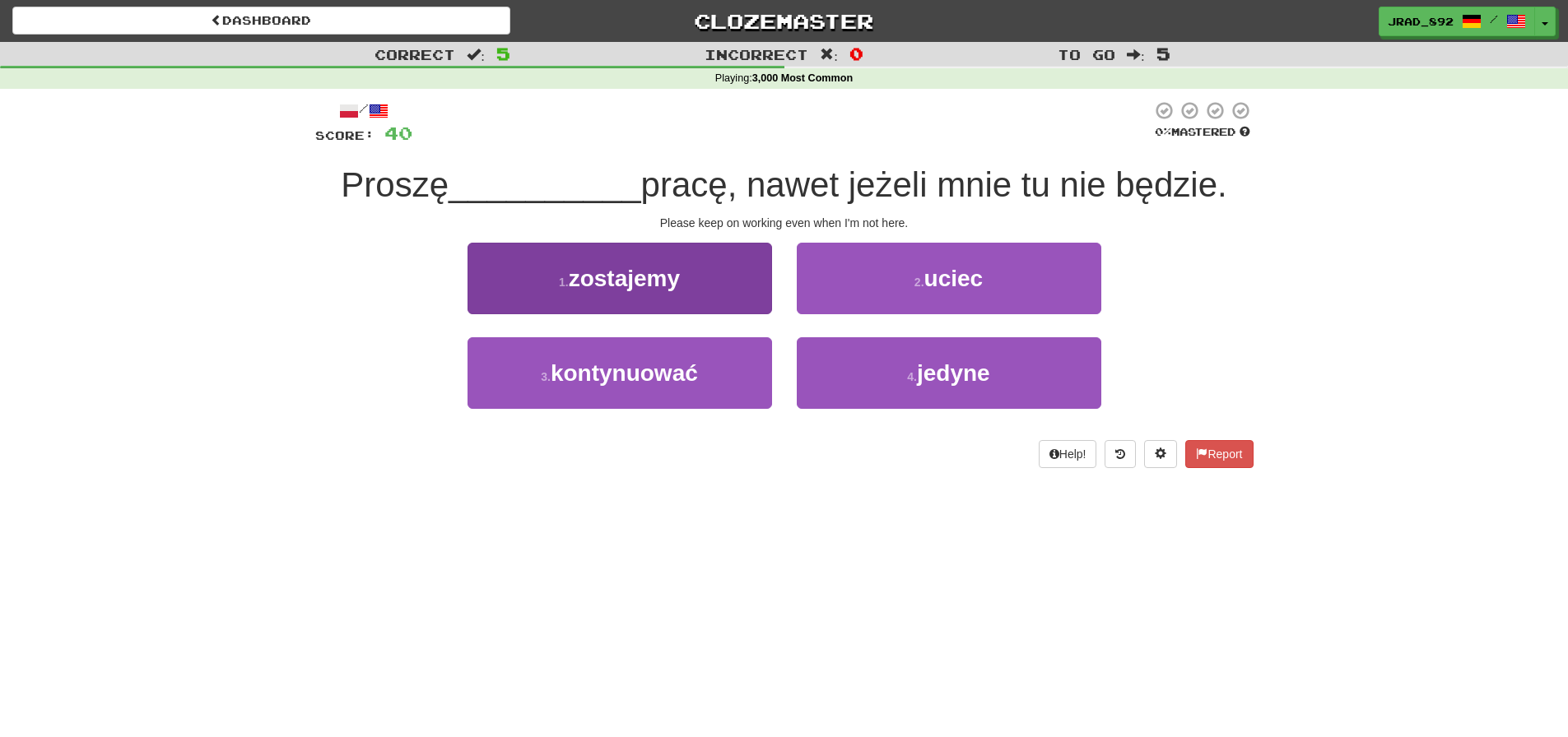
click at [713, 294] on button "1 . zostajemy" at bounding box center [619, 278] width 304 height 72
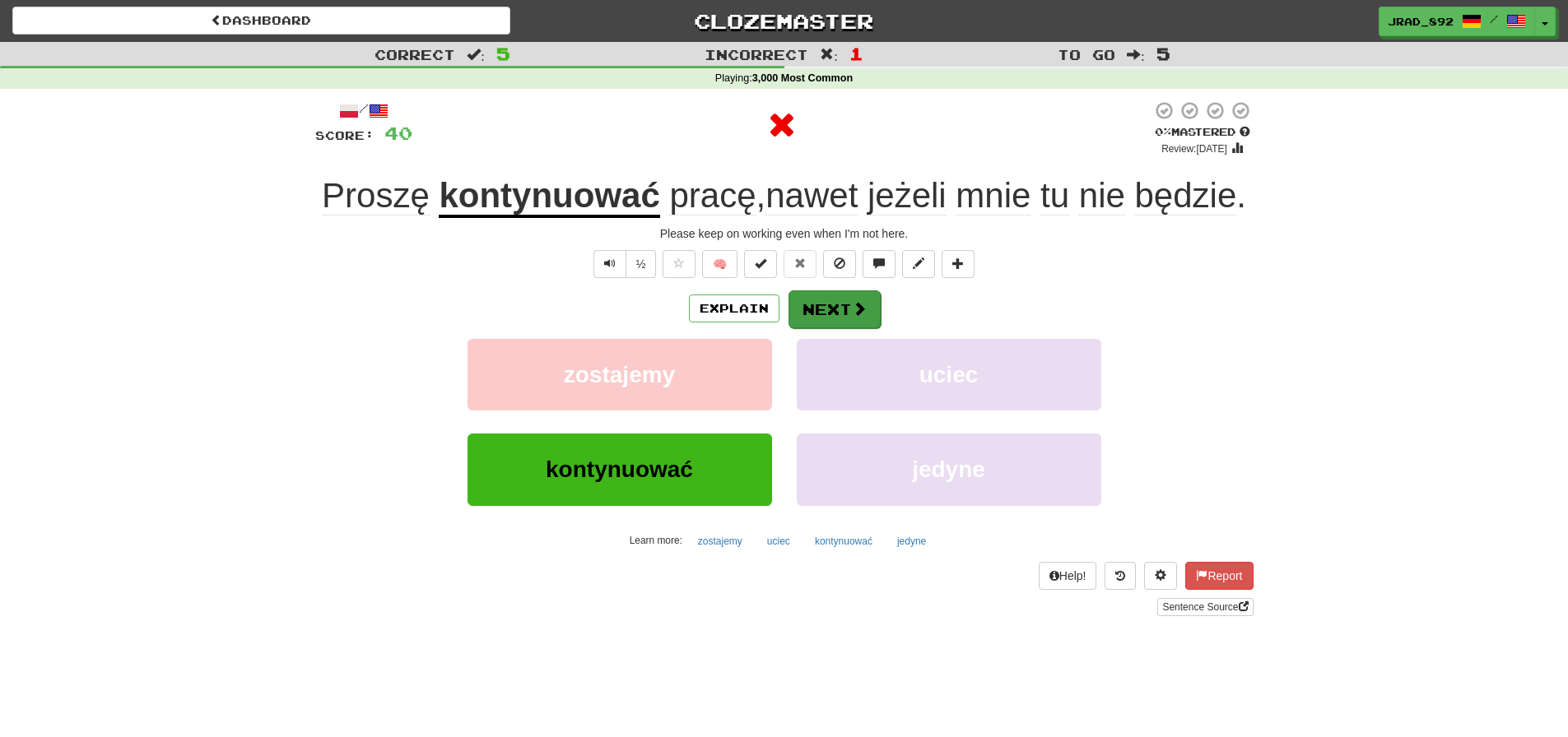
click at [826, 303] on button "Next" at bounding box center [834, 309] width 92 height 38
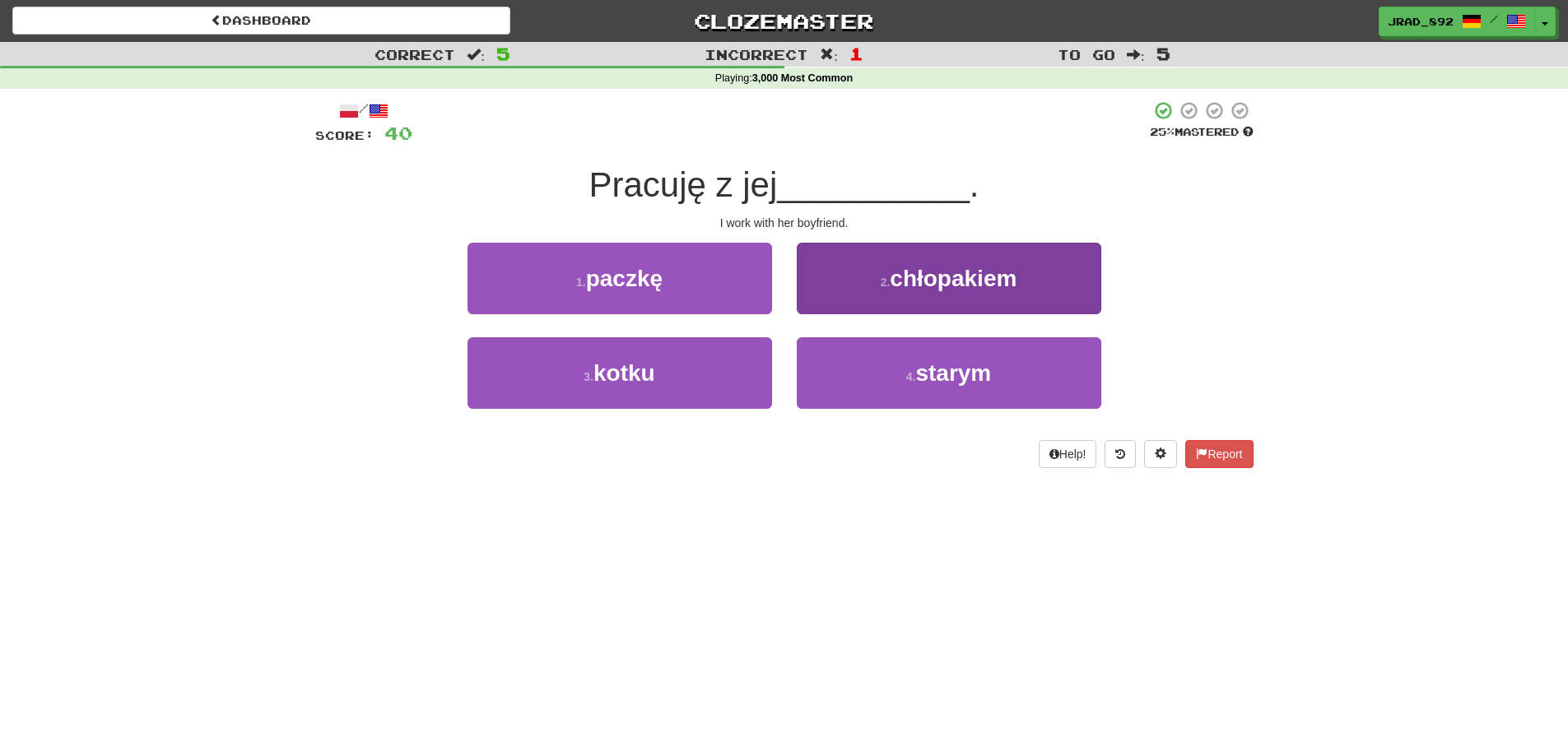
click at [903, 276] on span "chłopakiem" at bounding box center [953, 278] width 127 height 26
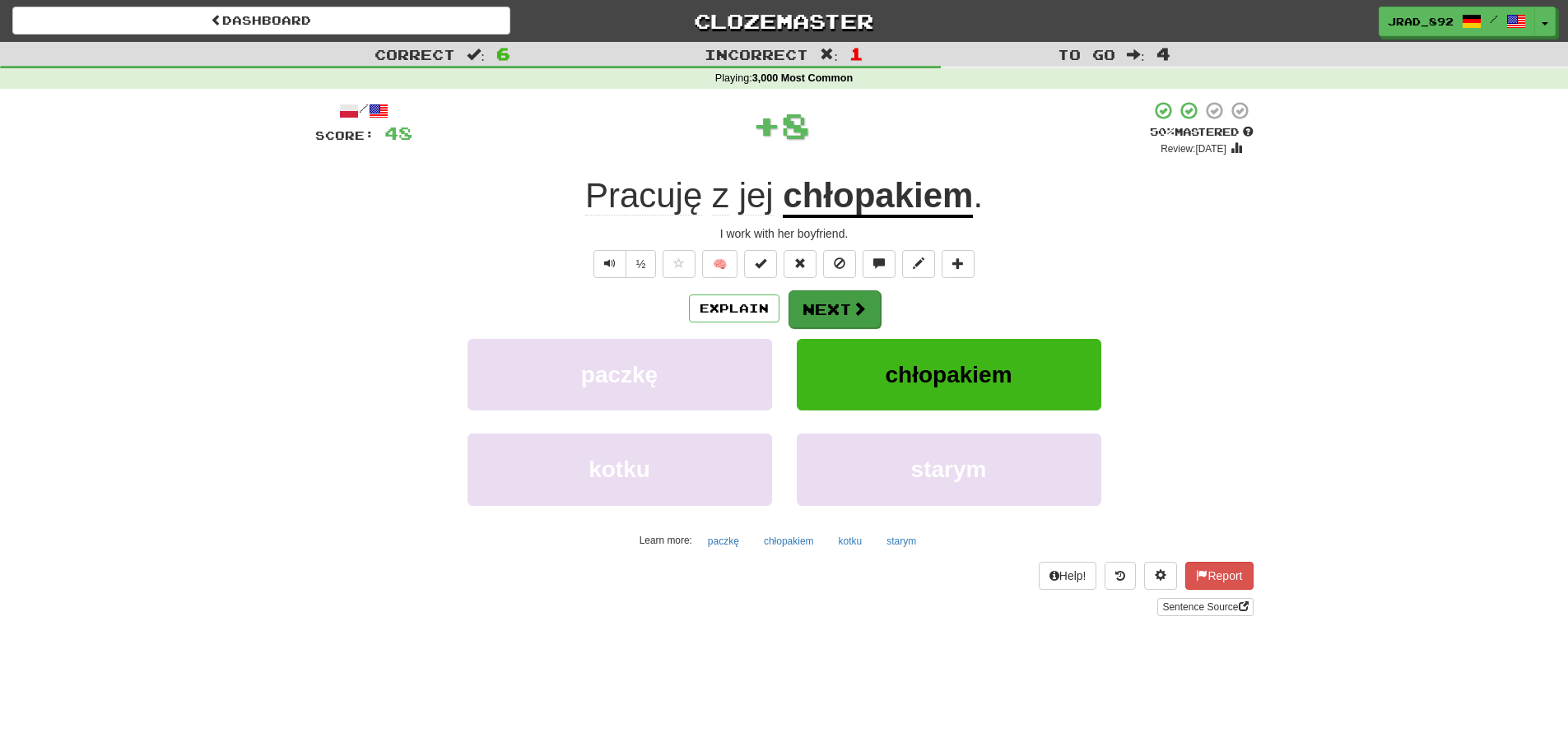
click at [842, 310] on button "Next" at bounding box center [834, 309] width 92 height 38
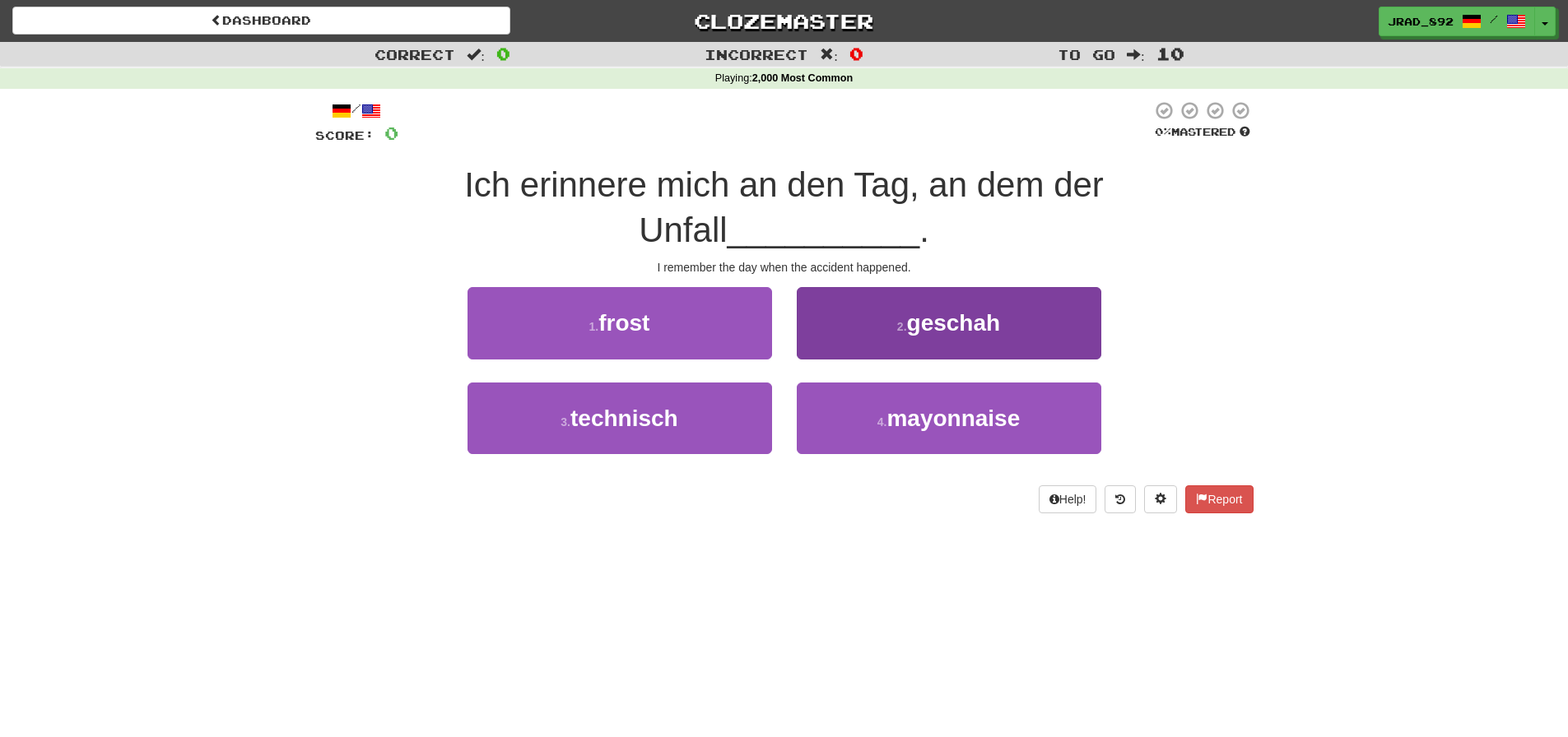
click at [966, 291] on button "2 . geschah" at bounding box center [949, 323] width 304 height 72
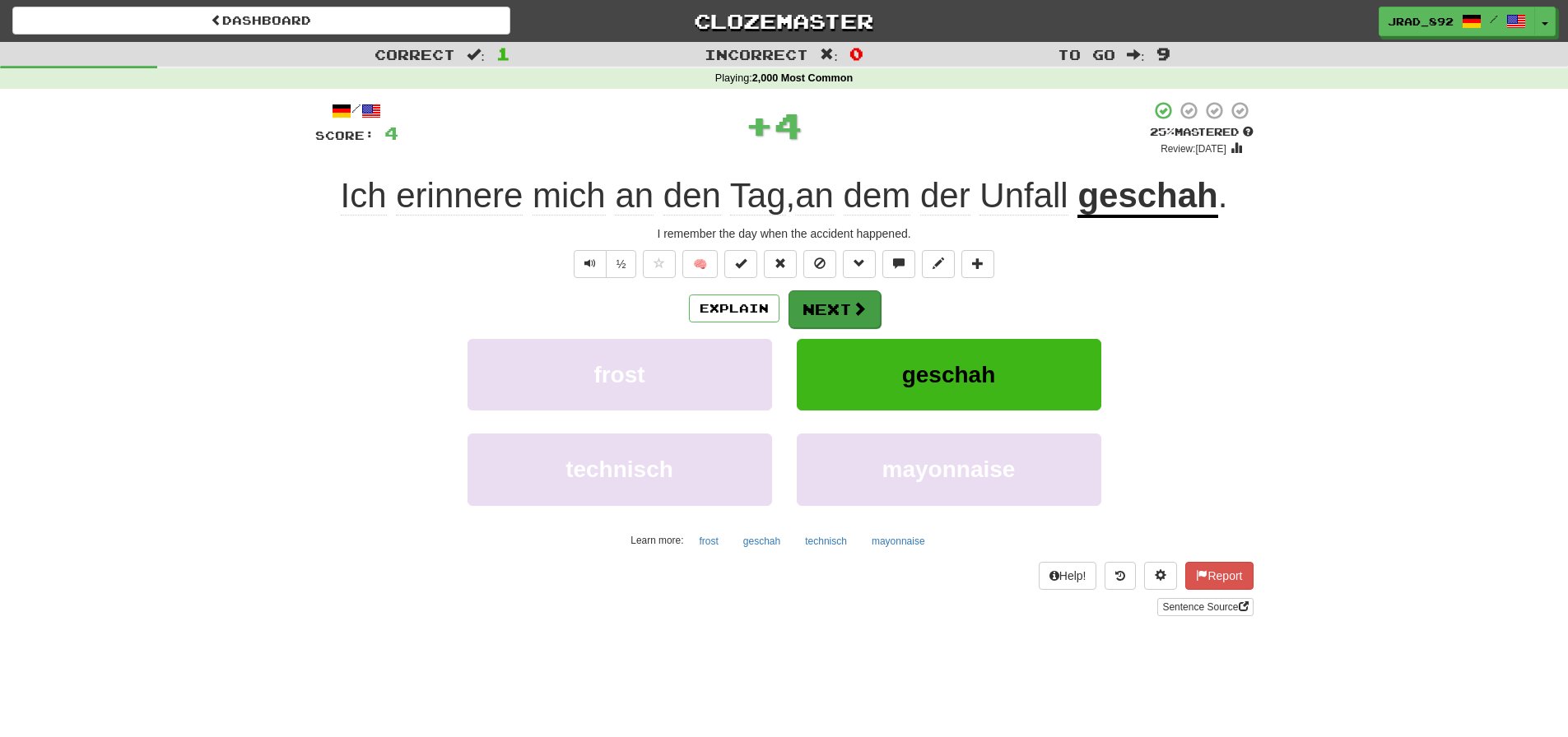
click at [835, 301] on button "Next" at bounding box center [834, 309] width 92 height 38
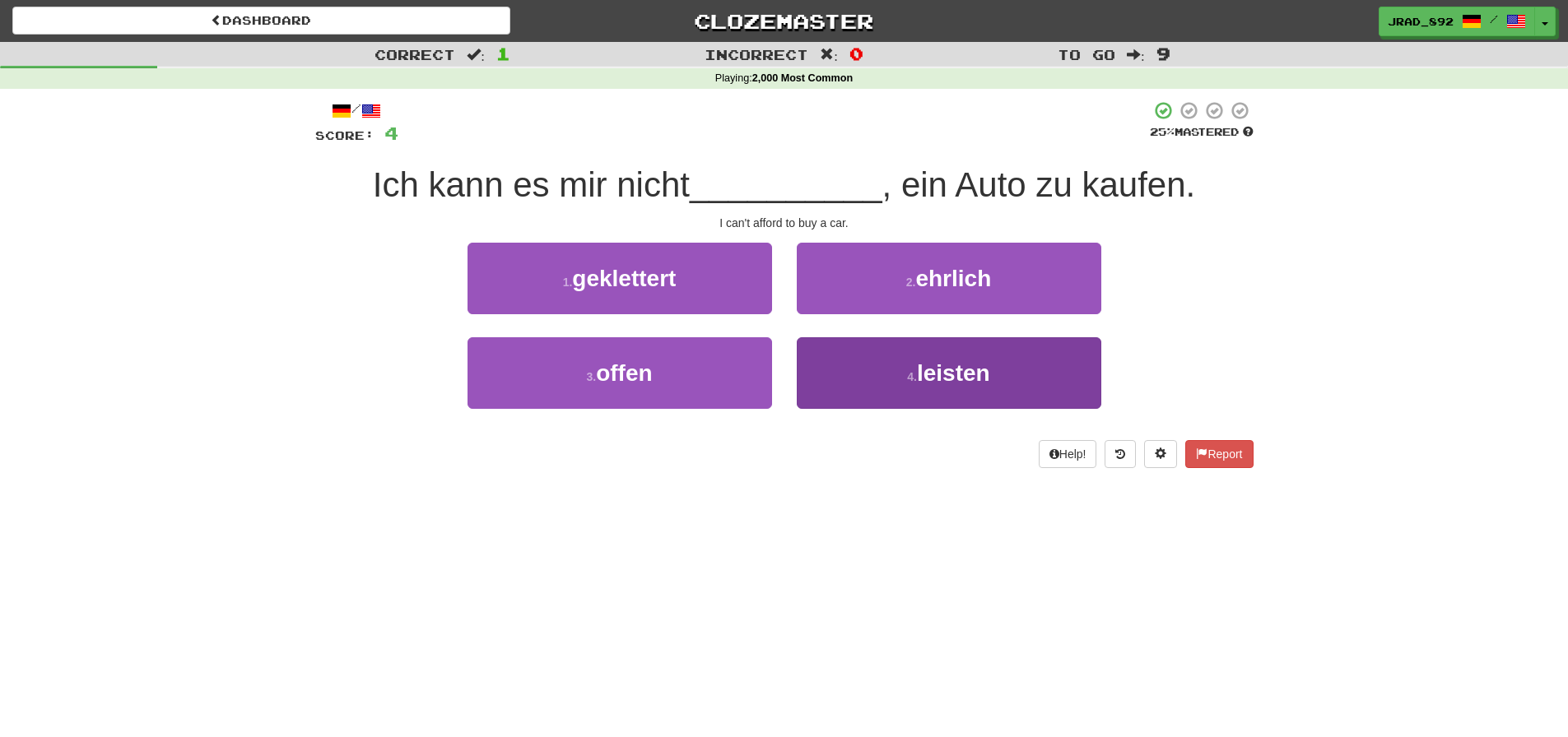
click at [909, 390] on button "4 . leisten" at bounding box center [949, 372] width 304 height 72
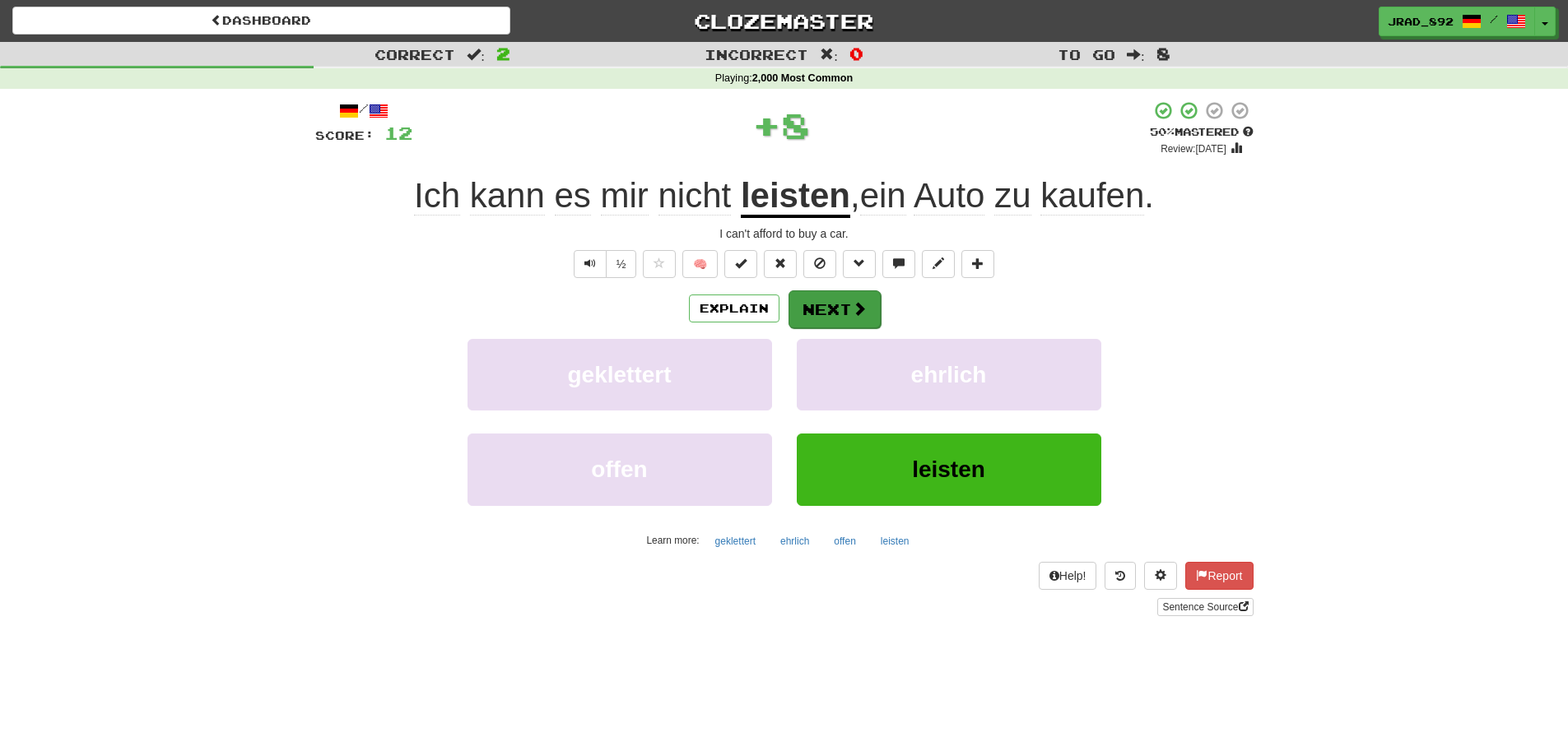
click at [837, 304] on button "Next" at bounding box center [834, 309] width 92 height 38
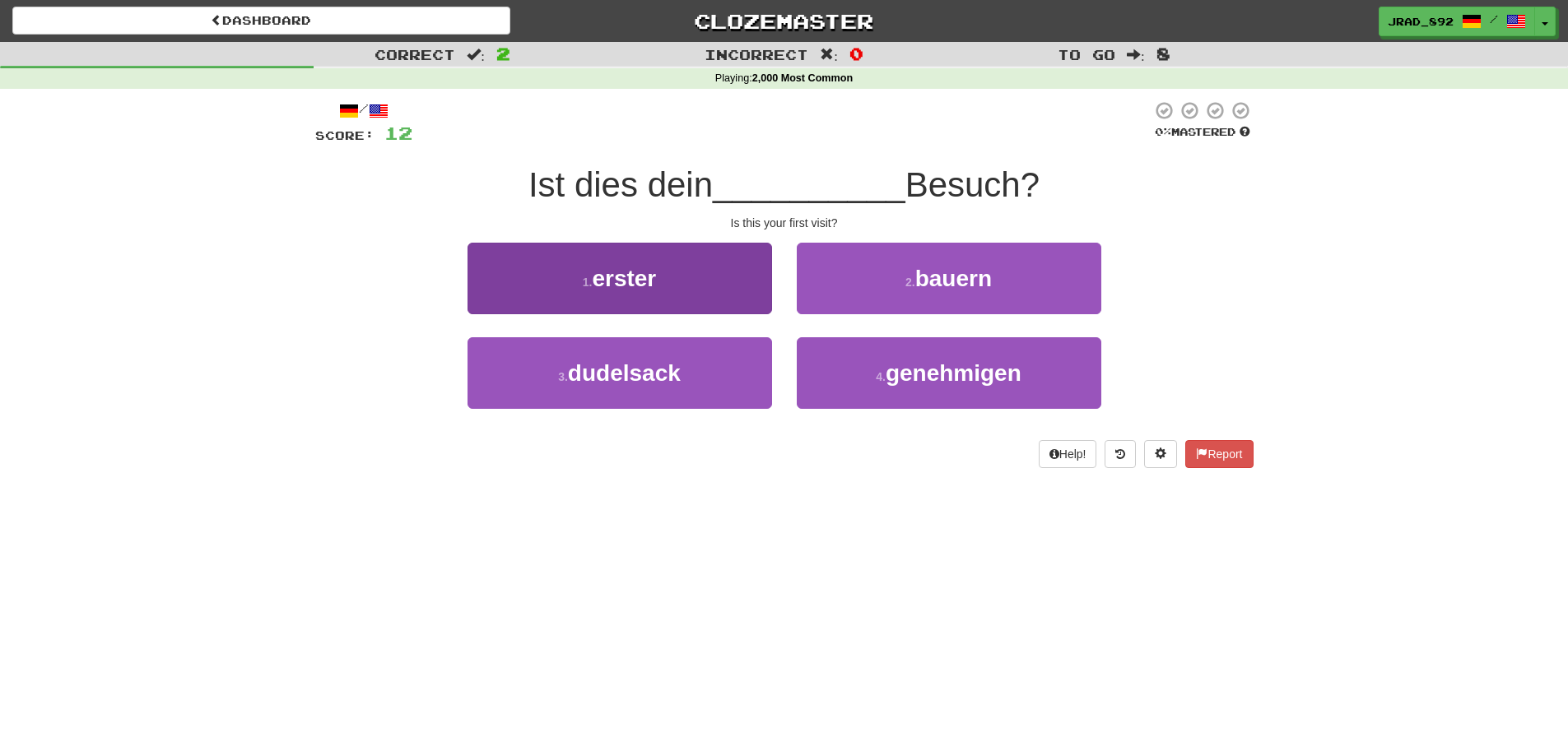
click at [694, 288] on button "1 . erster" at bounding box center [619, 278] width 304 height 72
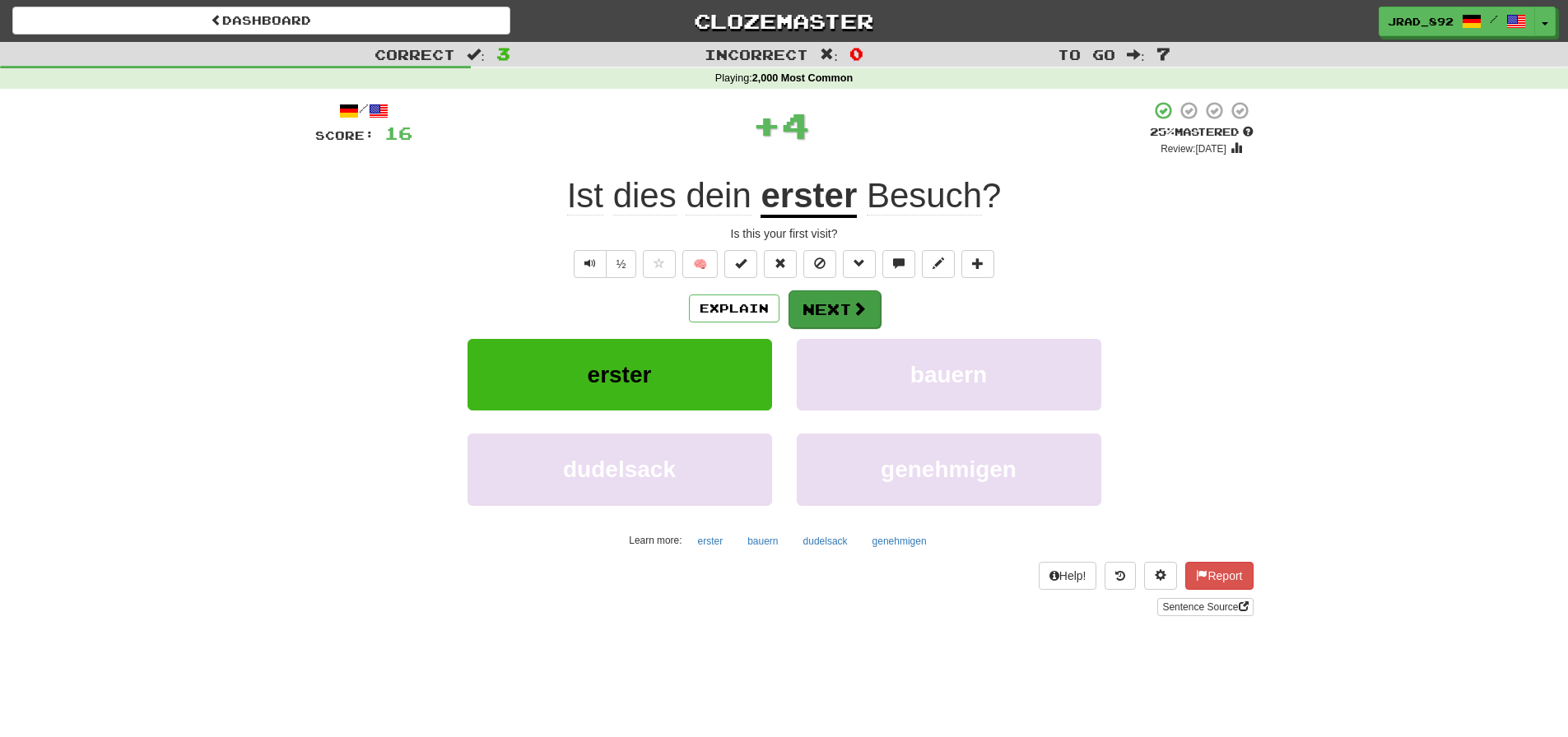
click at [814, 293] on button "Next" at bounding box center [834, 309] width 92 height 38
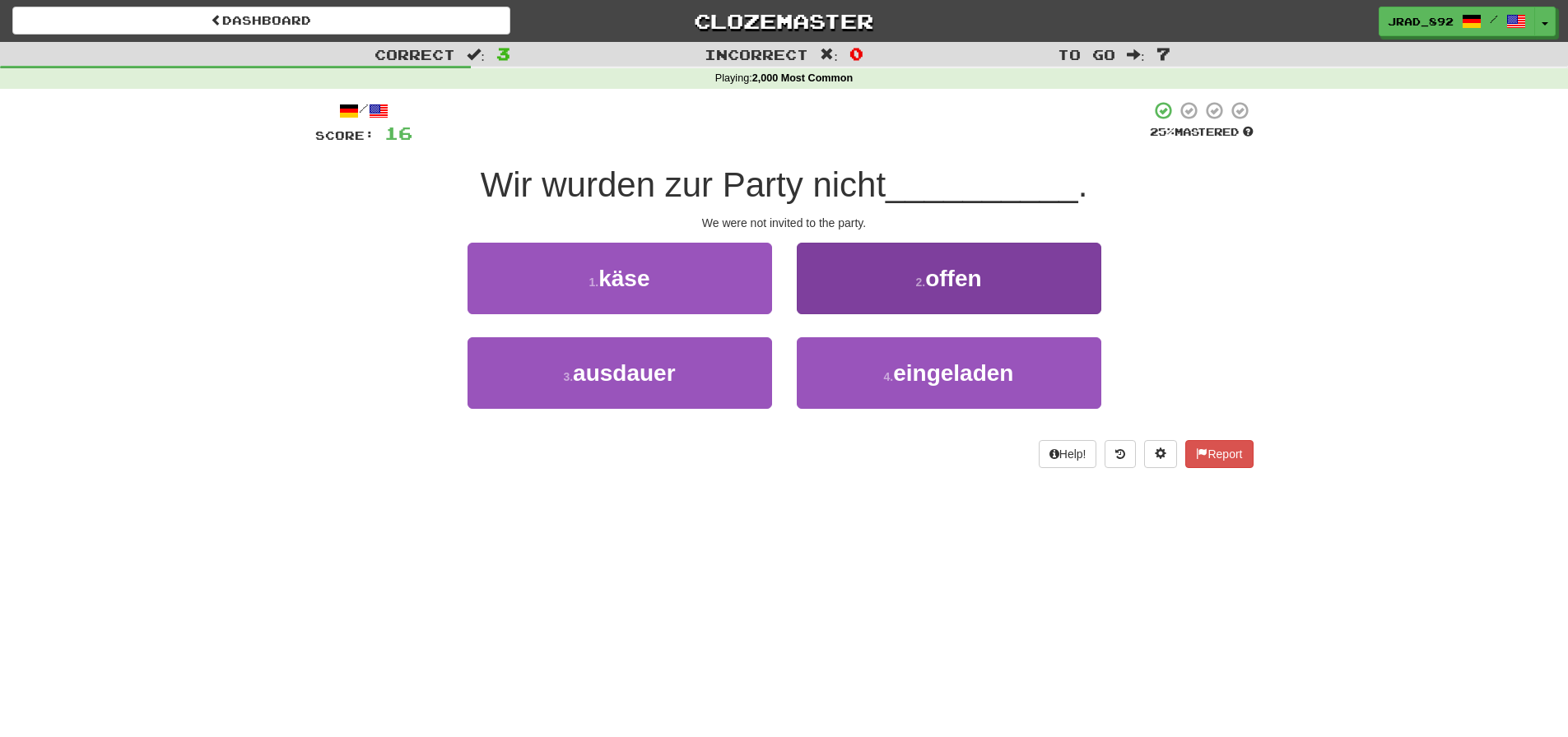
drag, startPoint x: 909, startPoint y: 355, endPoint x: 899, endPoint y: 338, distance: 19.7
click at [909, 355] on button "4 . eingeladen" at bounding box center [949, 372] width 304 height 72
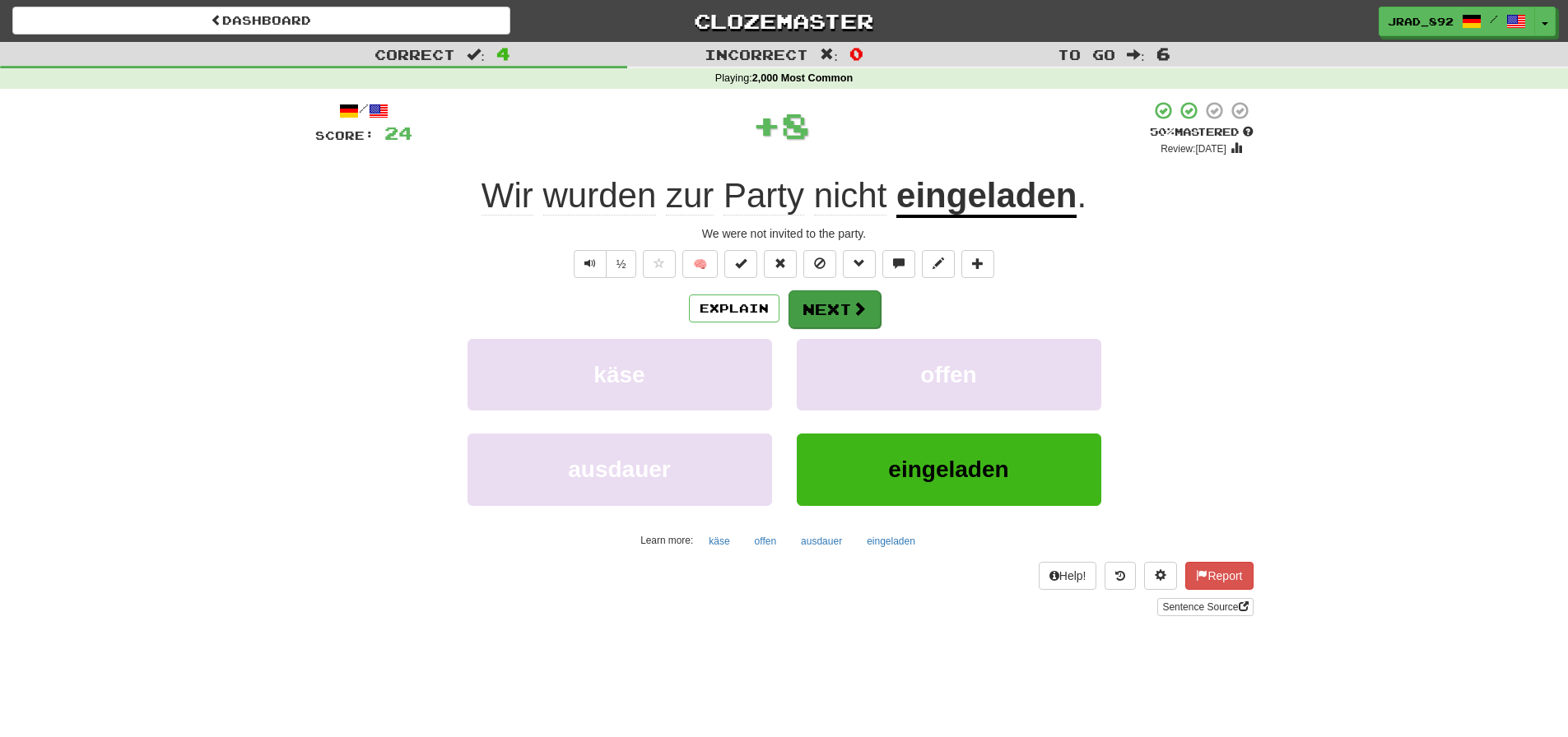
click at [847, 303] on button "Next" at bounding box center [834, 309] width 92 height 38
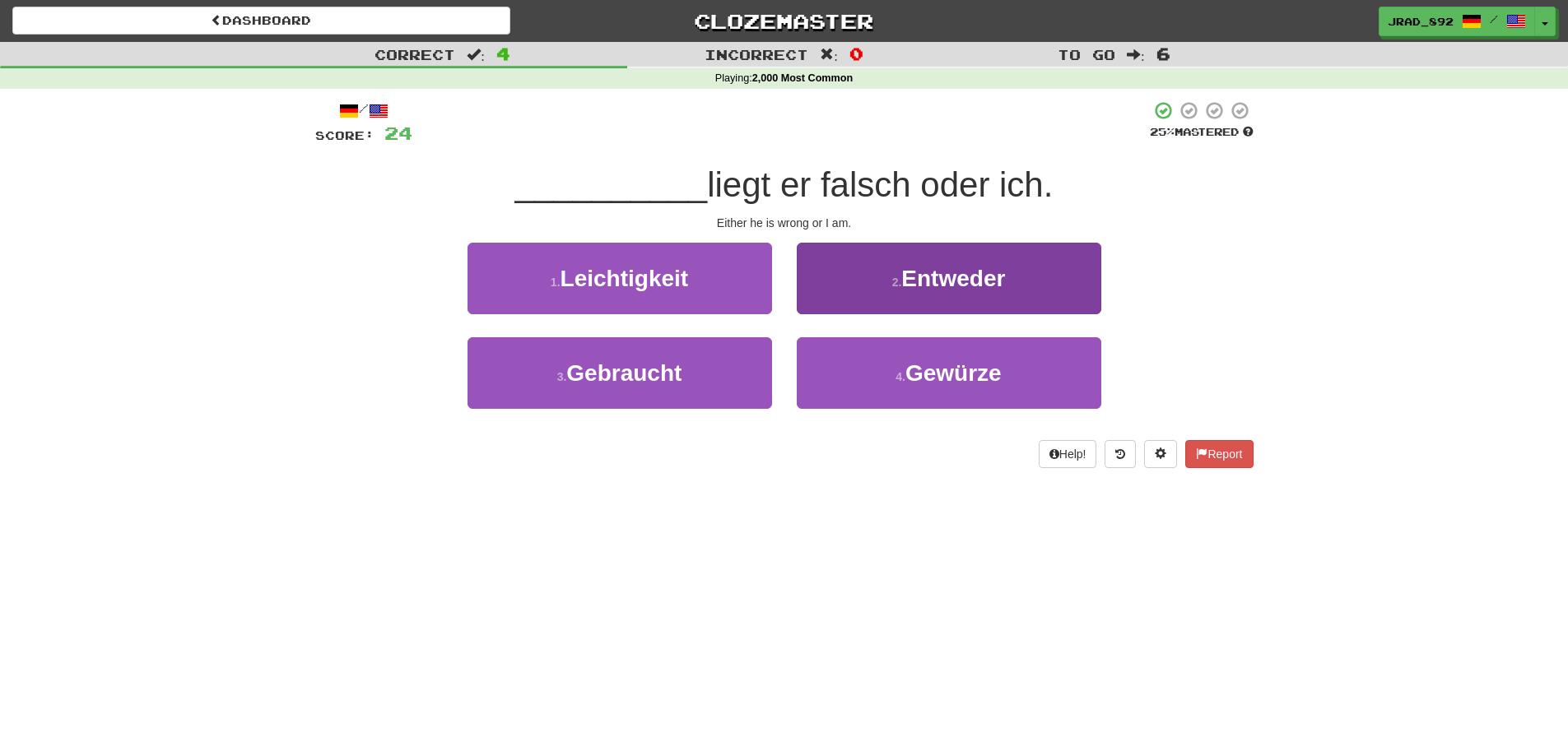
click at [914, 282] on span "Entweder" at bounding box center [953, 278] width 104 height 26
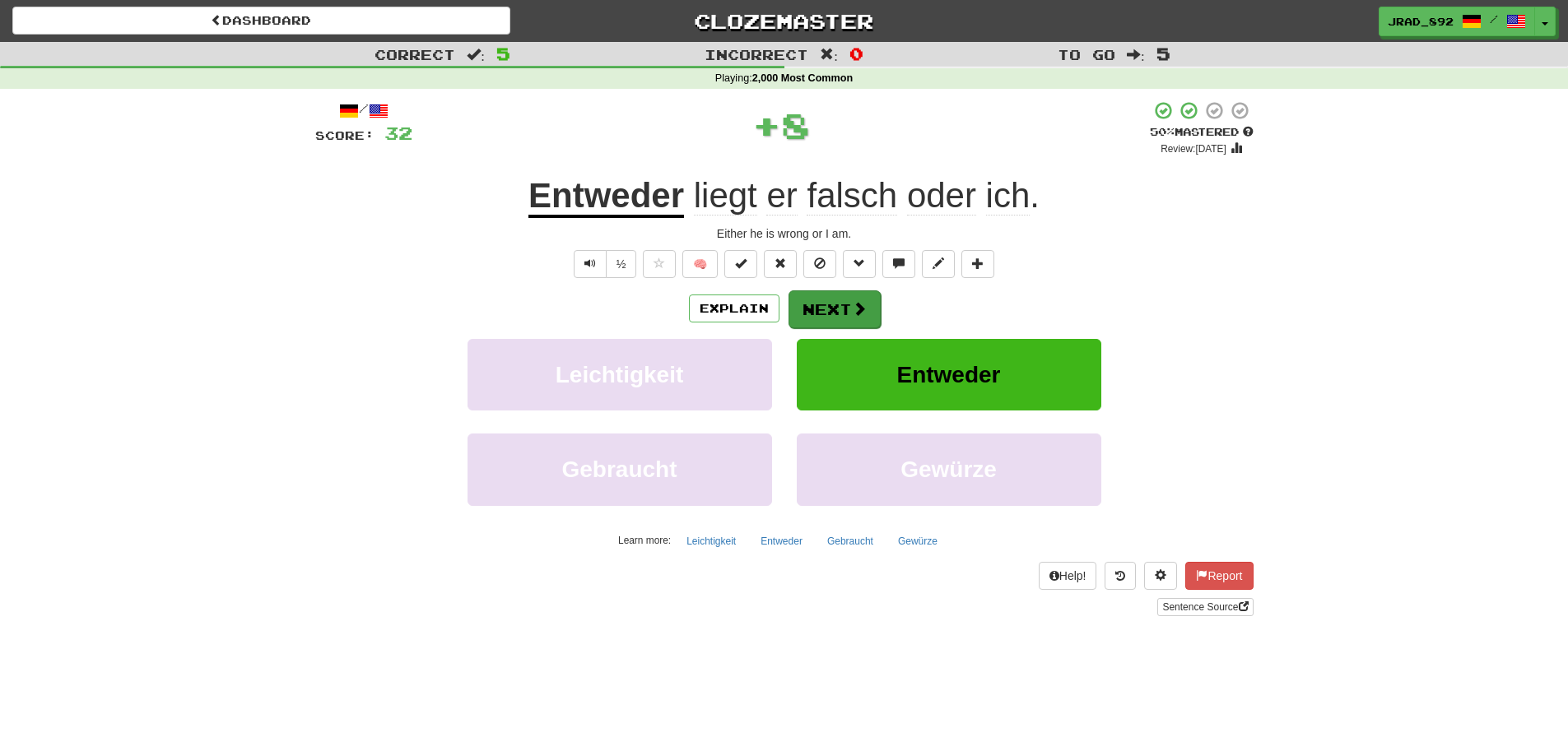
click at [830, 303] on button "Next" at bounding box center [834, 309] width 92 height 38
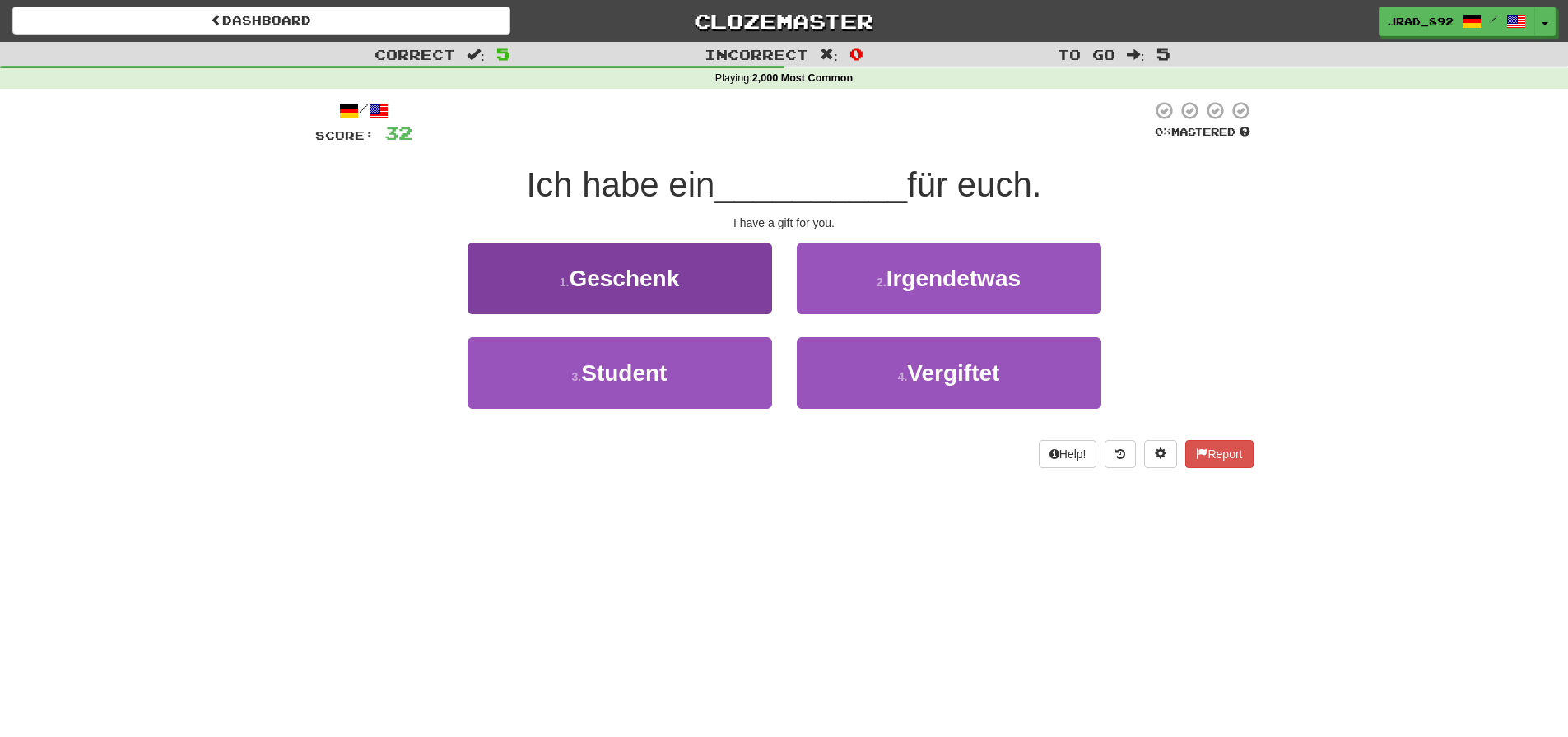
click at [735, 274] on button "1 . Geschenk" at bounding box center [619, 278] width 304 height 72
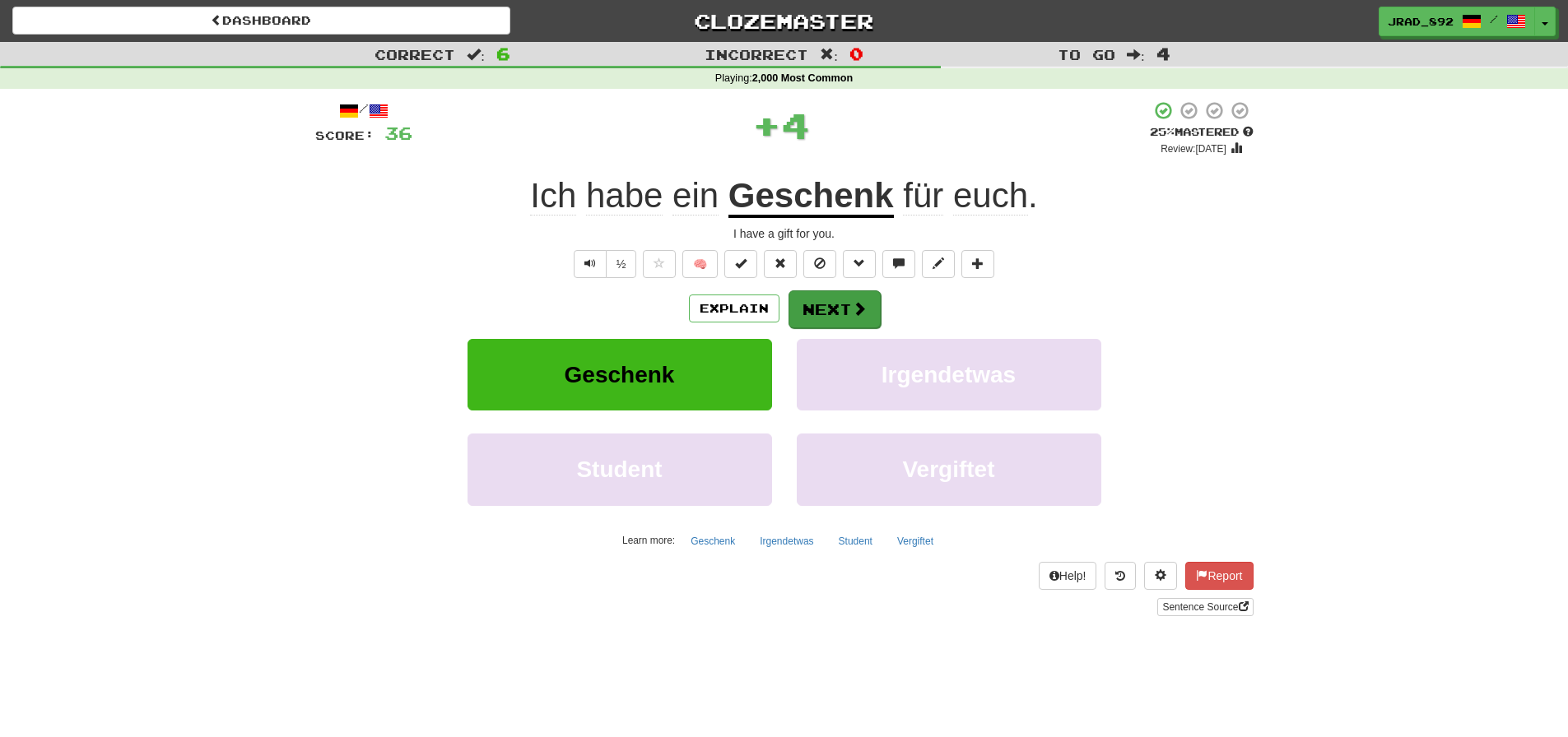
click at [834, 302] on button "Next" at bounding box center [834, 309] width 92 height 38
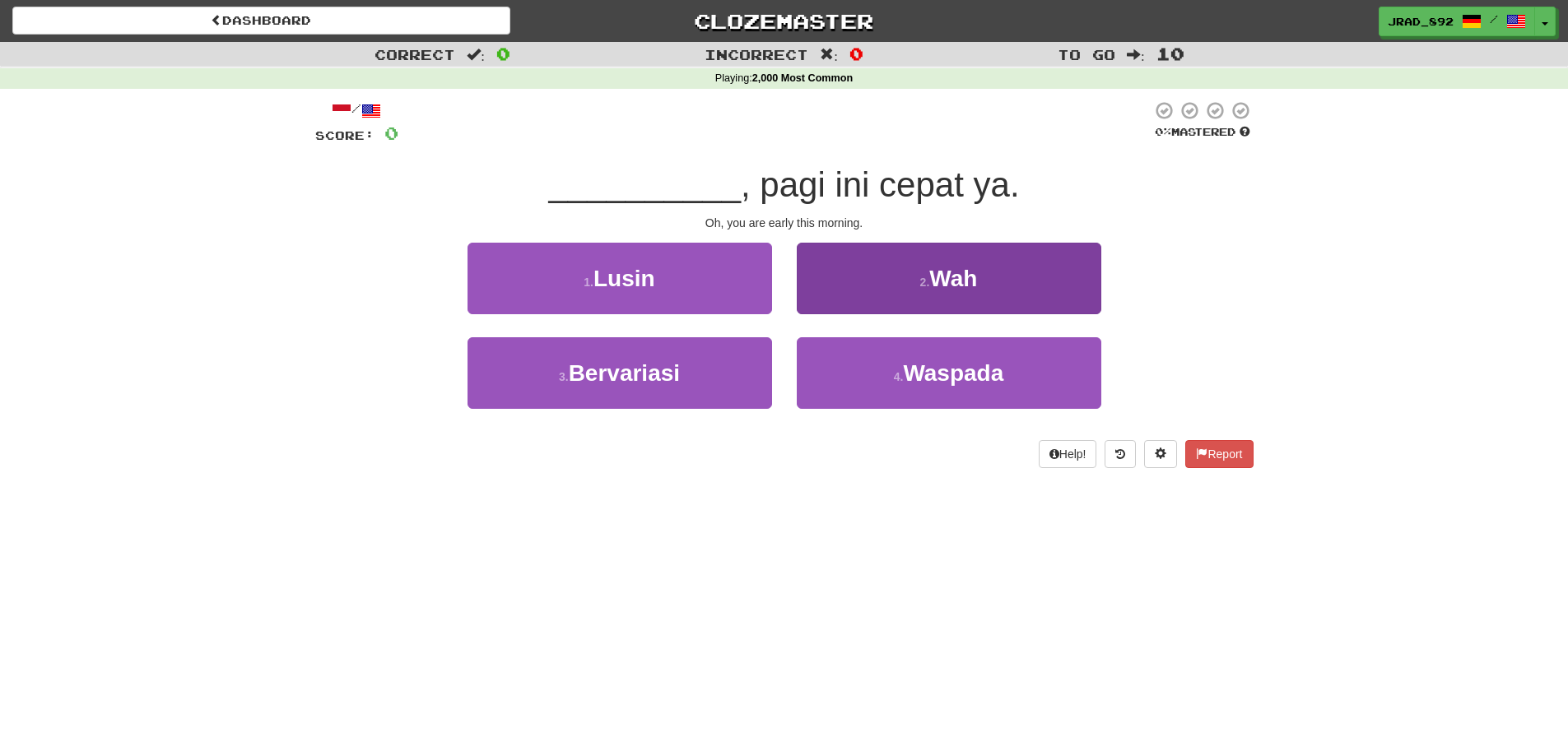
click at [901, 270] on button "2 . Wah" at bounding box center [949, 278] width 304 height 72
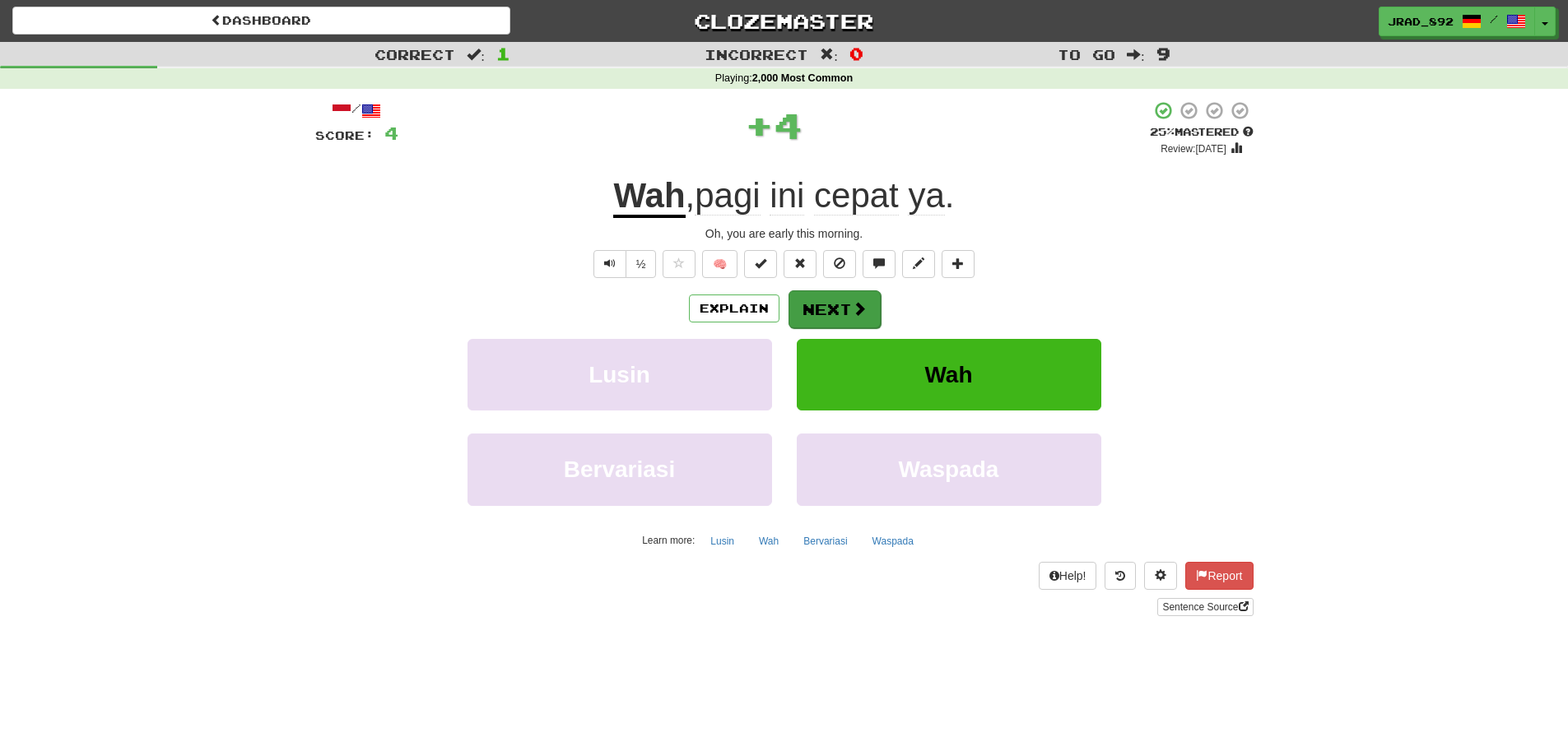
click at [815, 304] on button "Next" at bounding box center [834, 309] width 92 height 38
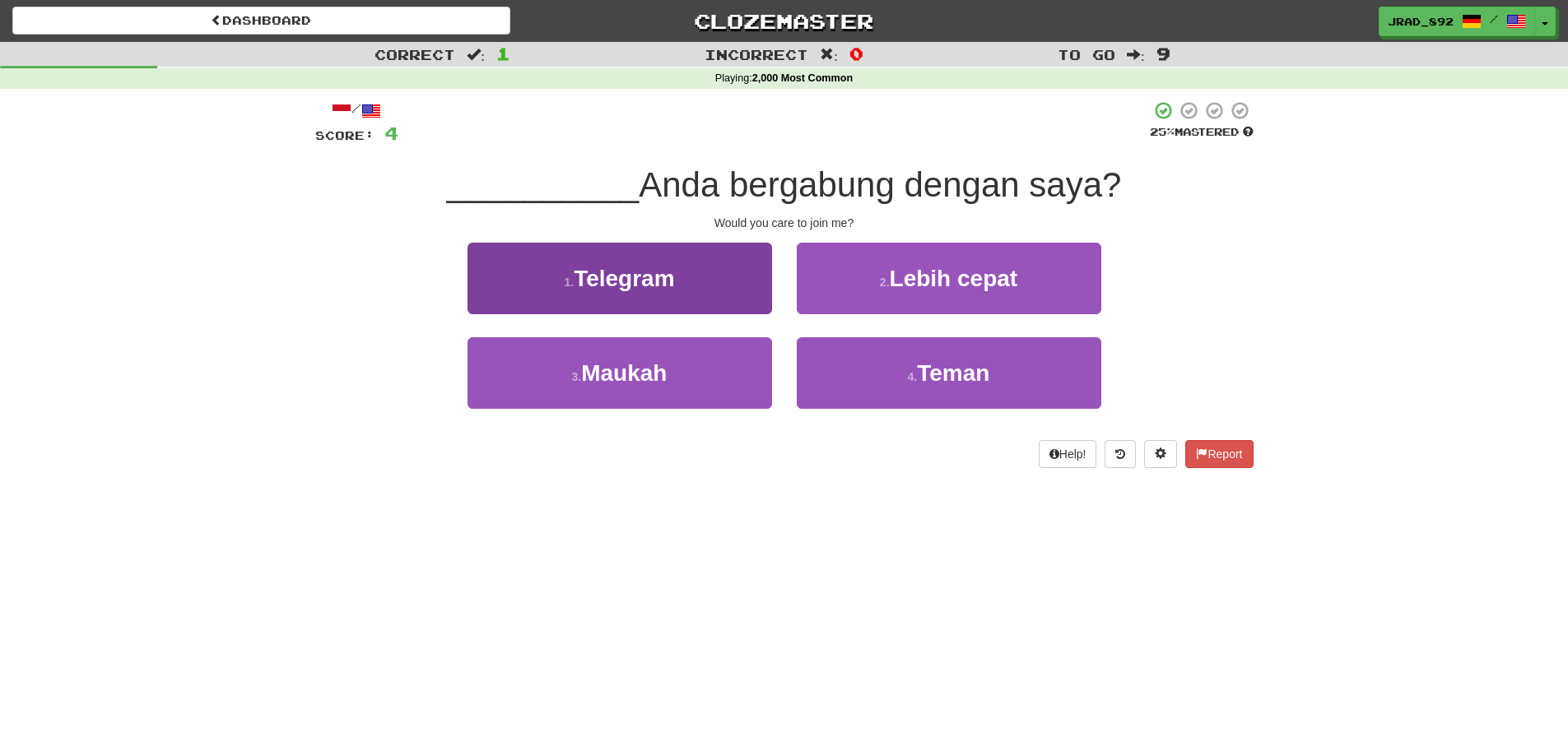
drag, startPoint x: 703, startPoint y: 373, endPoint x: 726, endPoint y: 368, distance: 23.5
click at [703, 372] on button "3 . [GEOGRAPHIC_DATA]" at bounding box center [619, 372] width 304 height 72
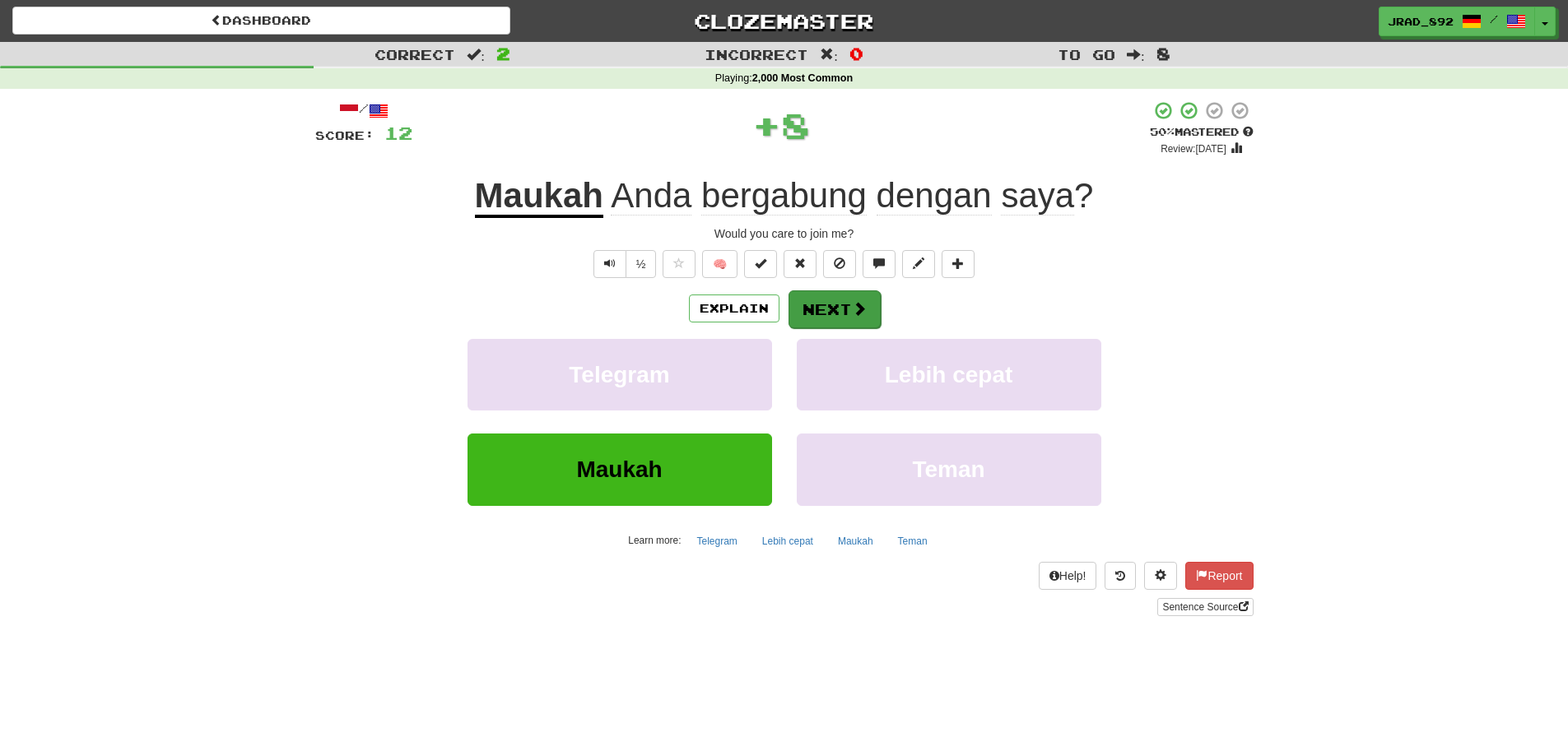
click at [835, 301] on button "Next" at bounding box center [834, 309] width 92 height 38
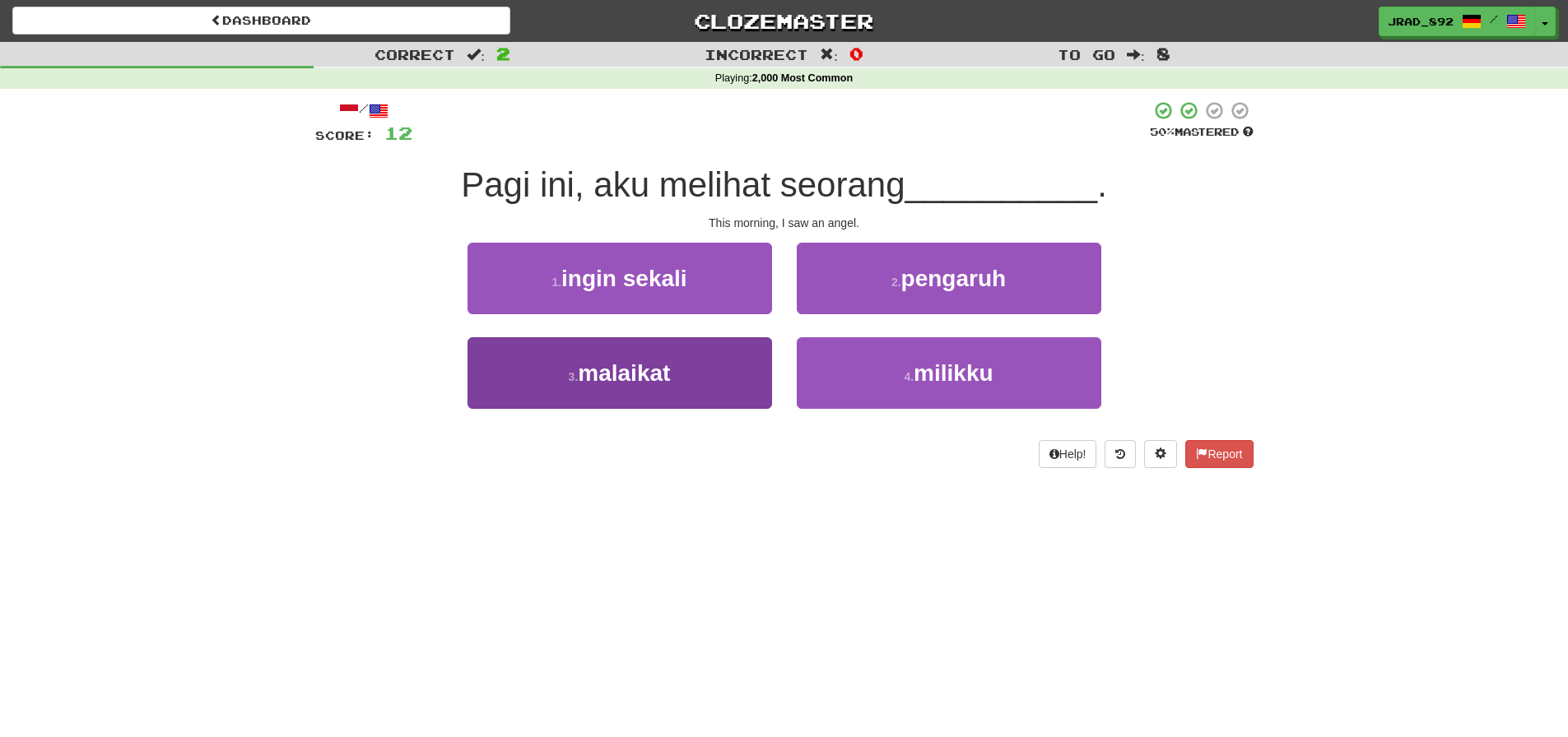
click at [704, 357] on button "3 . malaikat" at bounding box center [619, 372] width 304 height 72
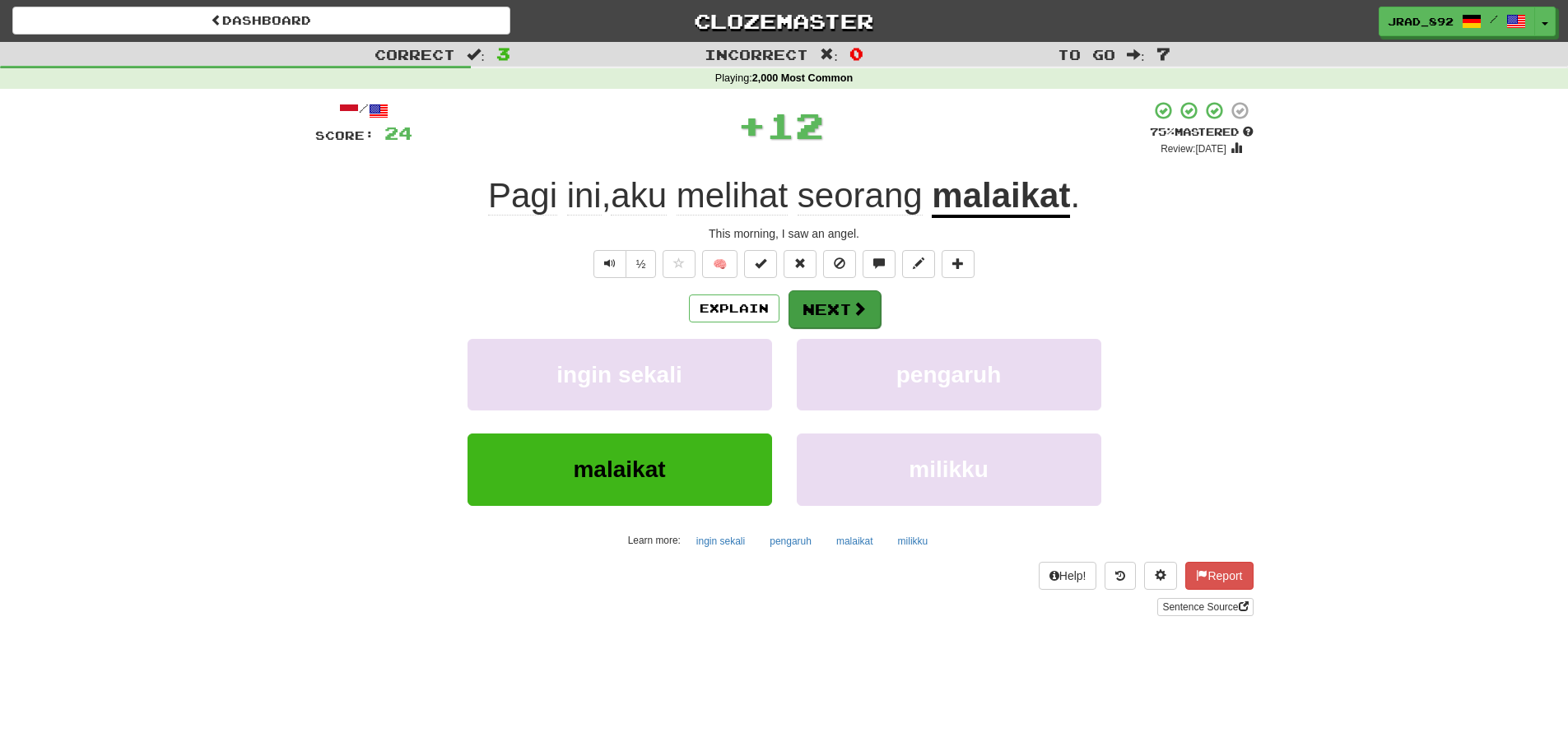
click at [829, 311] on button "Next" at bounding box center [834, 309] width 92 height 38
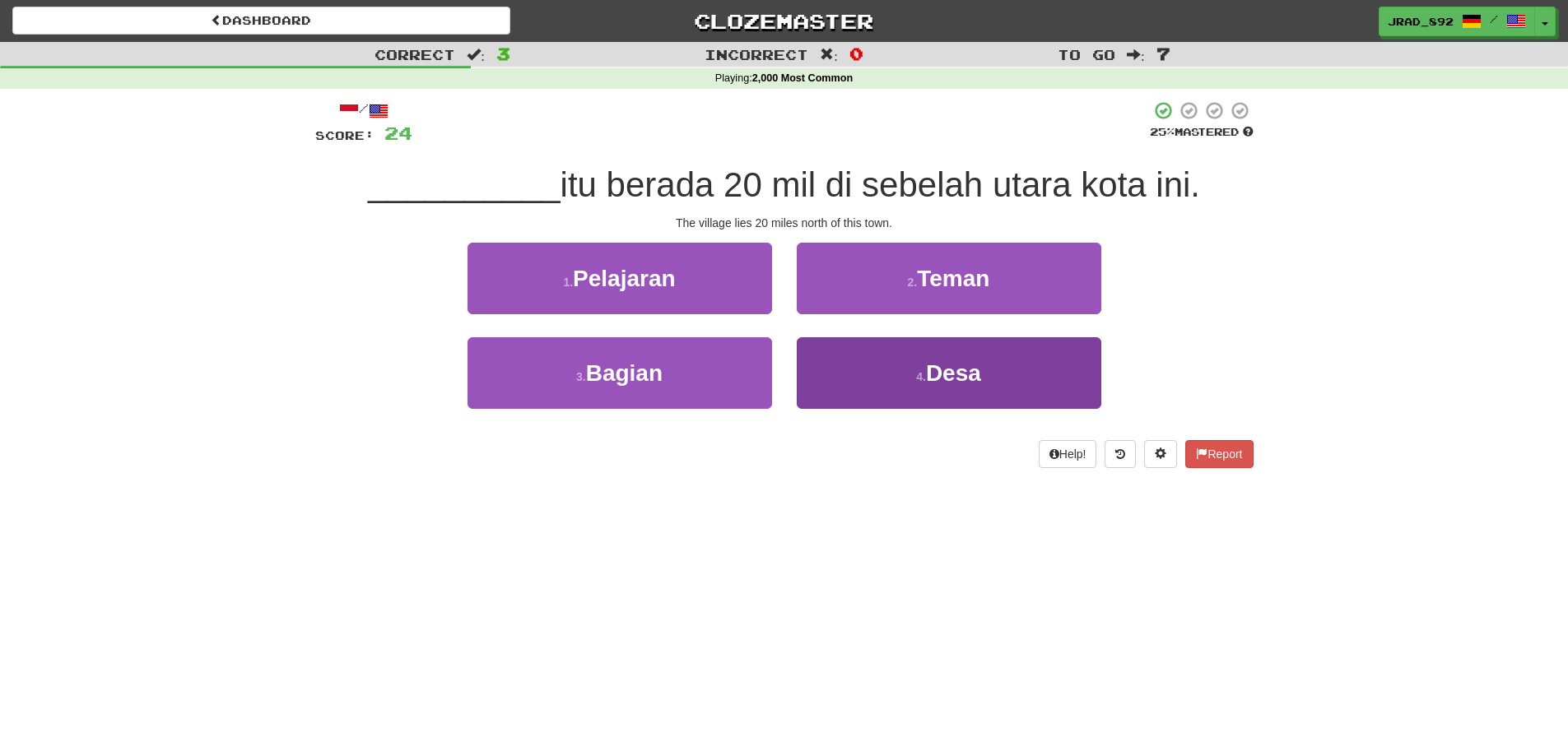
click at [904, 367] on button "4 . Desa" at bounding box center [949, 372] width 304 height 72
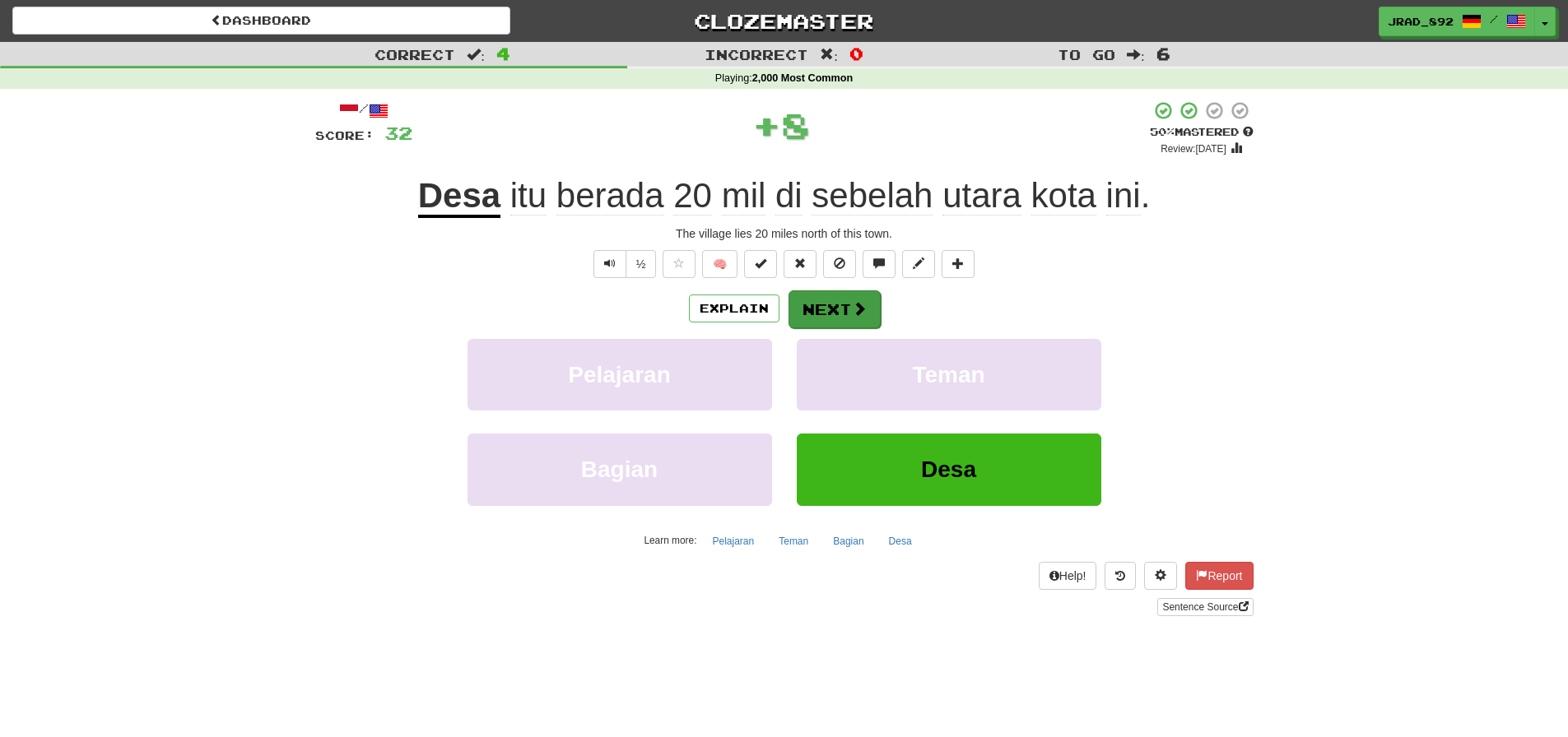
click at [848, 312] on button "Next" at bounding box center [834, 309] width 92 height 38
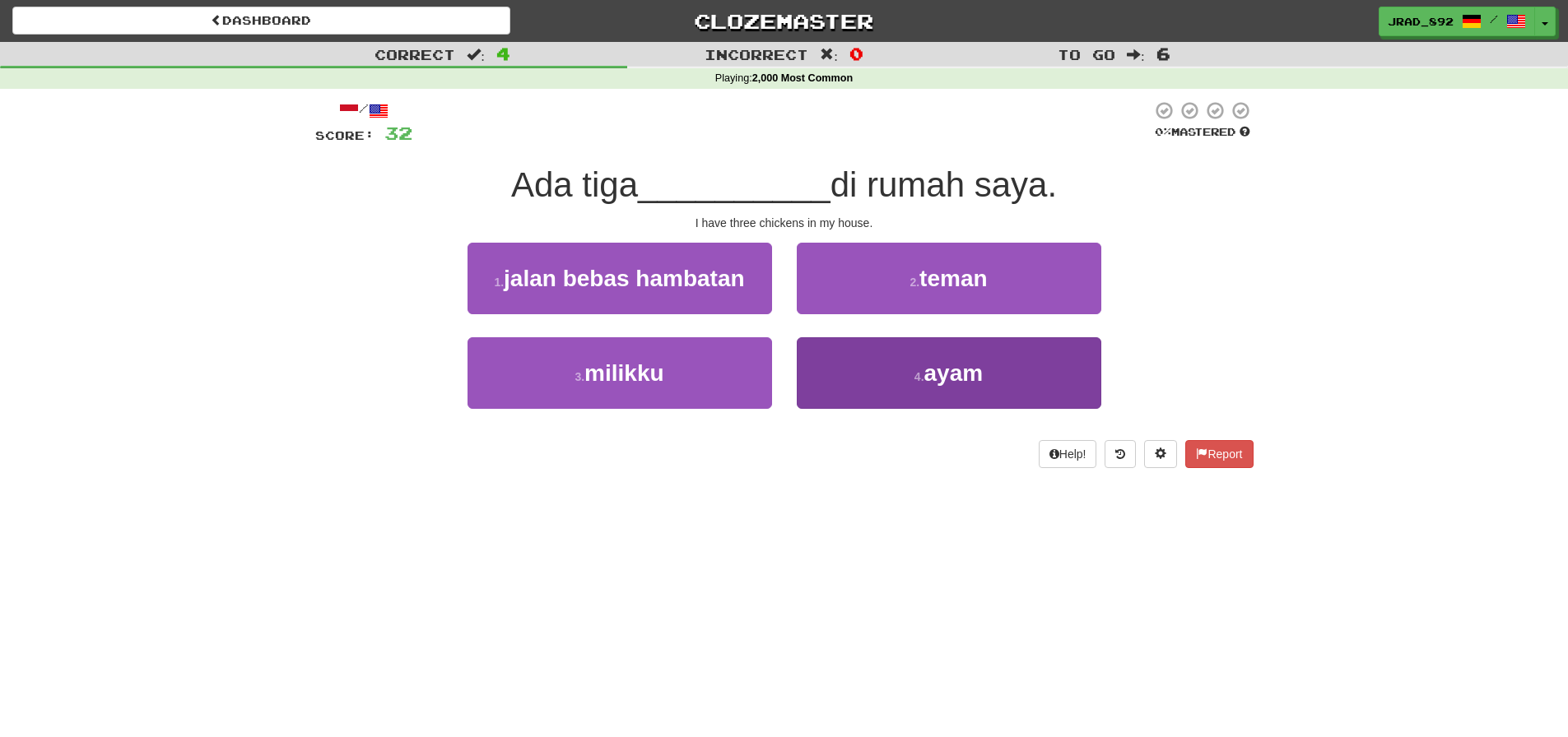
click at [893, 359] on button "4 . ayam" at bounding box center [949, 372] width 304 height 72
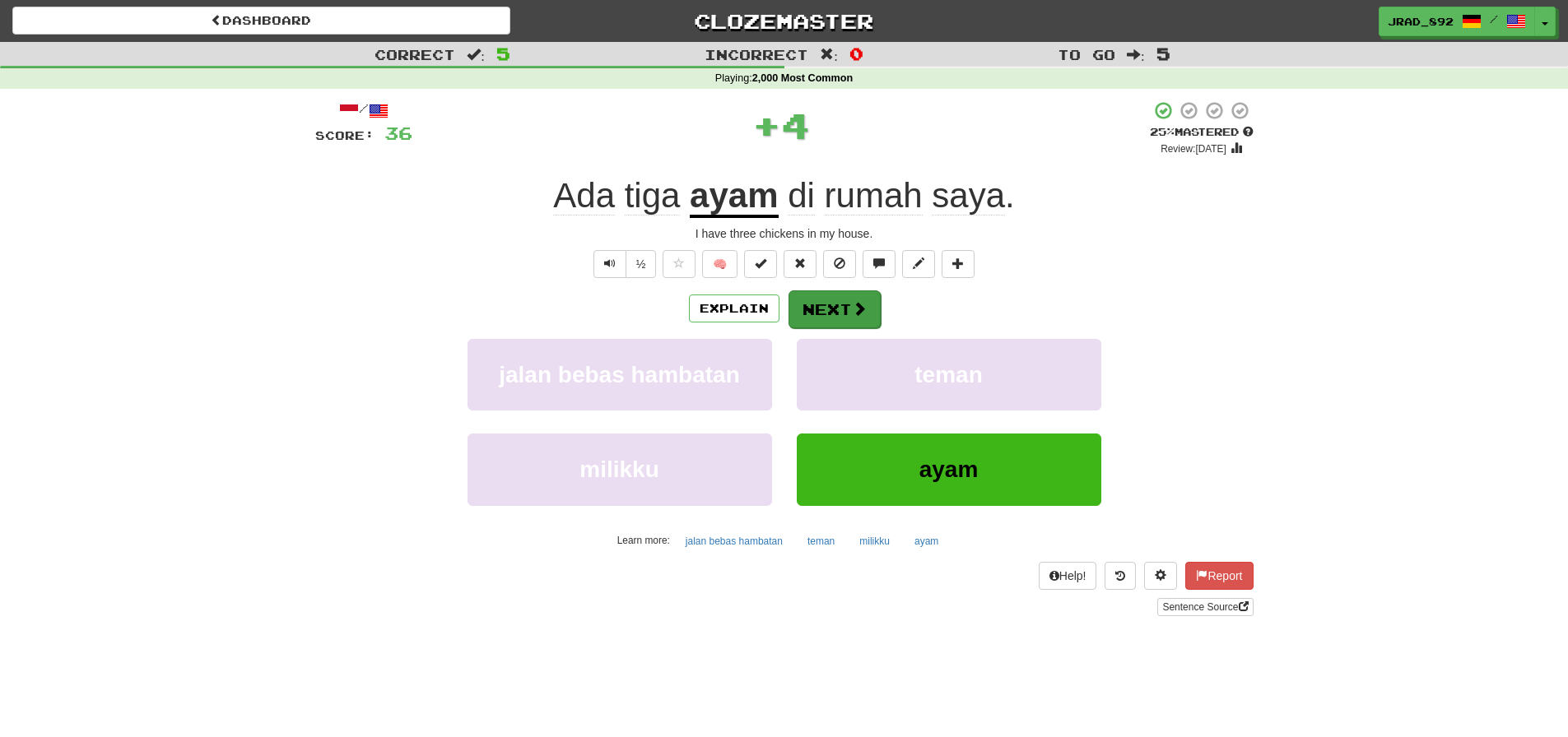
click at [826, 301] on button "Next" at bounding box center [834, 309] width 92 height 38
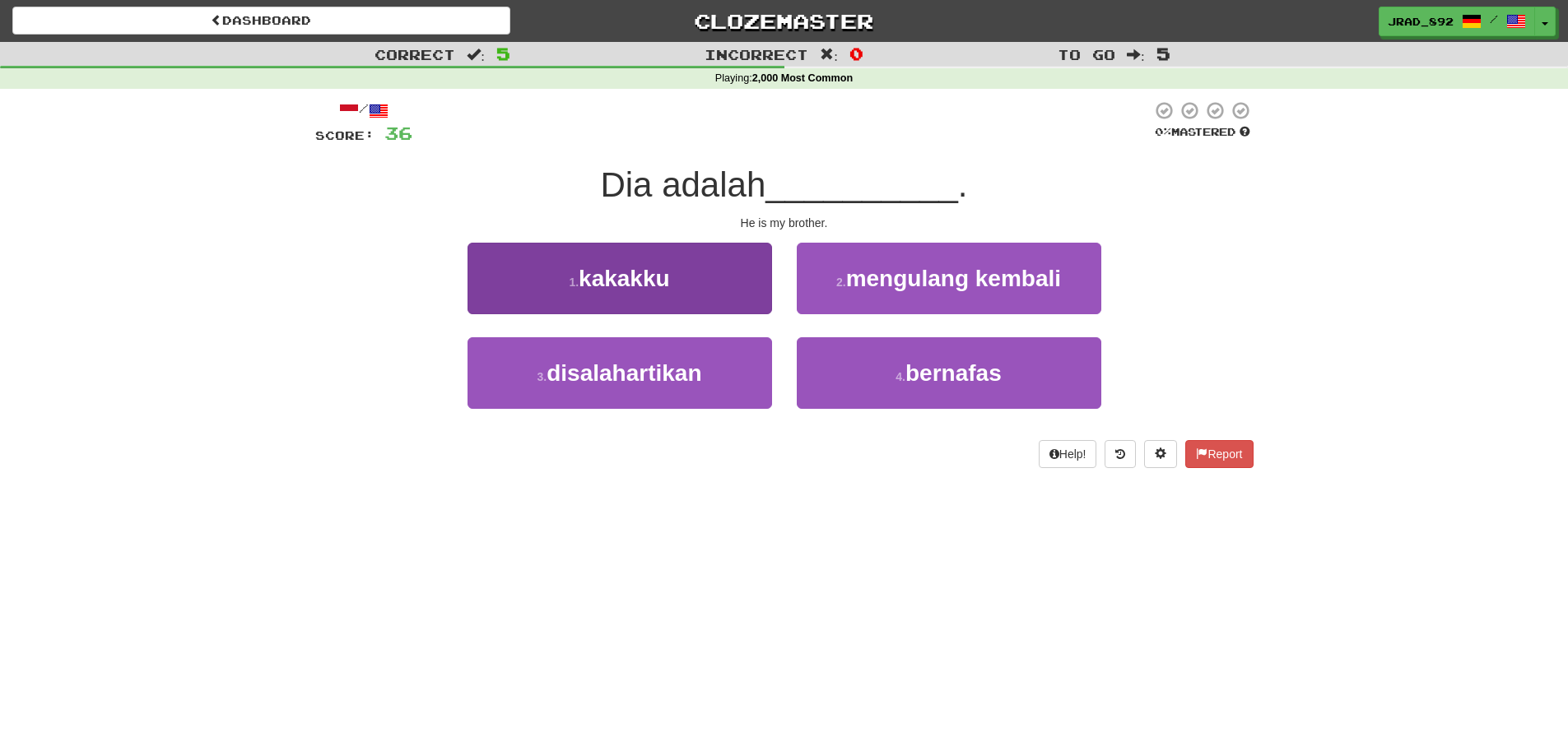
click at [713, 286] on button "1 . kakakku" at bounding box center [619, 278] width 304 height 72
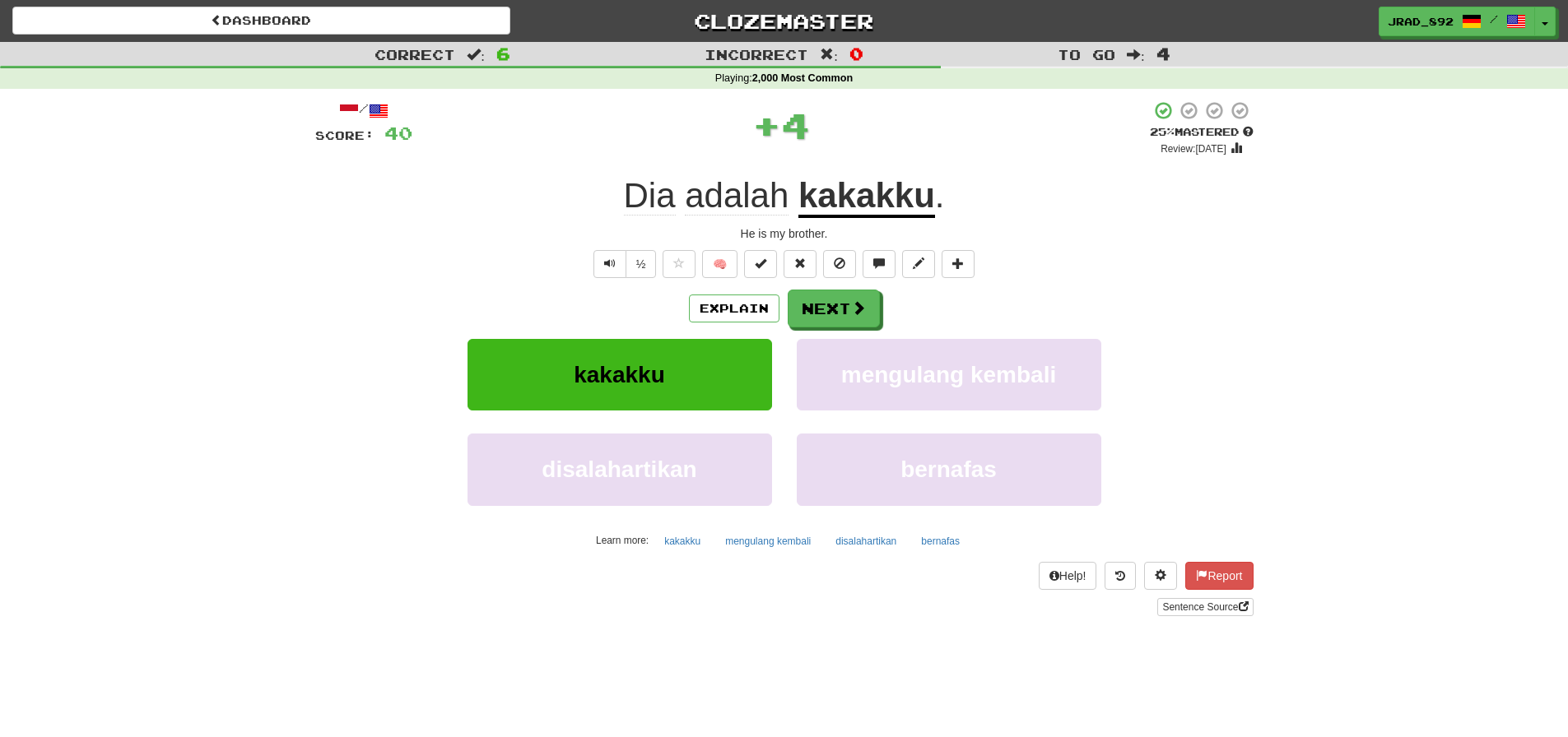
drag, startPoint x: 857, startPoint y: 311, endPoint x: 675, endPoint y: 196, distance: 215.3
click at [851, 304] on span at bounding box center [858, 308] width 15 height 15
